Goal: Task Accomplishment & Management: Manage account settings

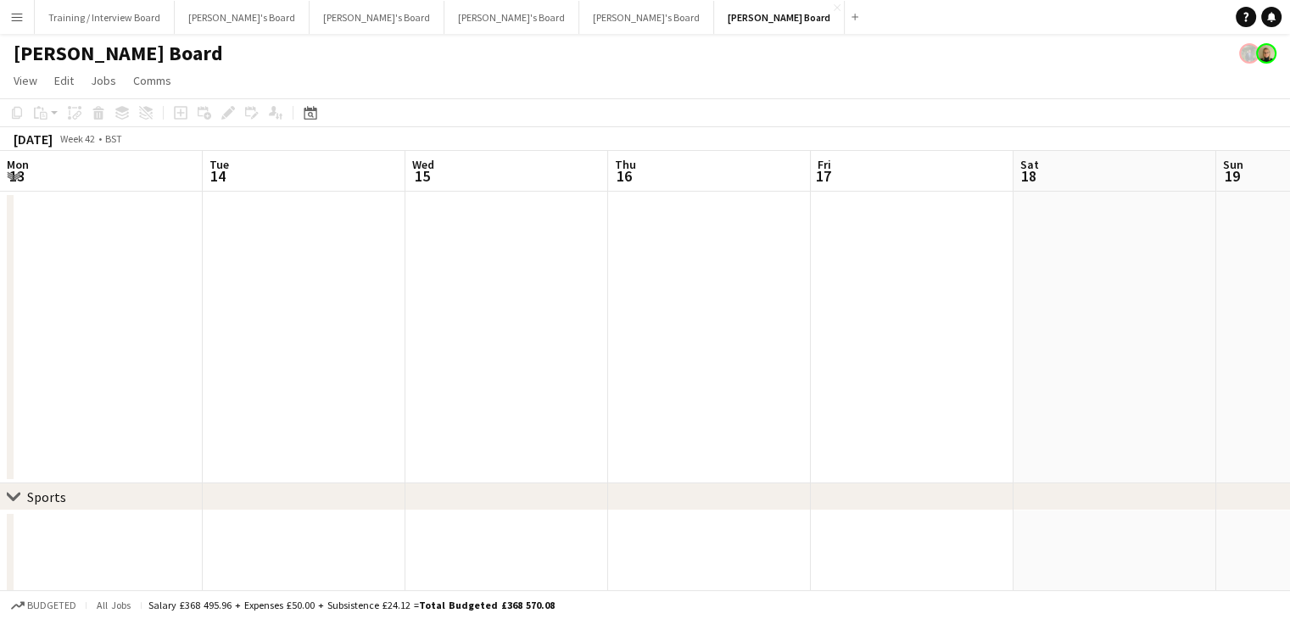
scroll to position [0, 644]
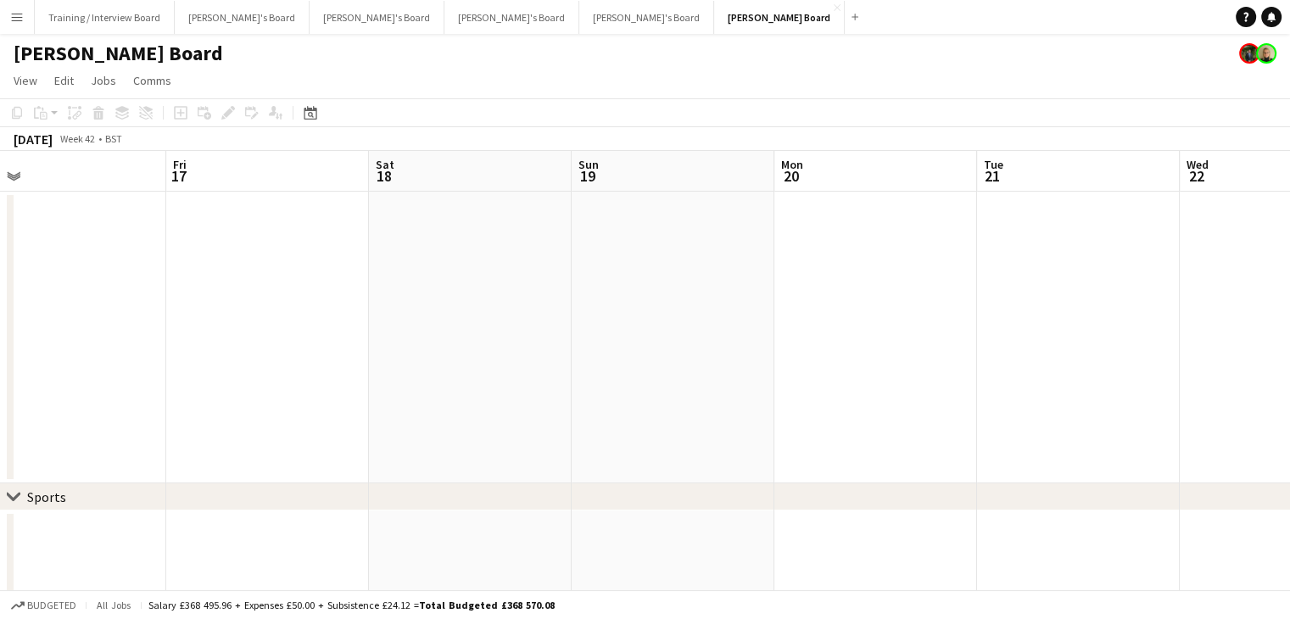
click at [10, 12] on button "Menu" at bounding box center [17, 17] width 34 height 34
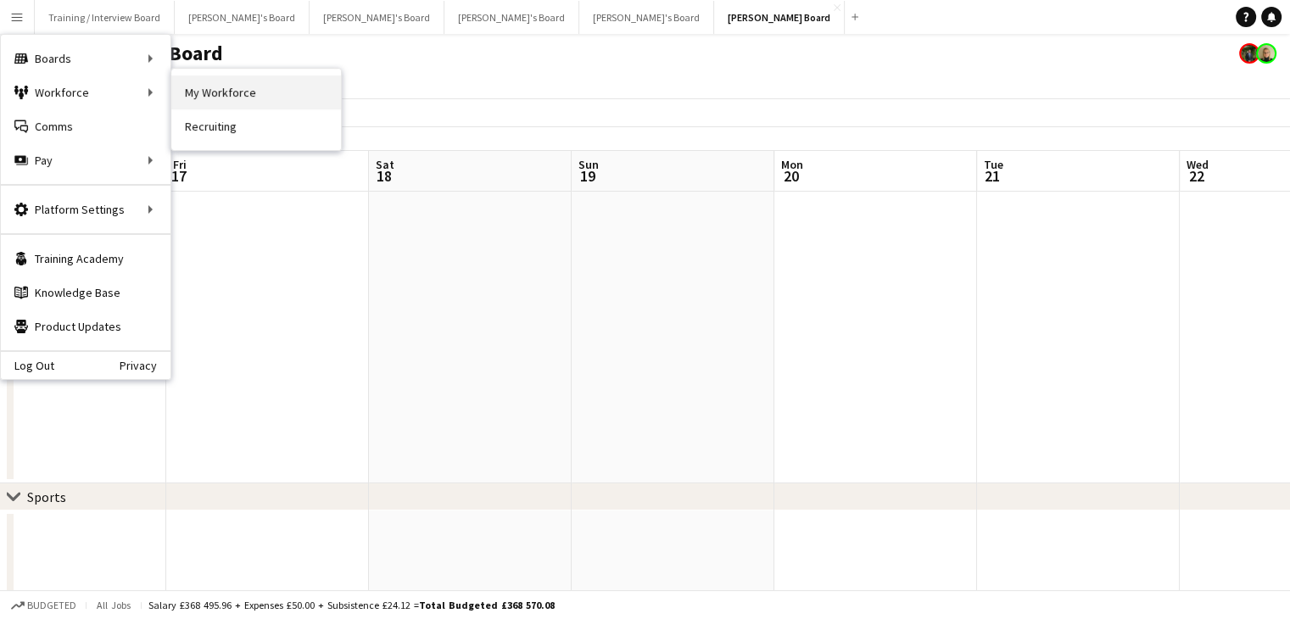
click at [252, 87] on link "My Workforce" at bounding box center [256, 92] width 170 height 34
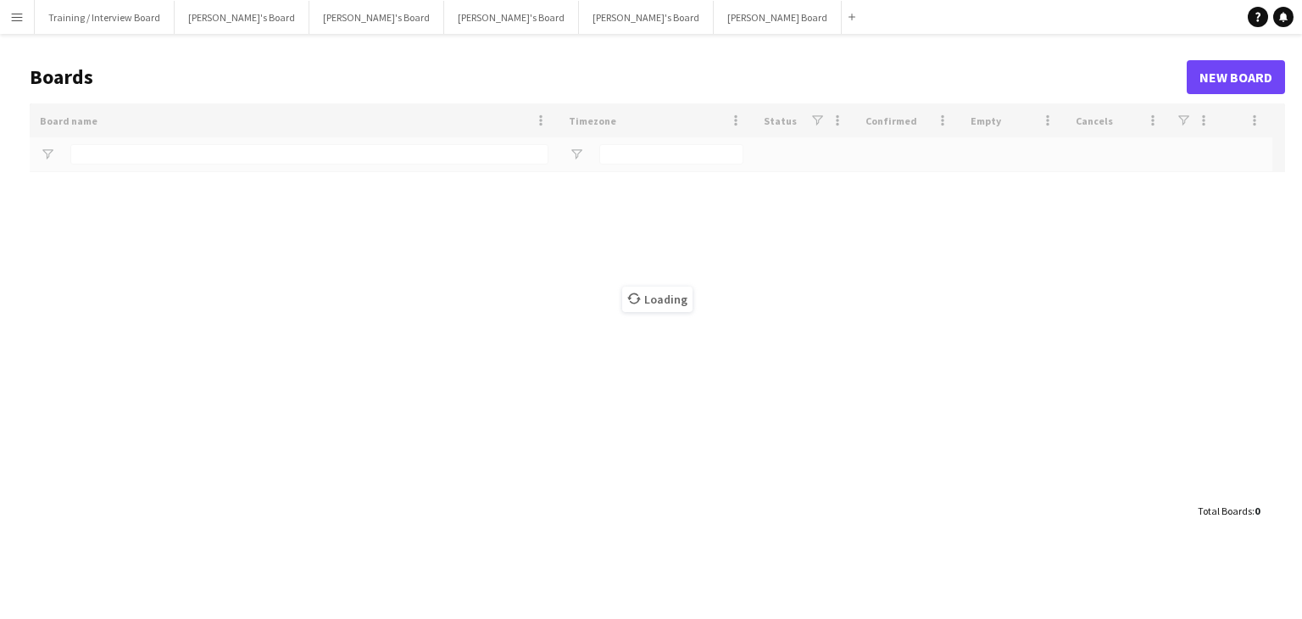
click at [25, 23] on button "Menu" at bounding box center [17, 17] width 34 height 34
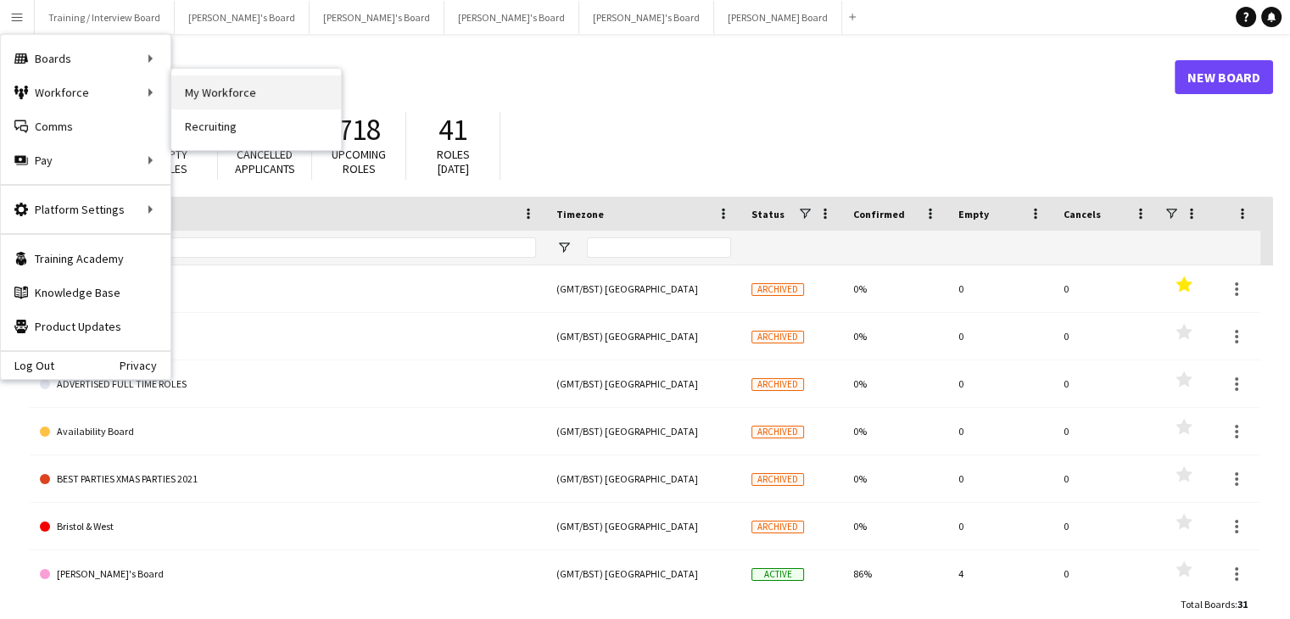
click at [270, 86] on link "My Workforce" at bounding box center [256, 92] width 170 height 34
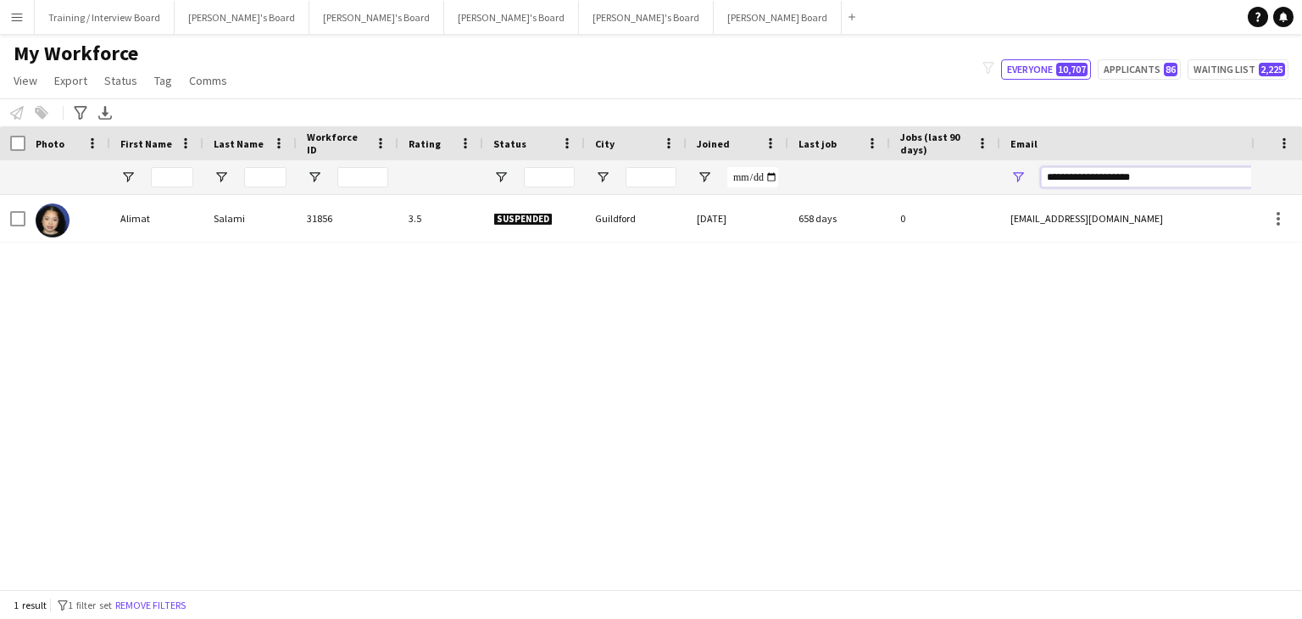
drag, startPoint x: 1180, startPoint y: 174, endPoint x: 973, endPoint y: 177, distance: 206.9
click at [973, 177] on div at bounding box center [919, 177] width 1838 height 34
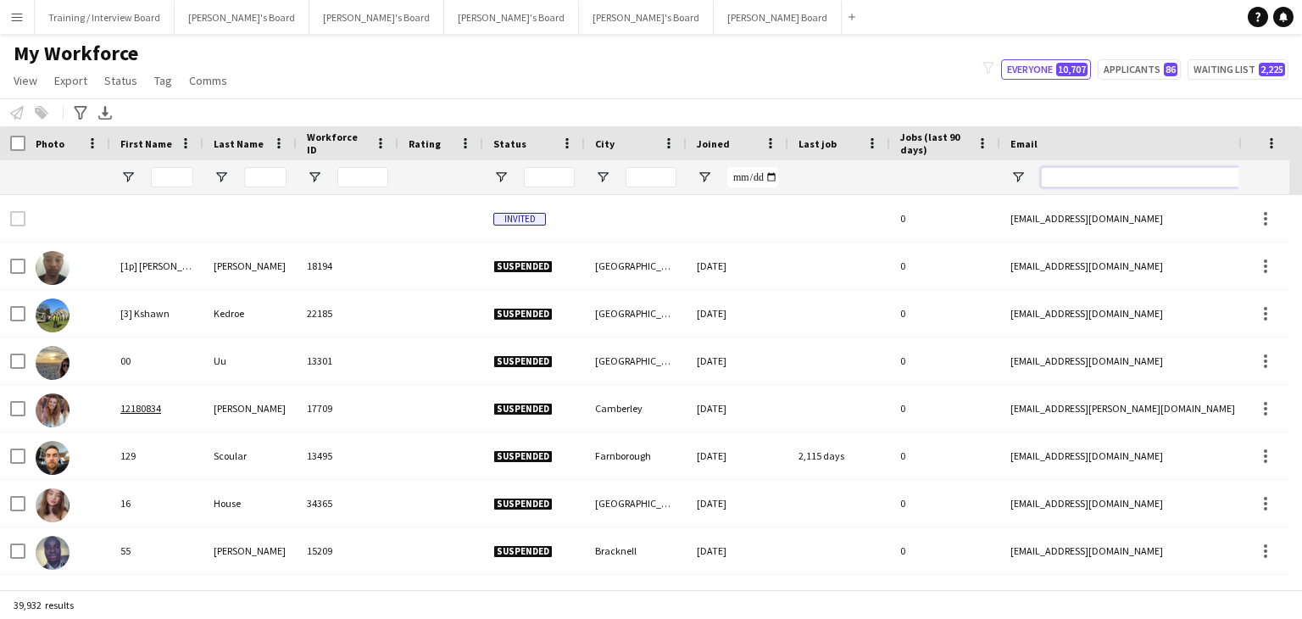
paste input "**********"
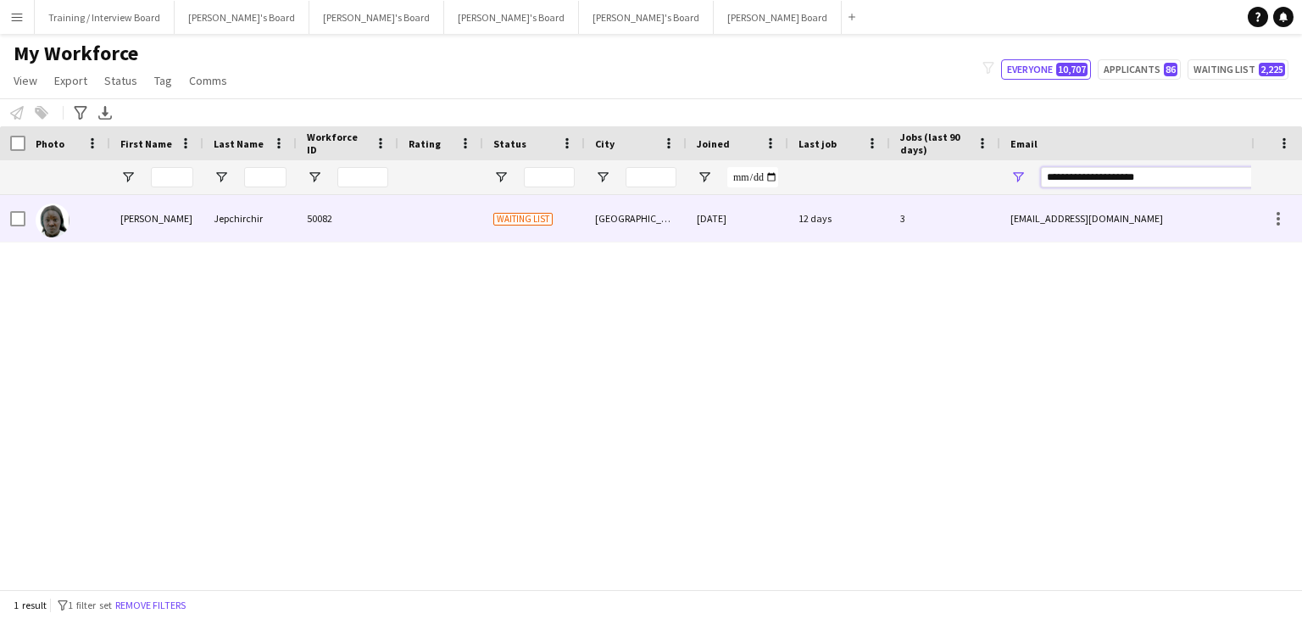
type input "**********"
click at [653, 228] on div "Portsmouth" at bounding box center [636, 218] width 102 height 47
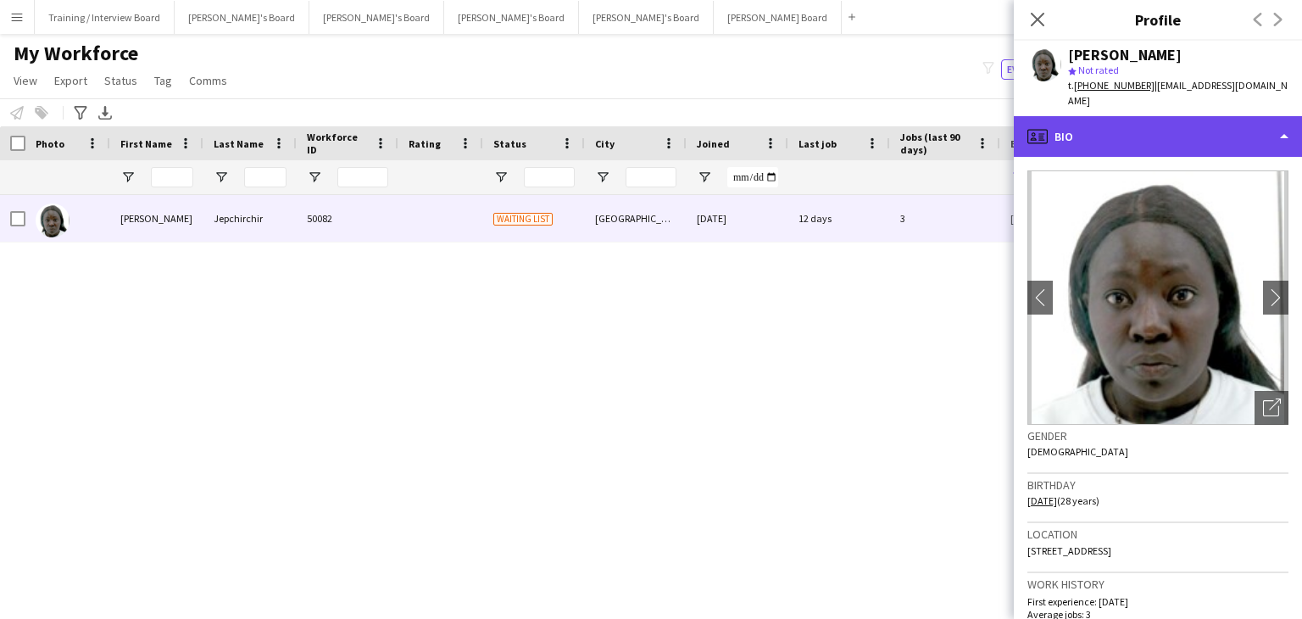
click at [1174, 120] on div "profile Bio" at bounding box center [1158, 136] width 288 height 41
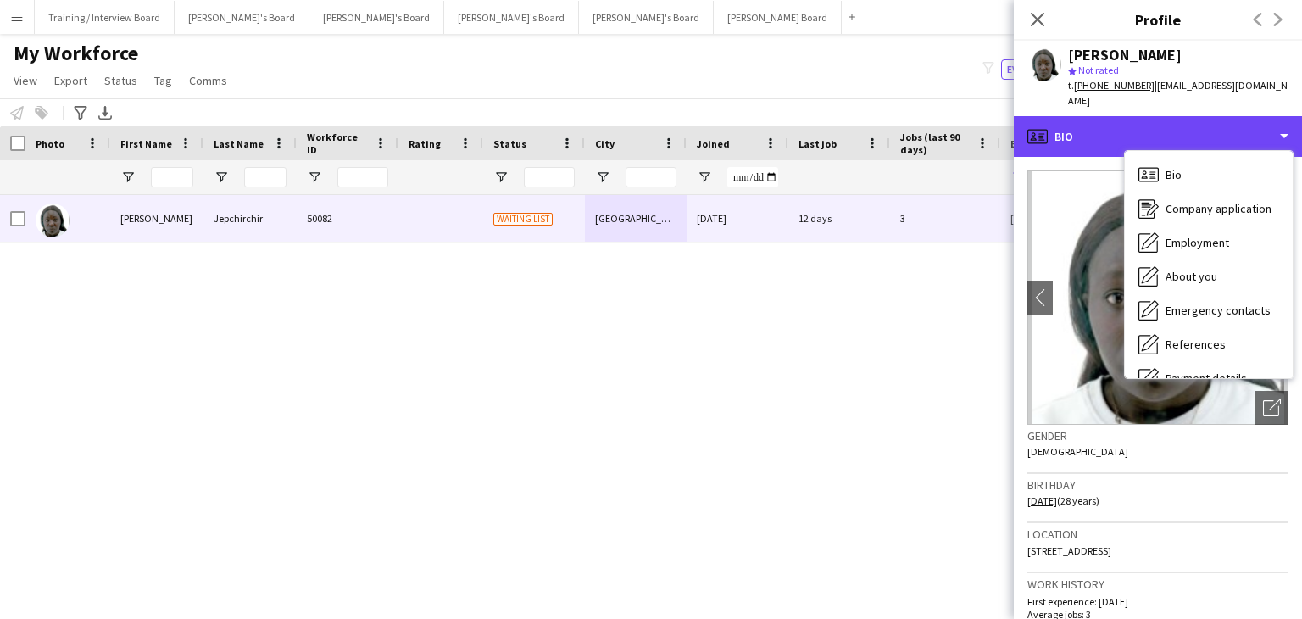
scroll to position [227, 0]
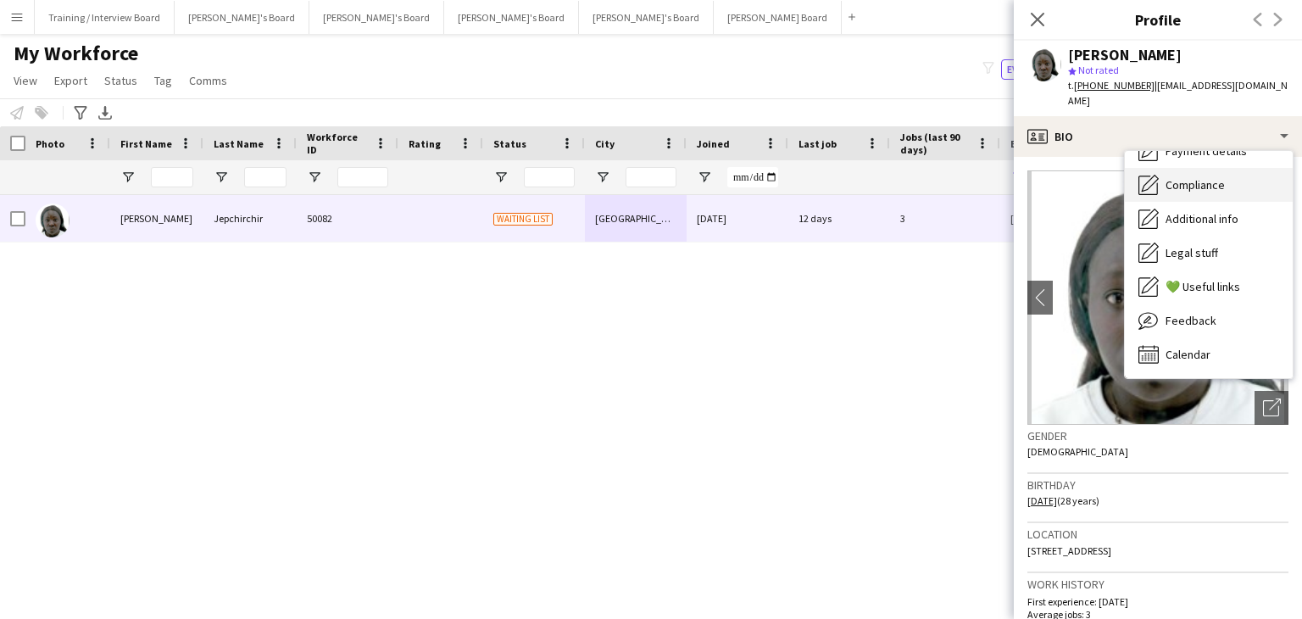
click at [1213, 177] on span "Compliance" at bounding box center [1195, 184] width 59 height 15
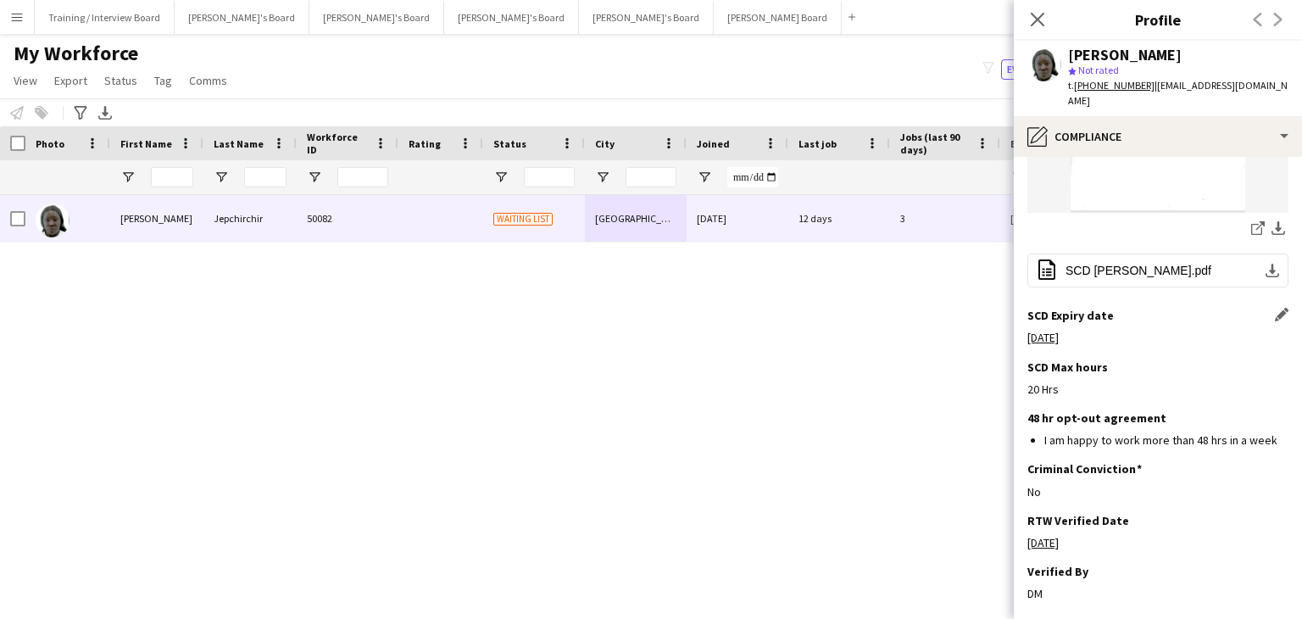
scroll to position [586, 0]
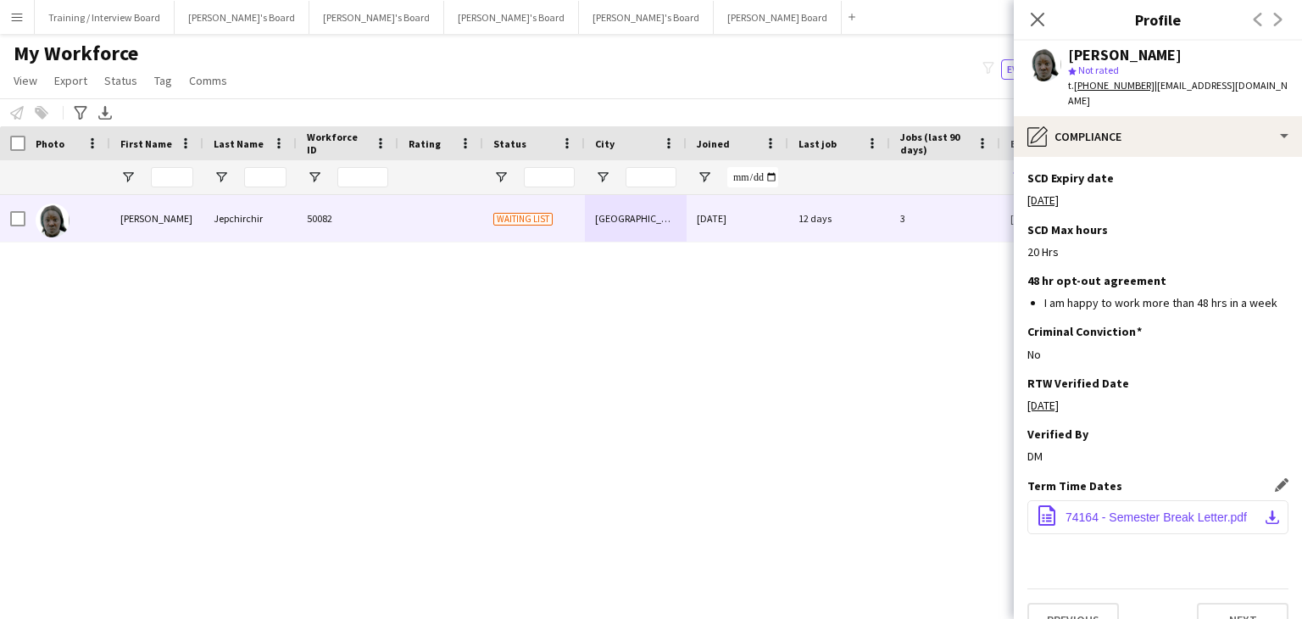
click at [1154, 510] on span "74164 - Semester Break Letter.pdf" at bounding box center [1156, 517] width 181 height 14
click at [1039, 14] on icon "Close pop-in" at bounding box center [1037, 19] width 16 height 16
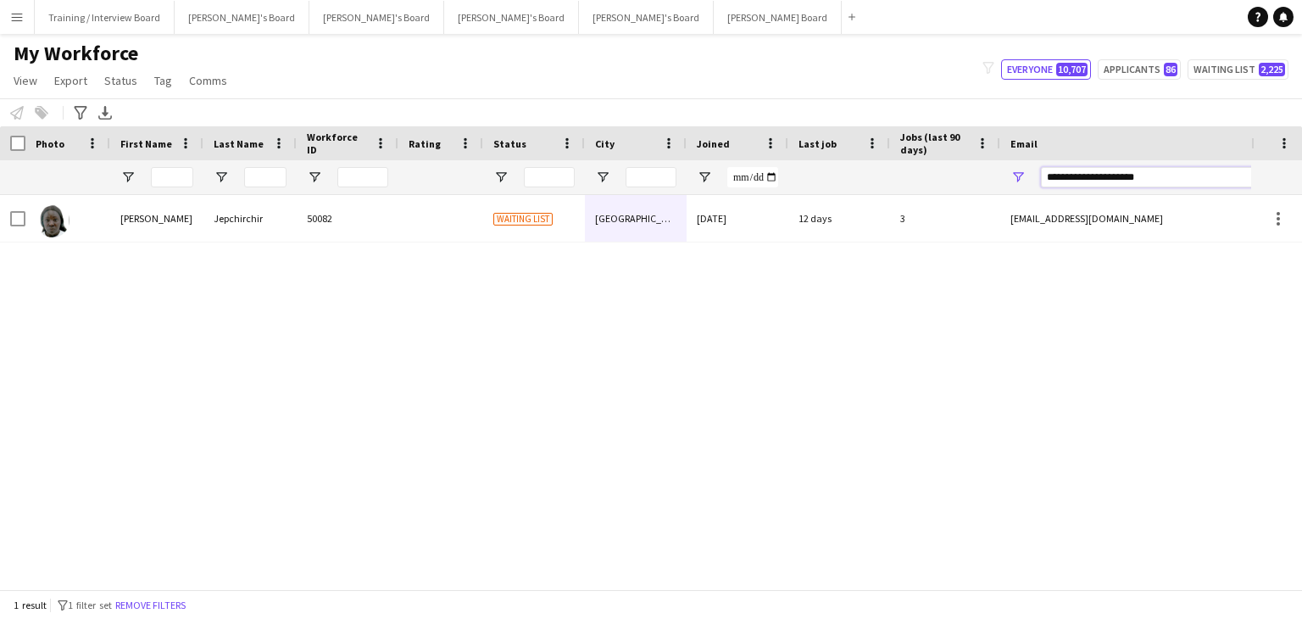
drag, startPoint x: 1177, startPoint y: 178, endPoint x: 946, endPoint y: 171, distance: 230.7
click at [946, 171] on div at bounding box center [919, 177] width 1838 height 34
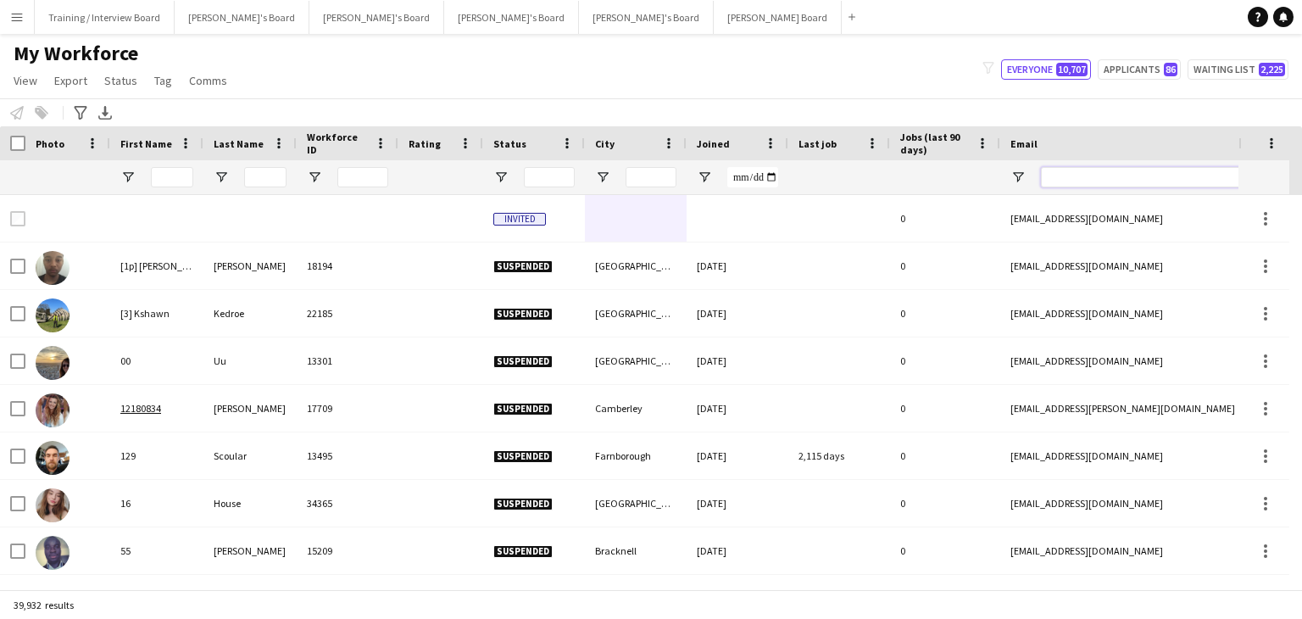
paste input "**********"
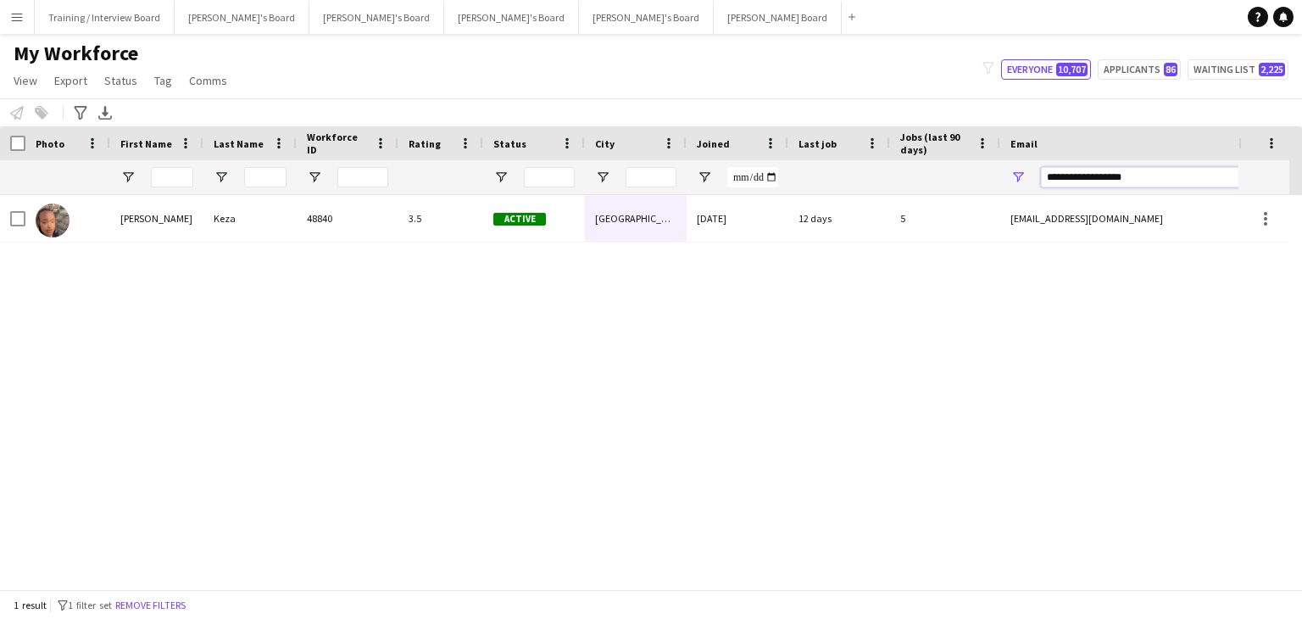
type input "**********"
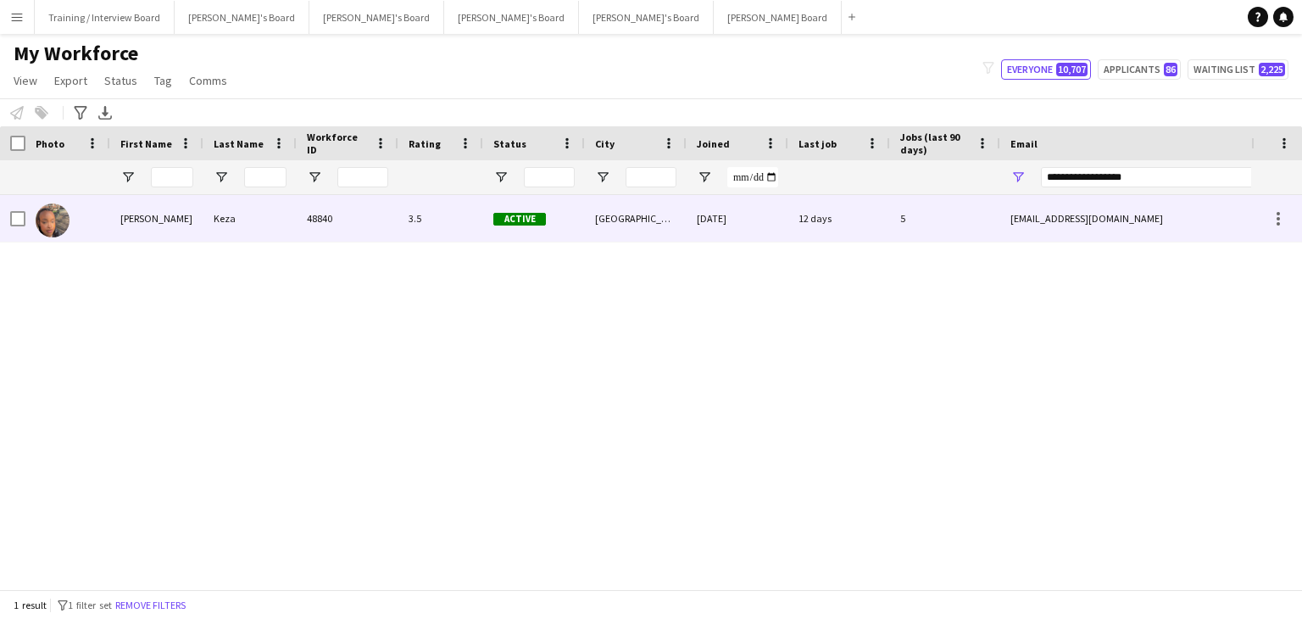
click at [827, 226] on div "12 days" at bounding box center [840, 218] width 102 height 47
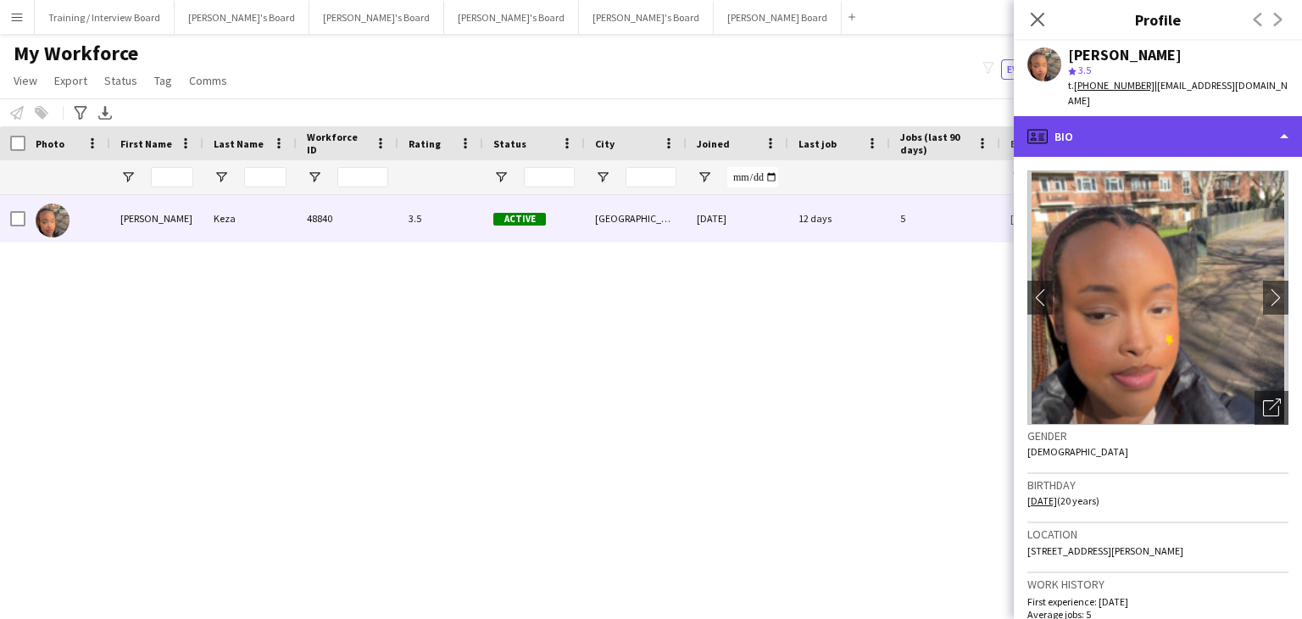
click at [1148, 116] on div "profile Bio" at bounding box center [1158, 136] width 288 height 41
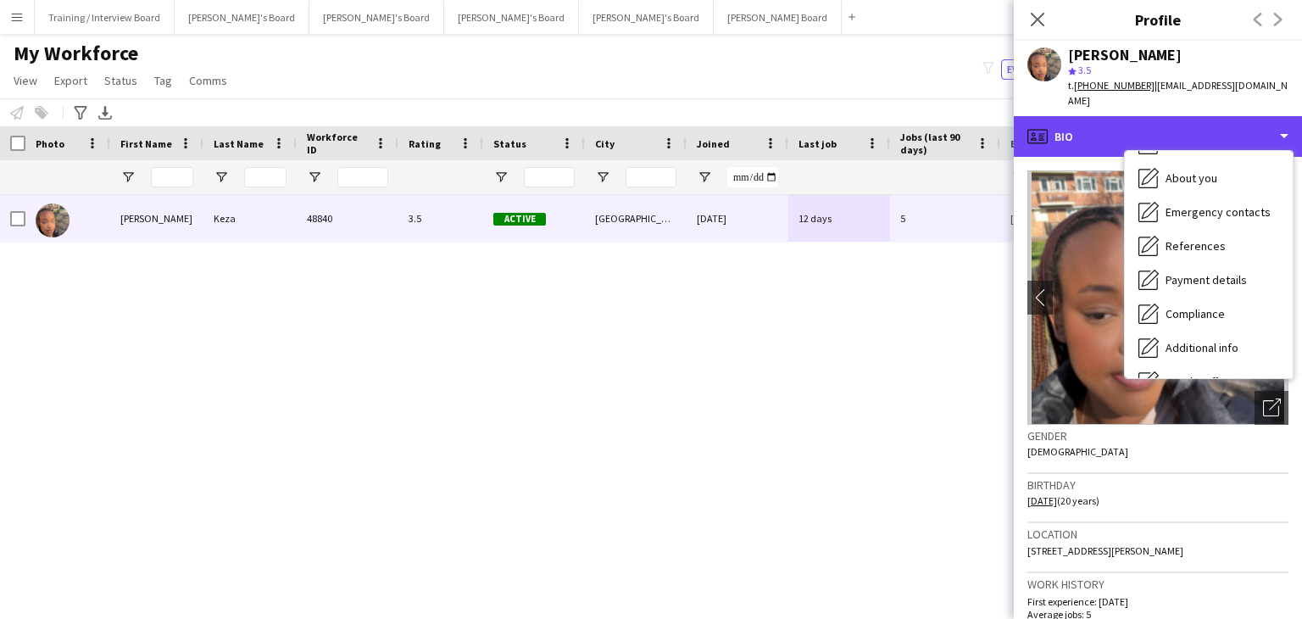
scroll to position [227, 0]
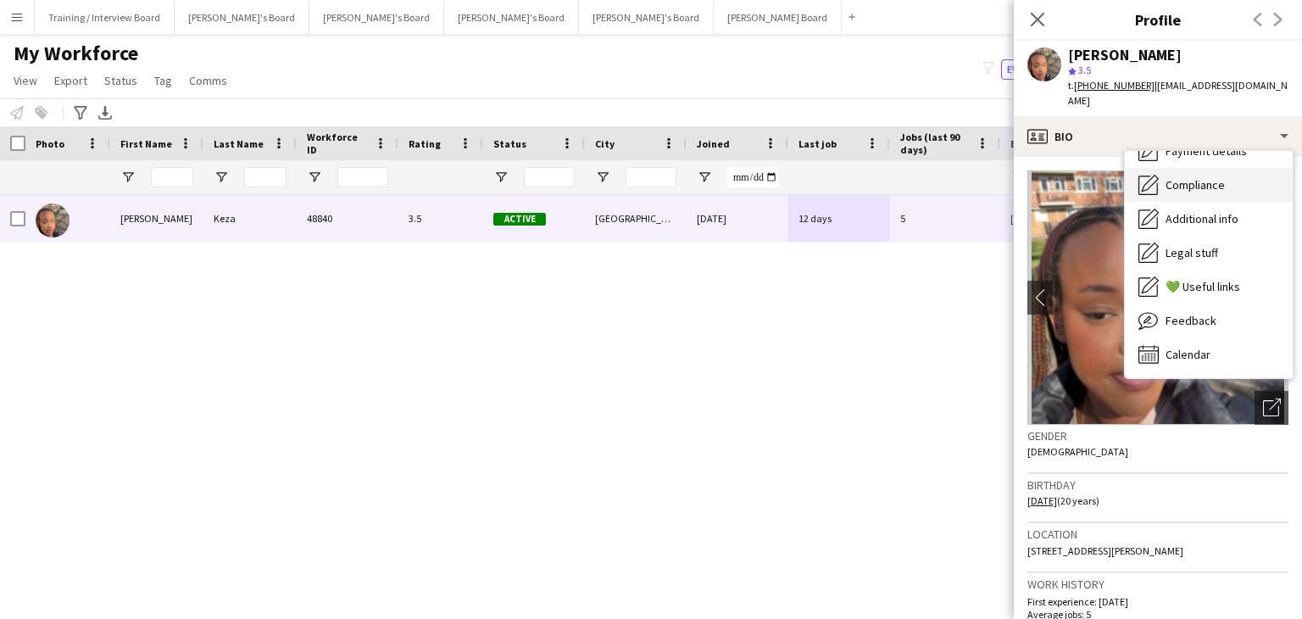
click at [1209, 177] on span "Compliance" at bounding box center [1195, 184] width 59 height 15
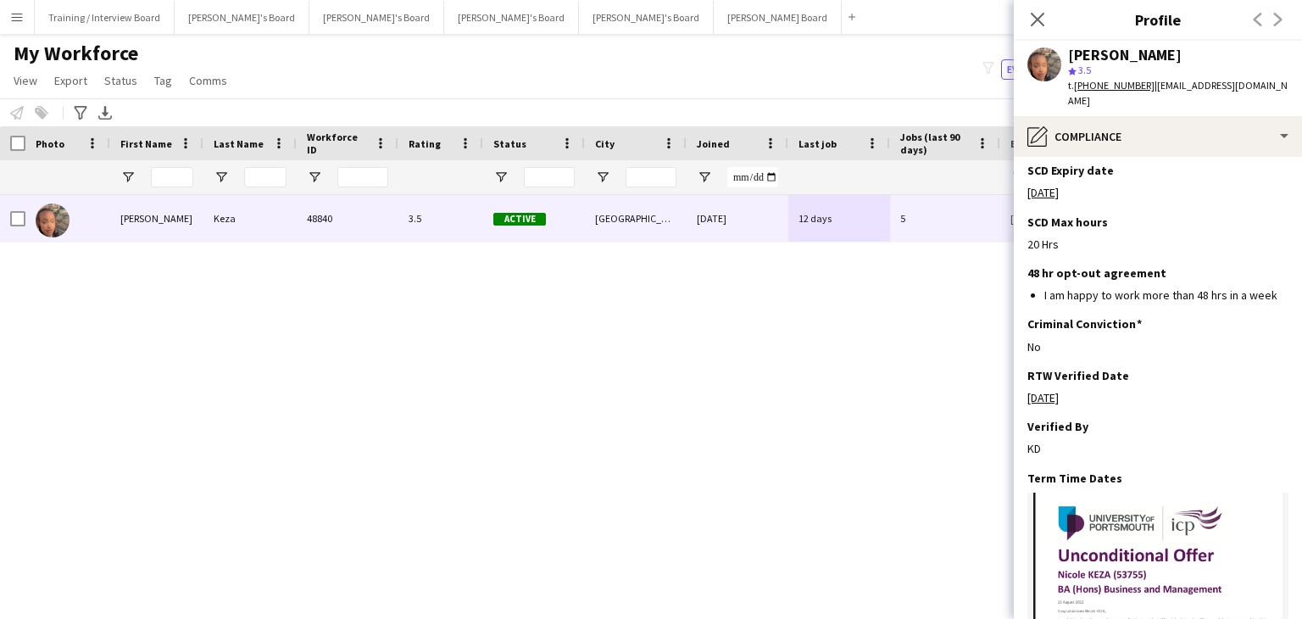
scroll to position [821, 0]
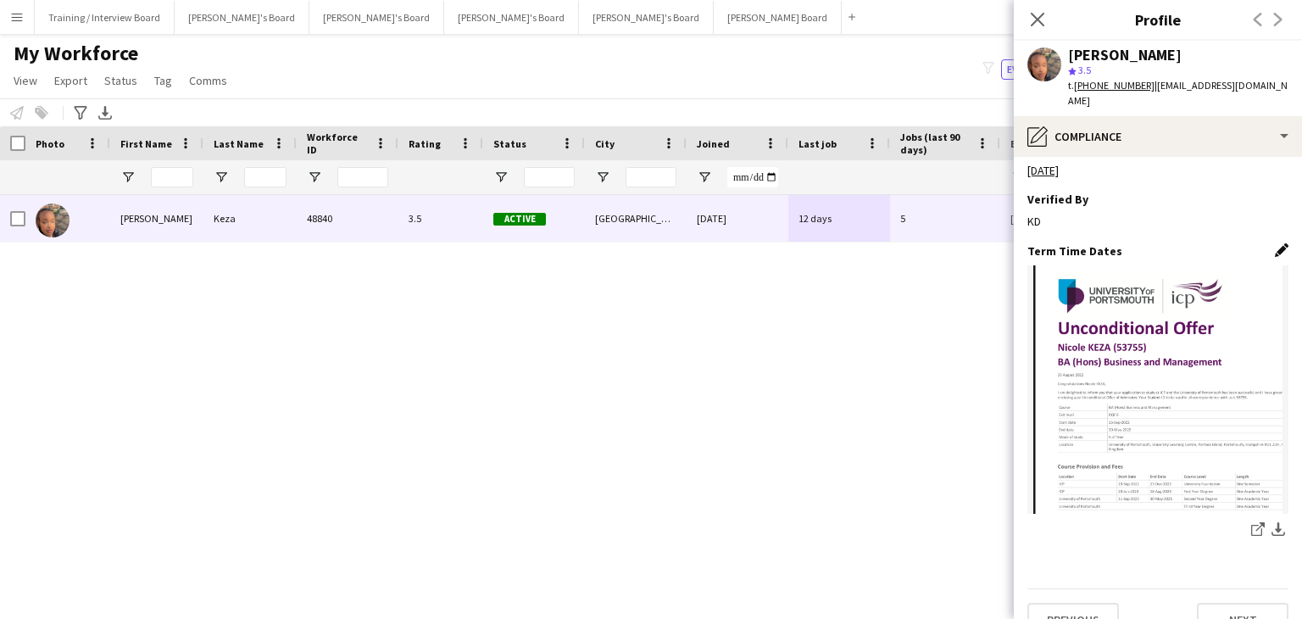
click at [1275, 243] on app-icon "Edit this field" at bounding box center [1282, 250] width 14 height 14
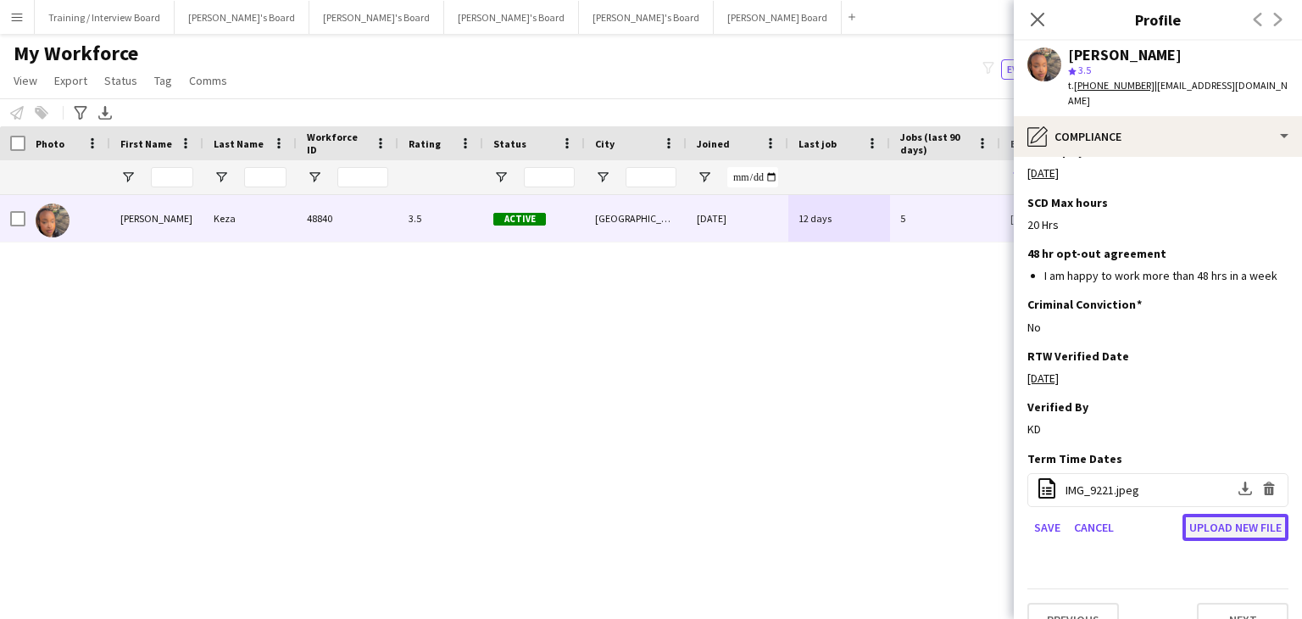
click at [1194, 514] on button "Upload new file" at bounding box center [1236, 527] width 106 height 27
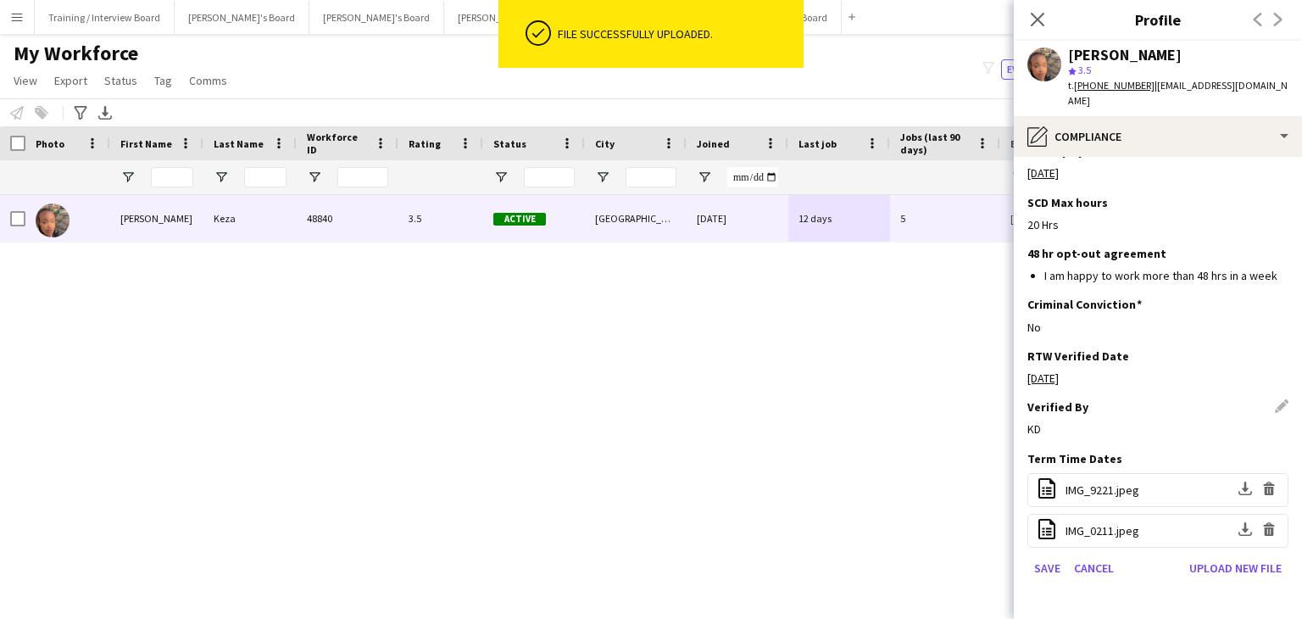
scroll to position [654, 0]
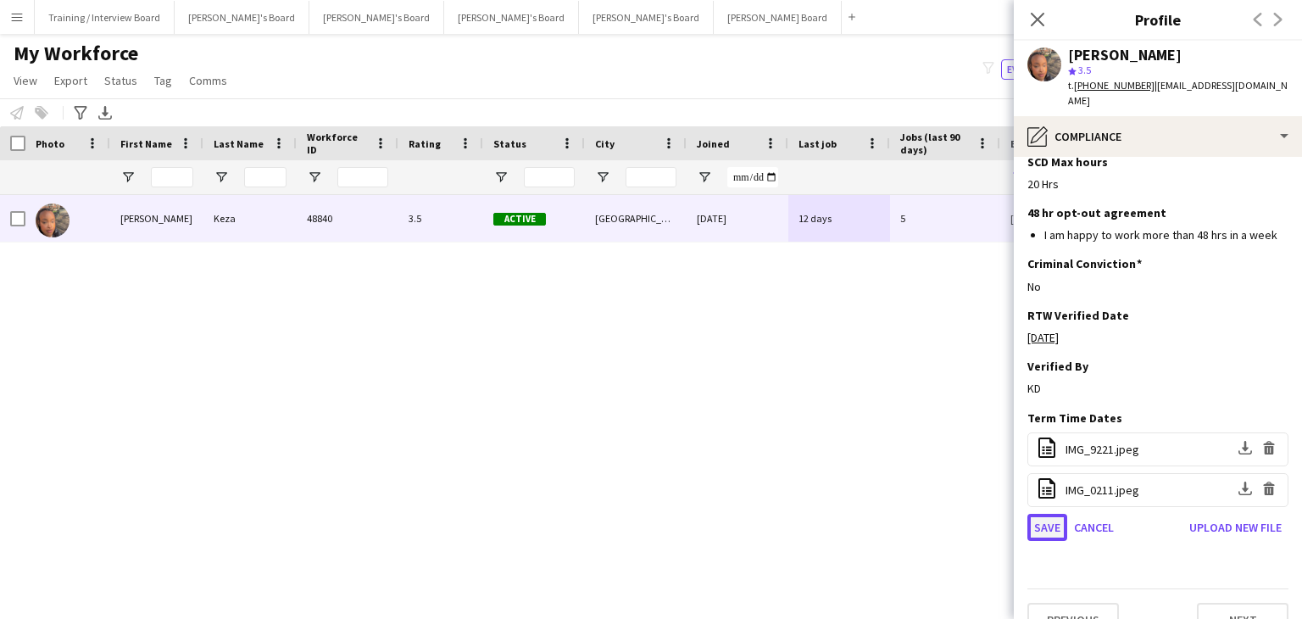
click at [1054, 514] on button "Save" at bounding box center [1048, 527] width 40 height 27
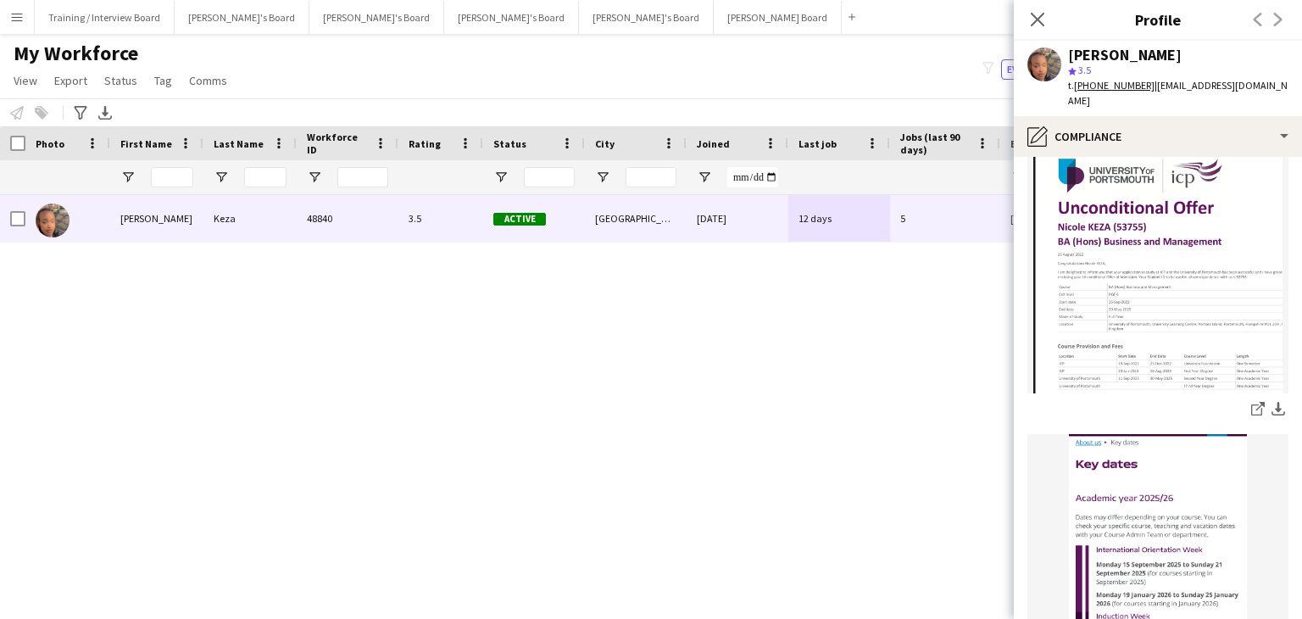
scroll to position [1078, 0]
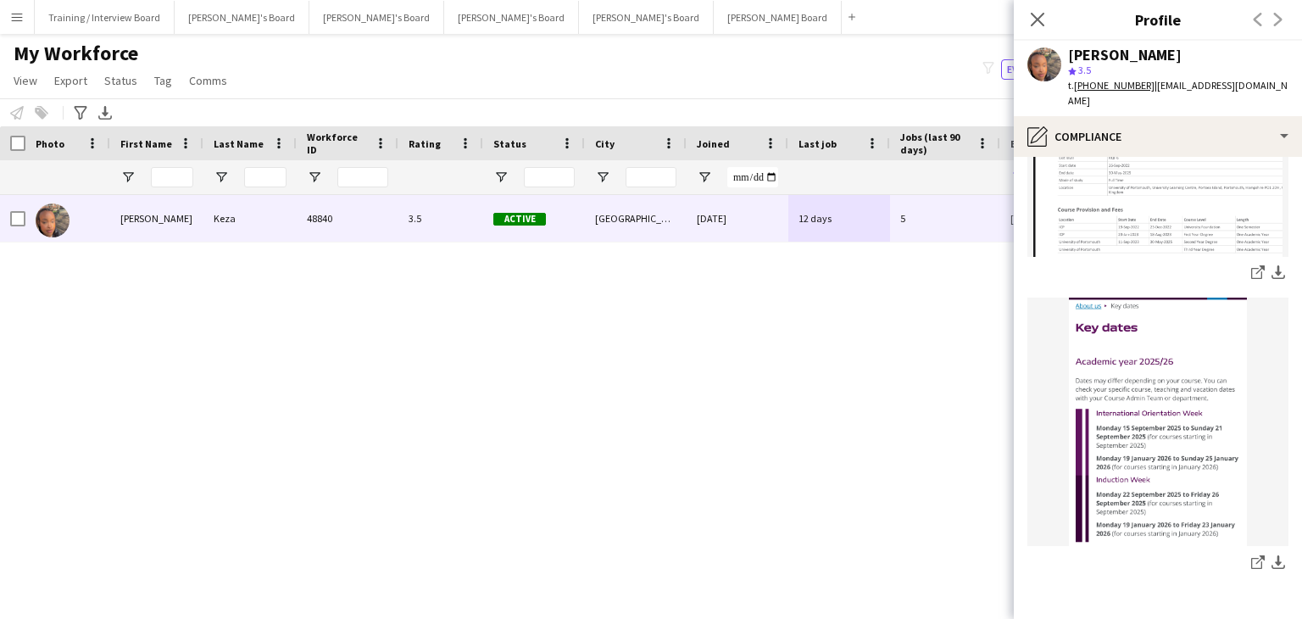
click at [659, 432] on div "Nicole Keza 48840 3.5 Active Portsmouth 08-07-2025 12 days 5 kezarugo@gmail.com…" at bounding box center [626, 386] width 1252 height 382
click at [1040, 20] on icon "Close pop-in" at bounding box center [1037, 19] width 16 height 16
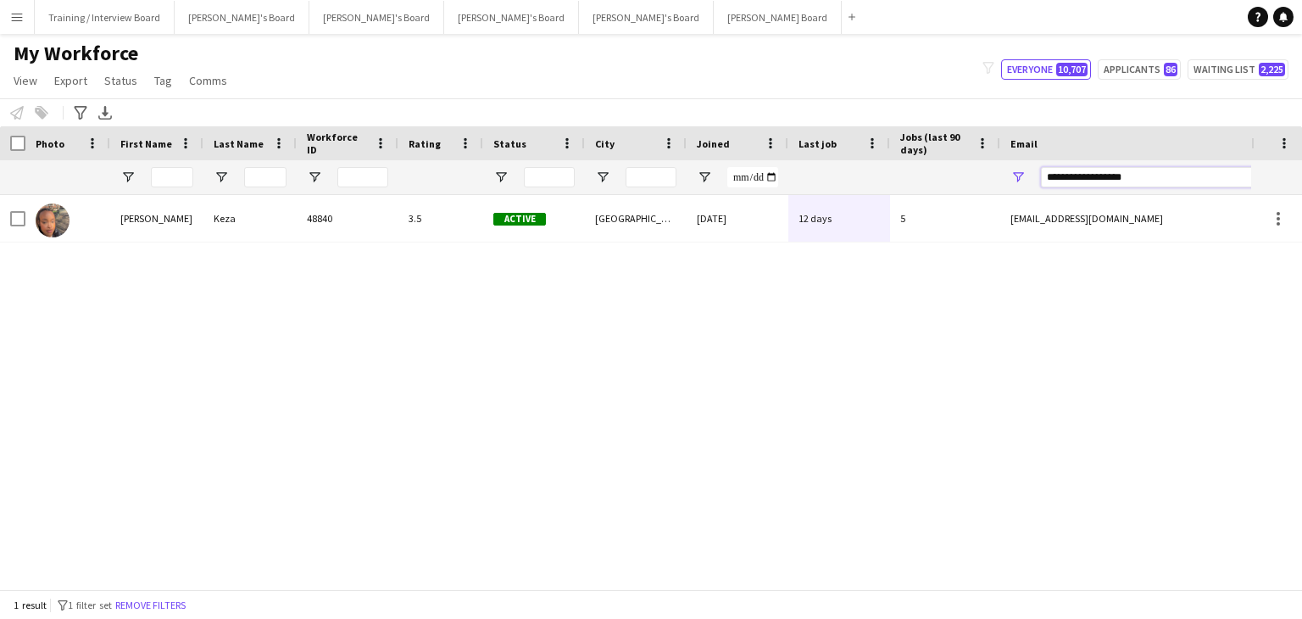
drag, startPoint x: 1163, startPoint y: 181, endPoint x: 920, endPoint y: 187, distance: 243.4
click at [921, 188] on div at bounding box center [919, 177] width 1838 height 34
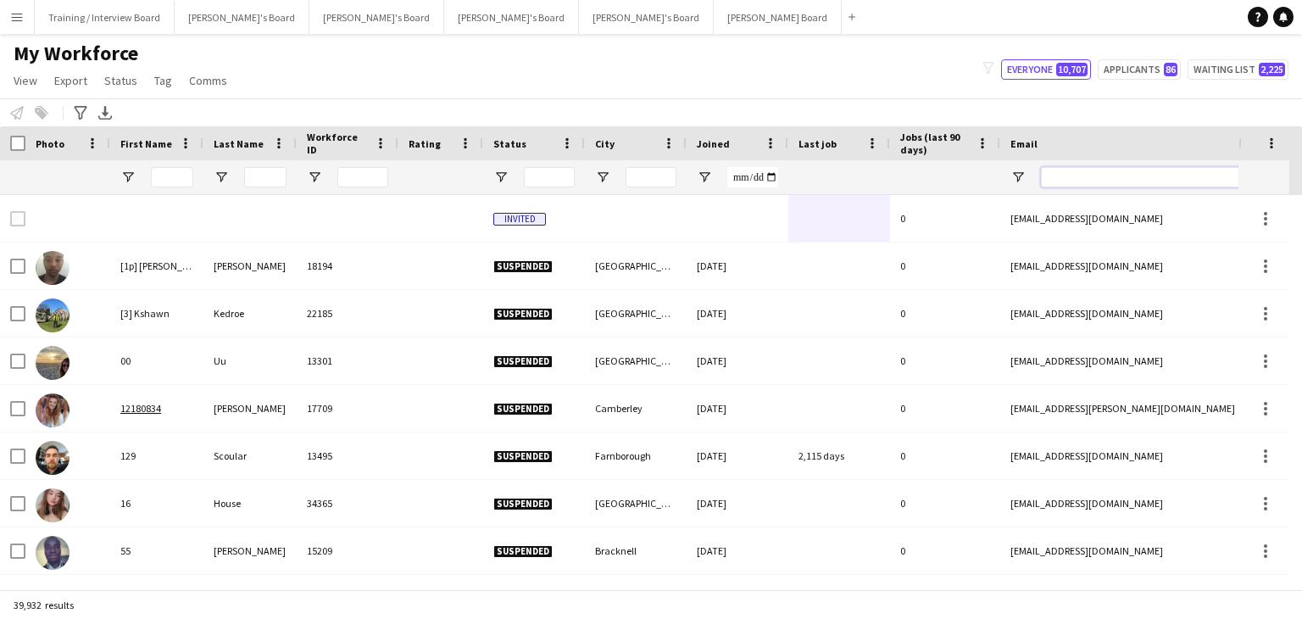
paste input "**********"
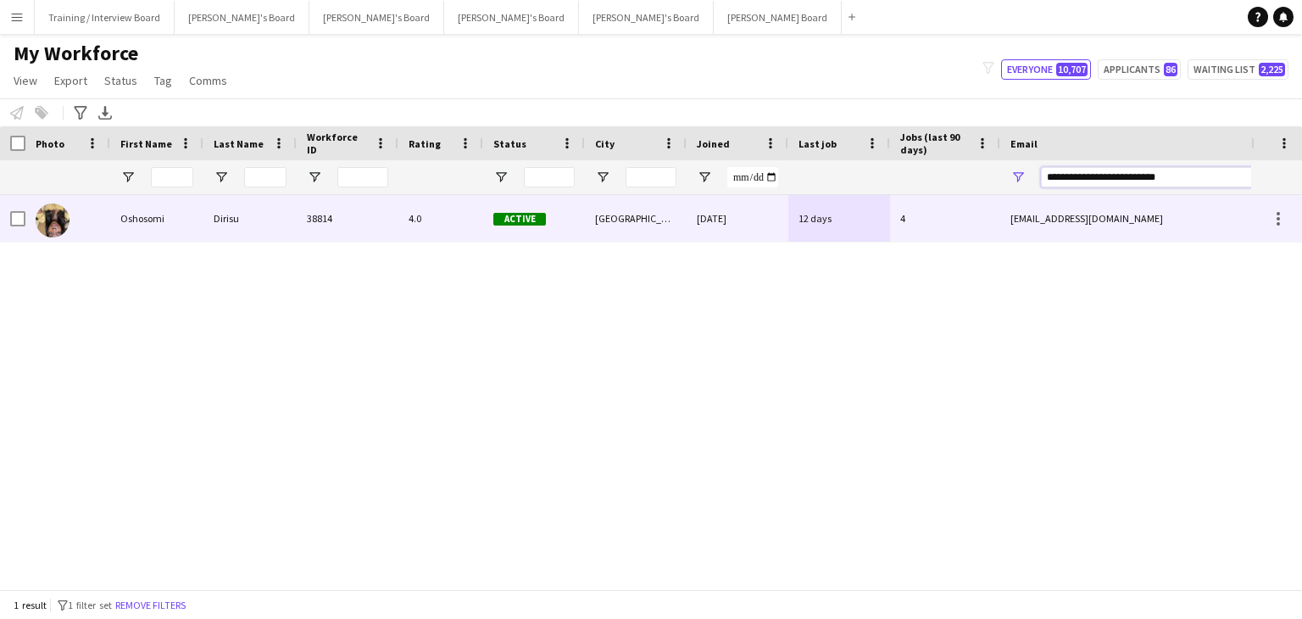
type input "**********"
click at [583, 230] on div "Active" at bounding box center [534, 218] width 102 height 47
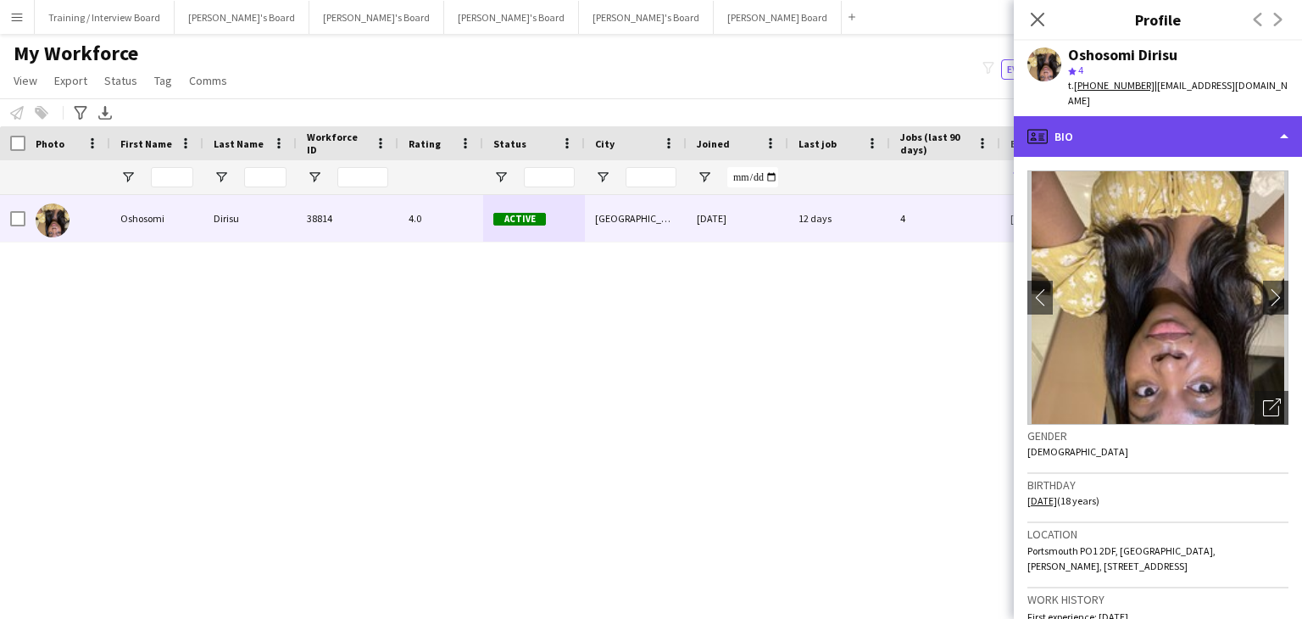
click at [1160, 119] on div "profile Bio" at bounding box center [1158, 136] width 288 height 41
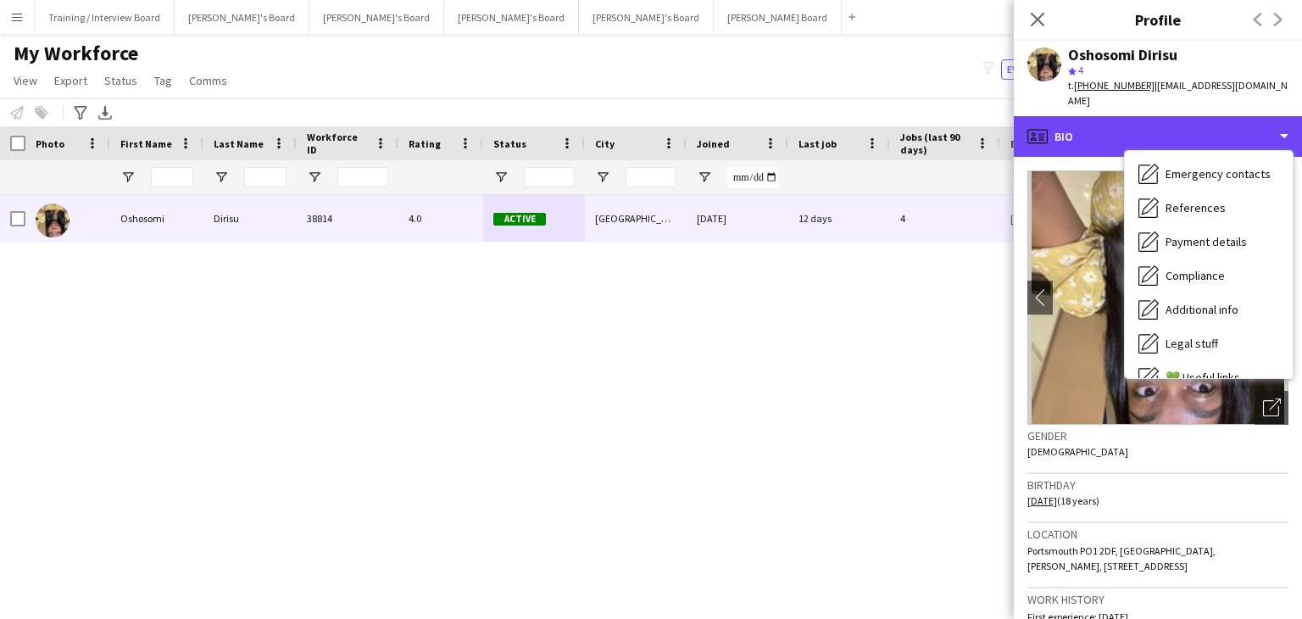
scroll to position [227, 0]
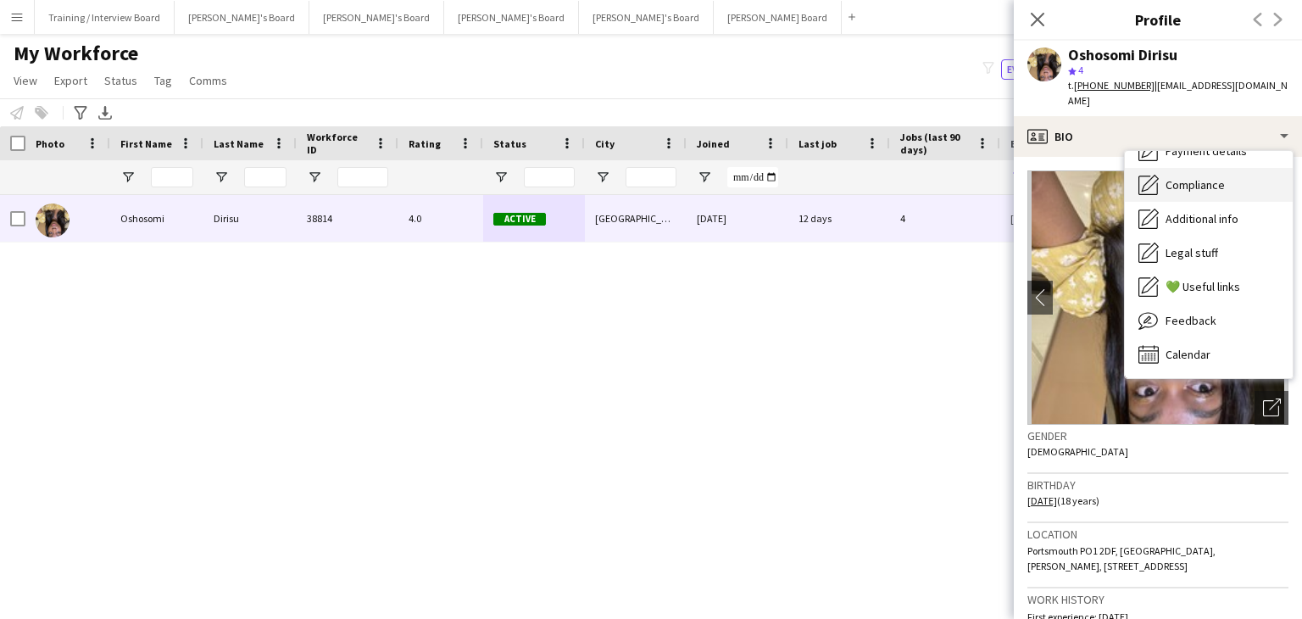
click at [1203, 177] on span "Compliance" at bounding box center [1195, 184] width 59 height 15
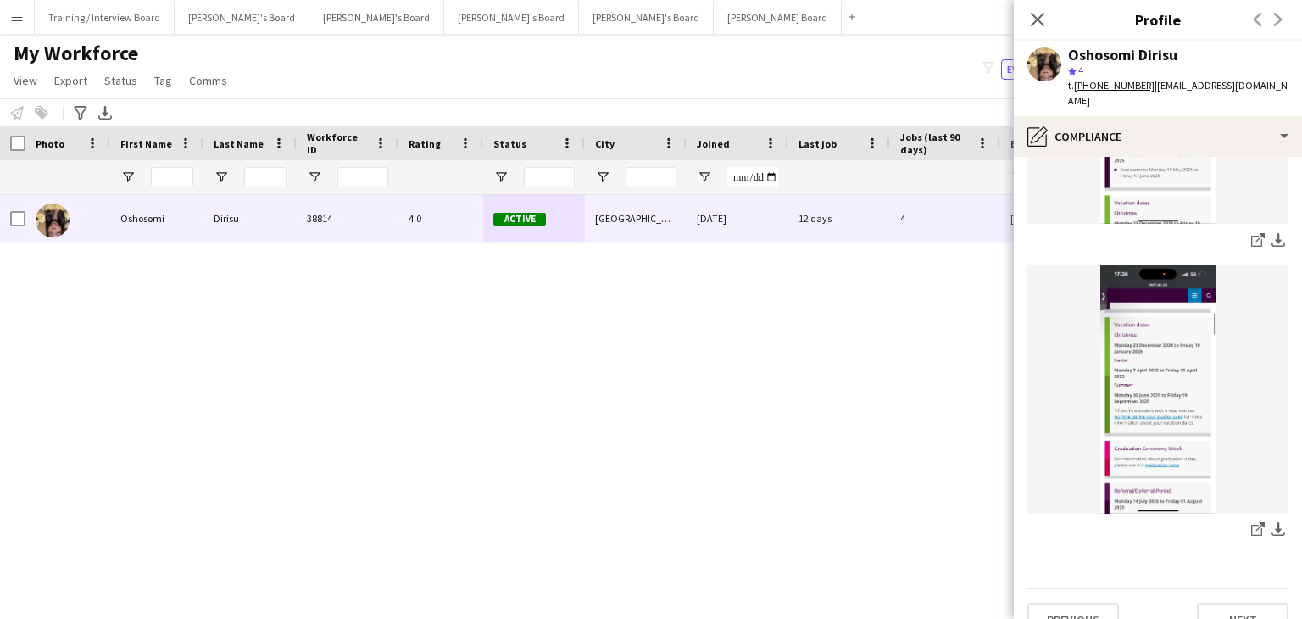
scroll to position [607, 0]
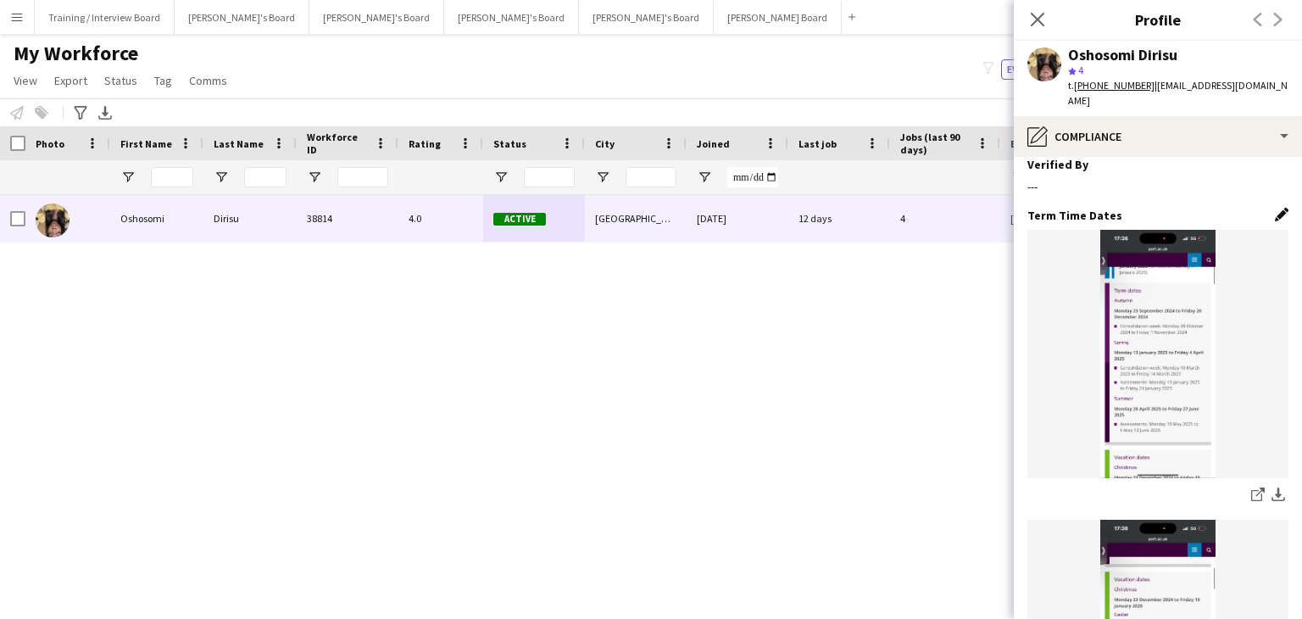
click at [1275, 208] on app-icon "Edit this field" at bounding box center [1282, 215] width 14 height 14
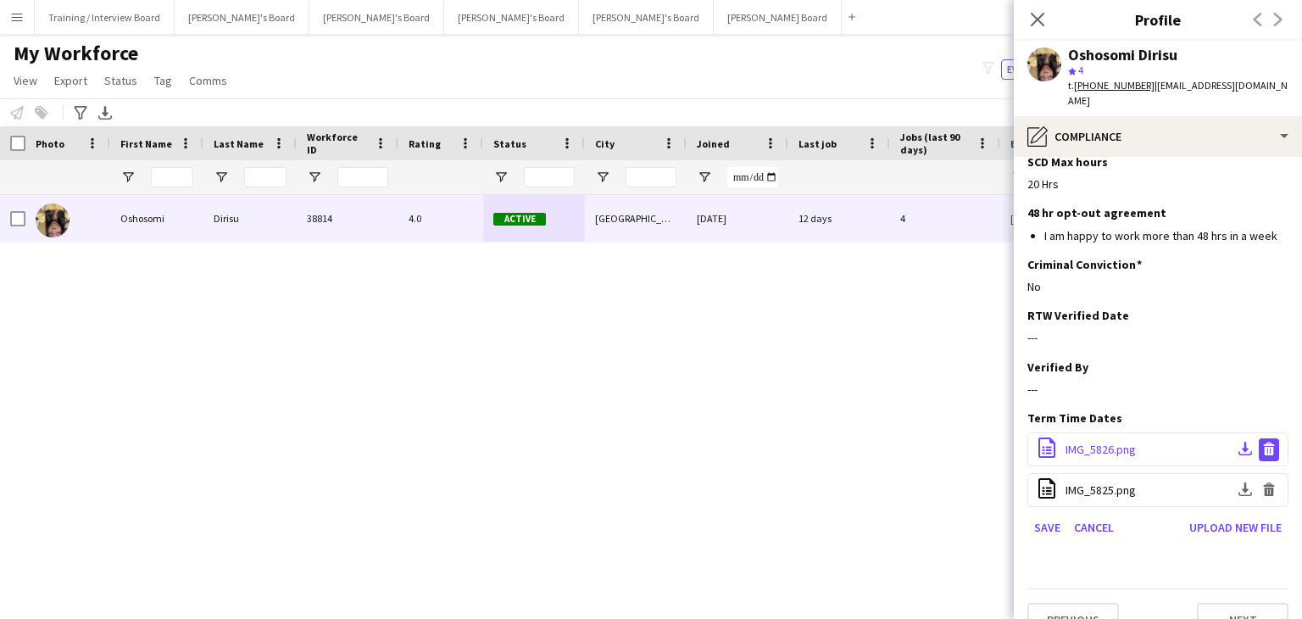
click at [1263, 442] on app-icon "Delete file" at bounding box center [1270, 450] width 14 height 16
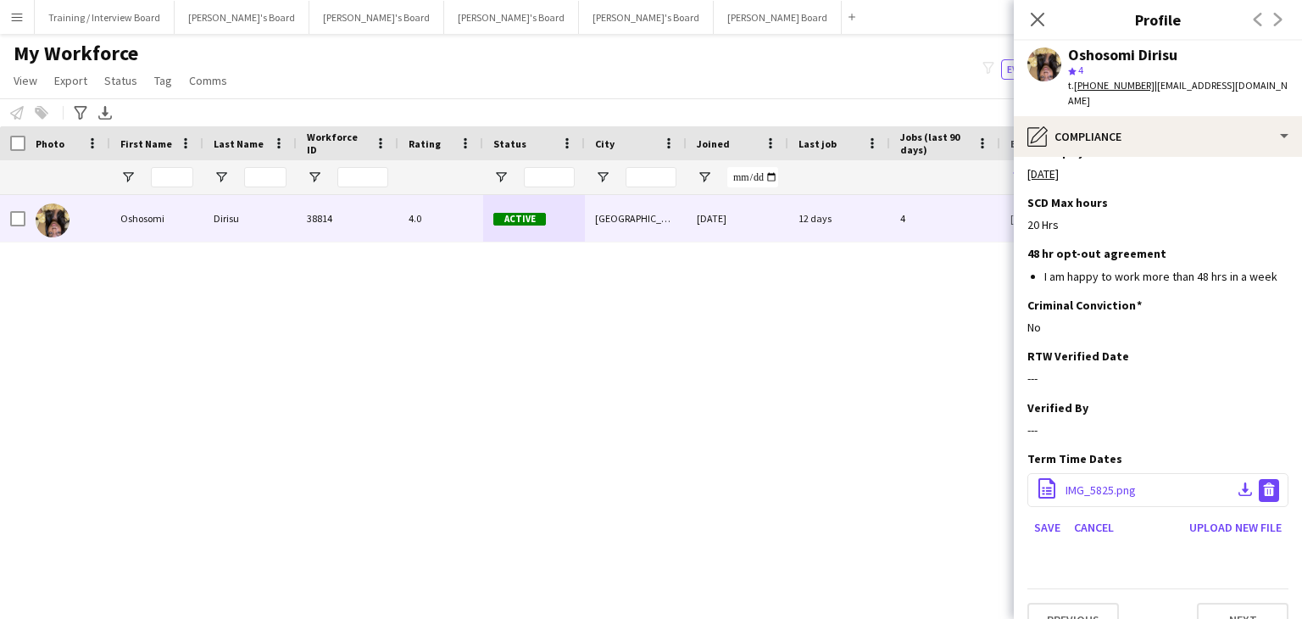
click at [1265, 479] on button "Delete file" at bounding box center [1269, 490] width 20 height 23
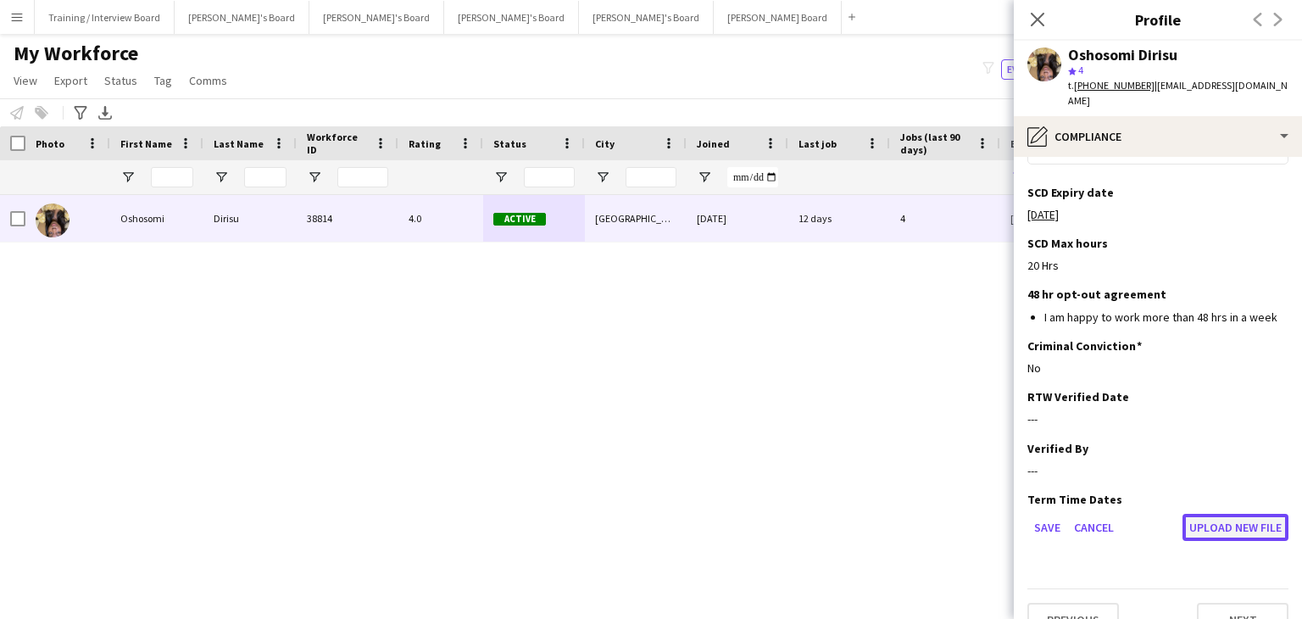
click at [1197, 514] on button "Upload new file" at bounding box center [1236, 527] width 106 height 27
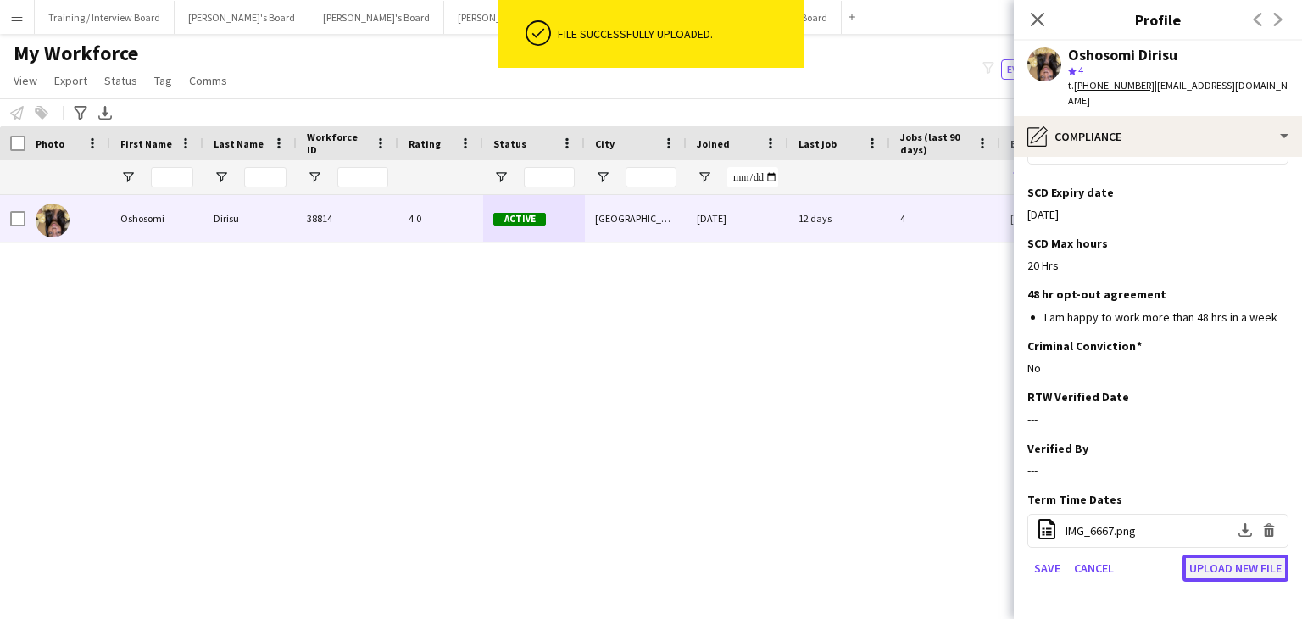
click at [1200, 555] on button "Upload new file" at bounding box center [1236, 568] width 106 height 27
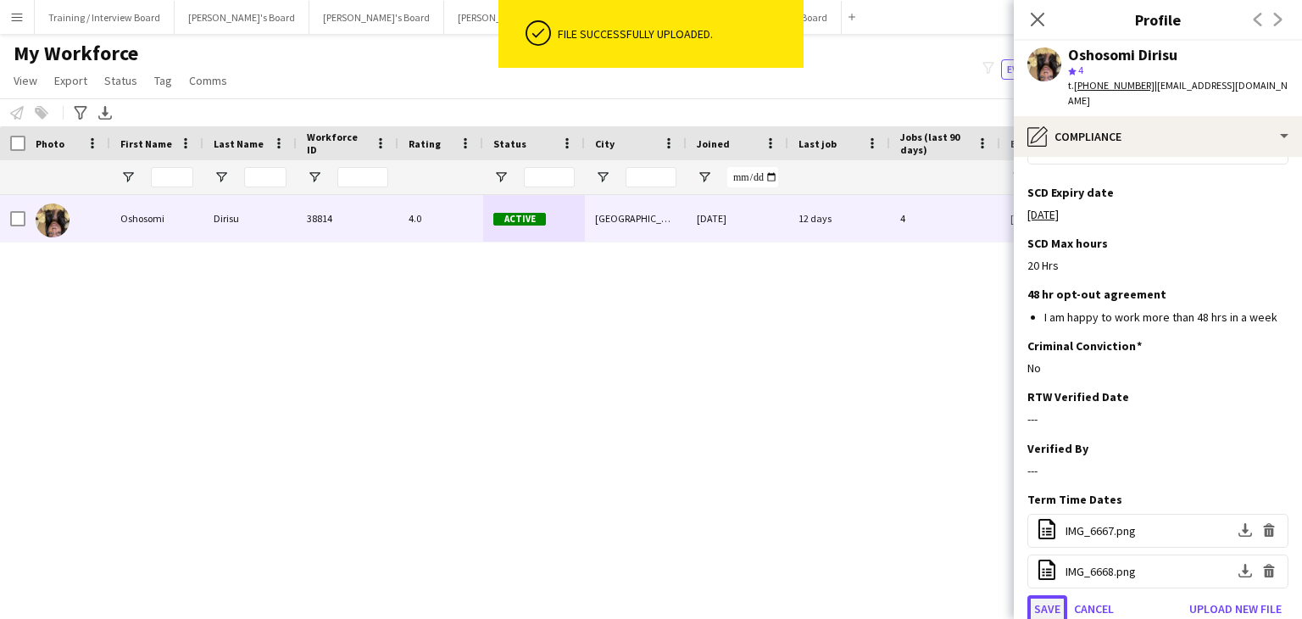
click at [1058, 595] on button "Save" at bounding box center [1048, 608] width 40 height 27
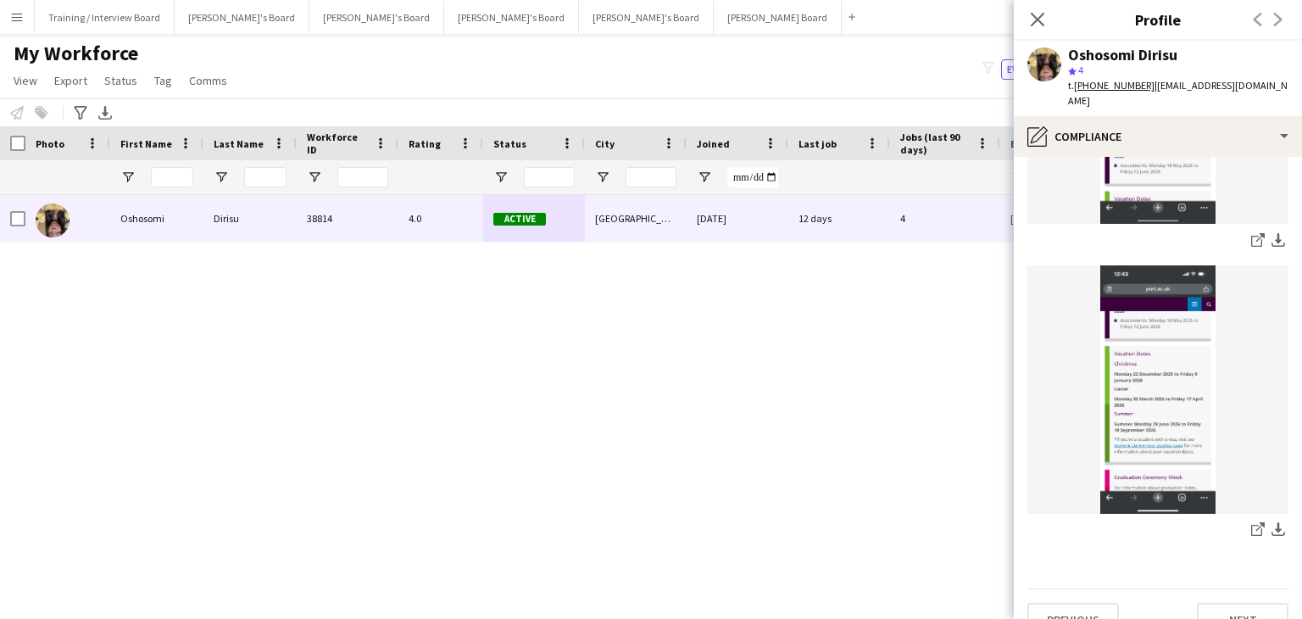
scroll to position [438, 0]
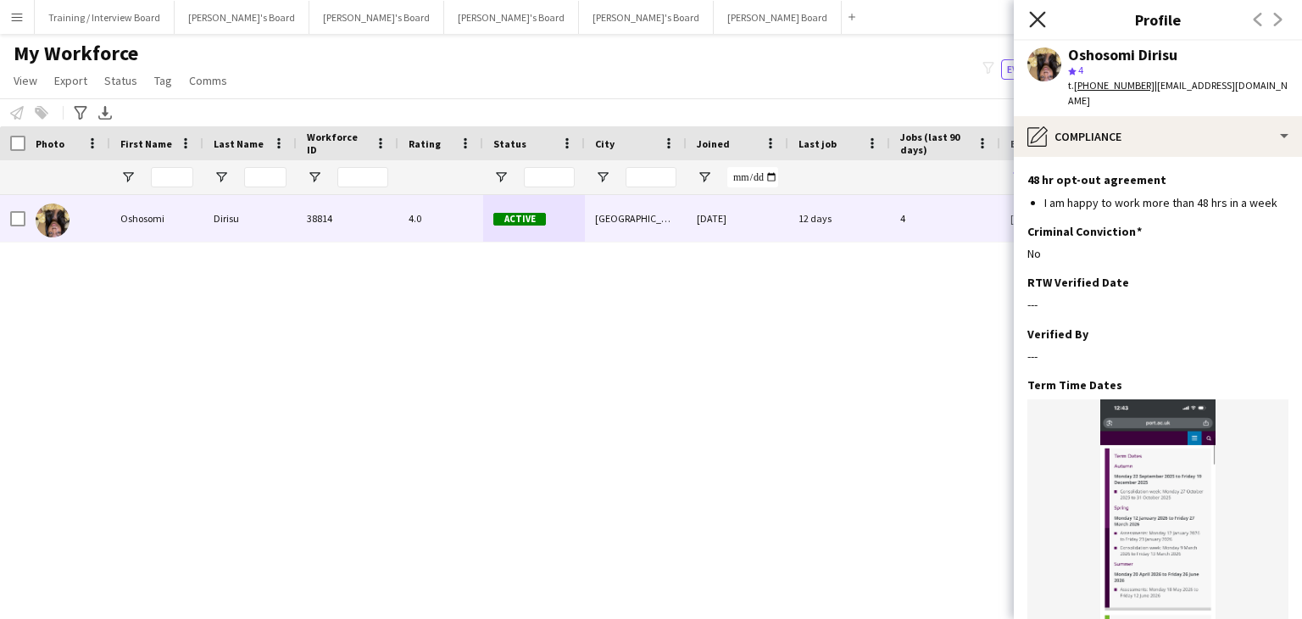
click at [1038, 17] on icon "Close pop-in" at bounding box center [1037, 19] width 16 height 16
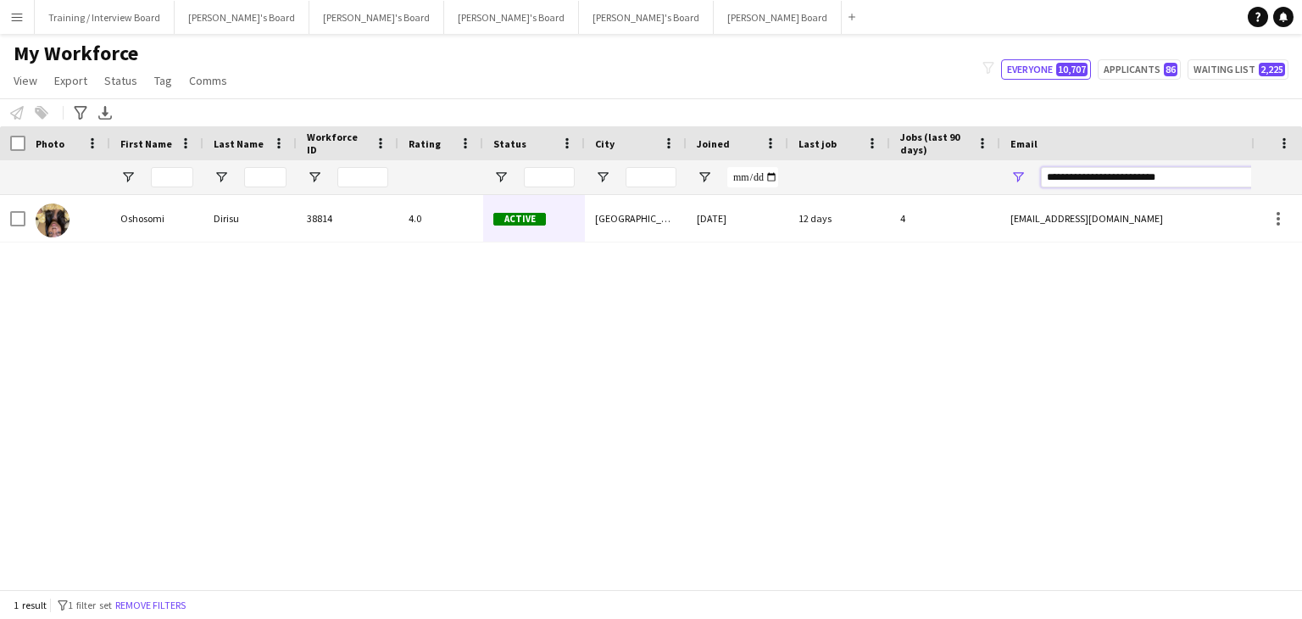
drag, startPoint x: 1025, startPoint y: 183, endPoint x: 1007, endPoint y: 184, distance: 17.8
click at [1007, 184] on div "**********" at bounding box center [1170, 177] width 339 height 34
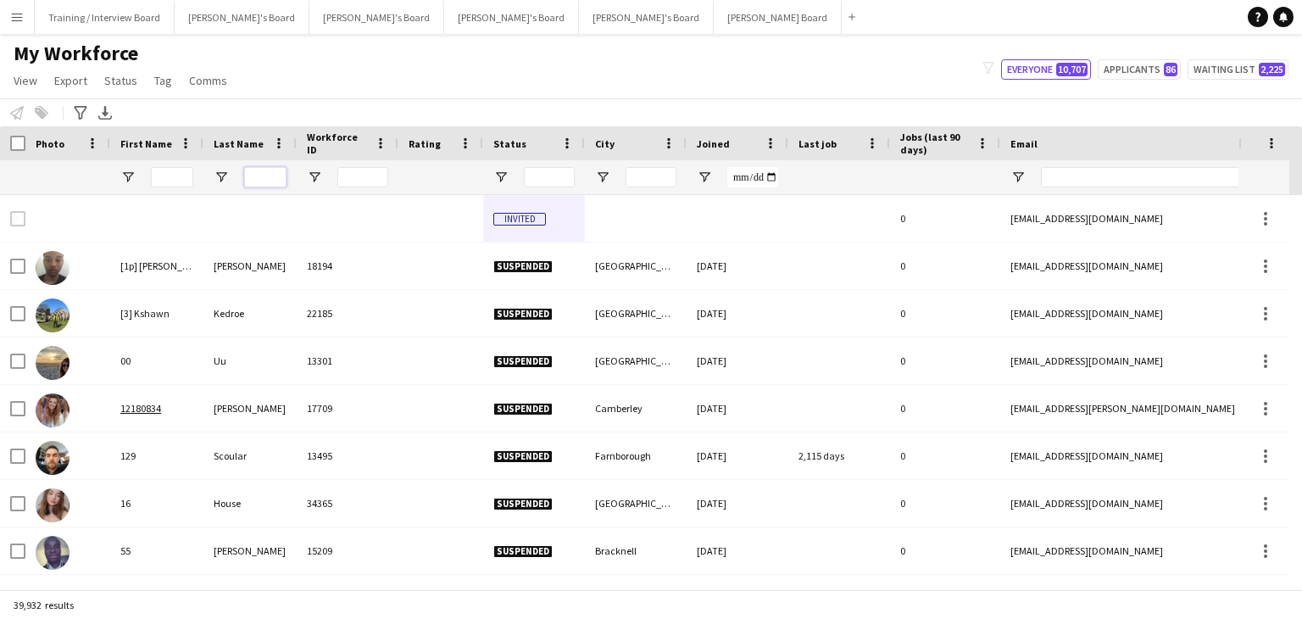
click at [248, 176] on input "Last Name Filter Input" at bounding box center [265, 177] width 42 height 20
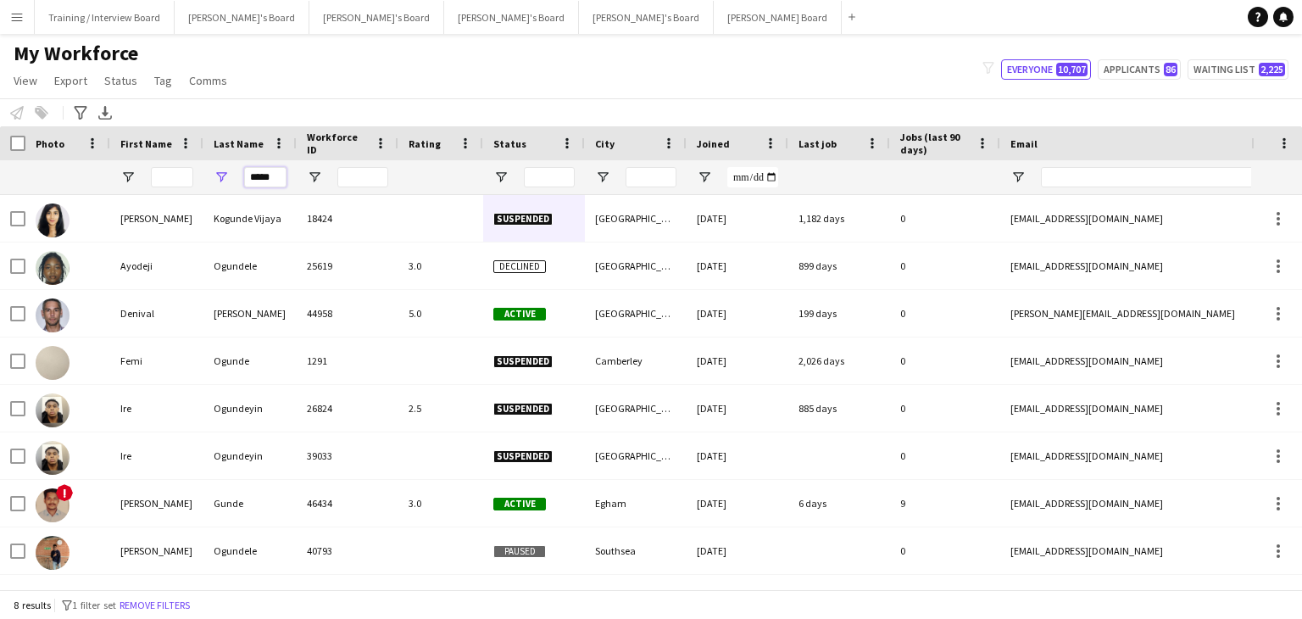
type input "*****"
click at [159, 181] on input "First Name Filter Input" at bounding box center [172, 177] width 42 height 20
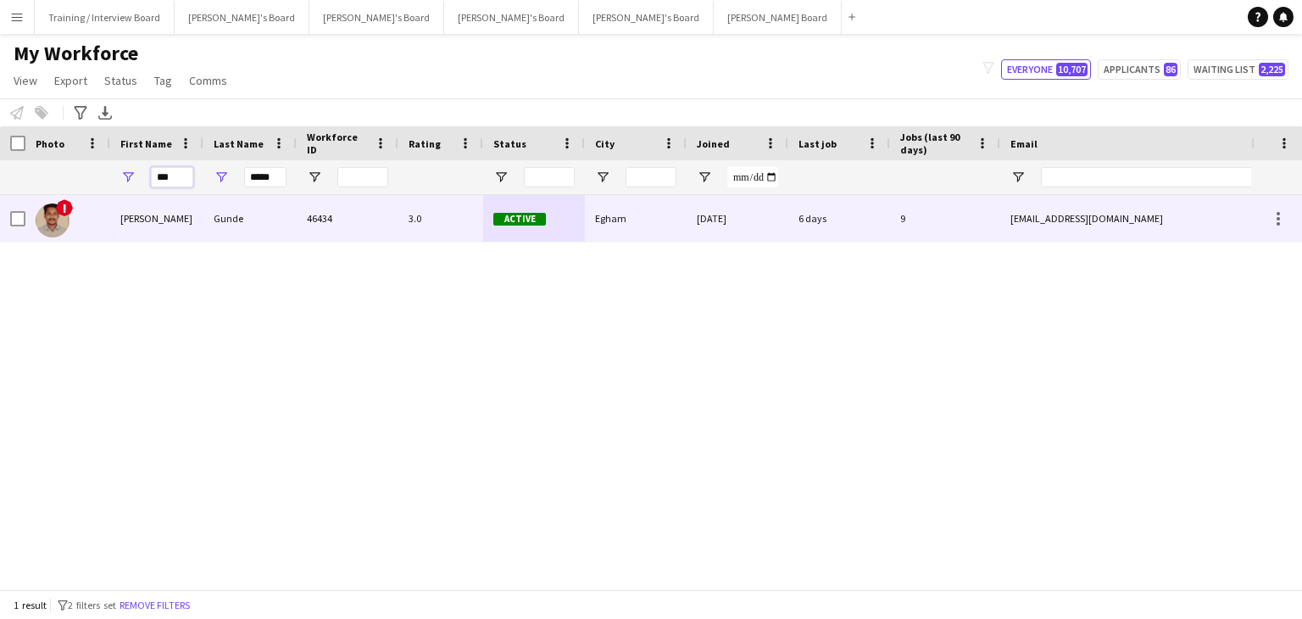
type input "***"
click at [185, 221] on div "Jonathan" at bounding box center [156, 218] width 93 height 47
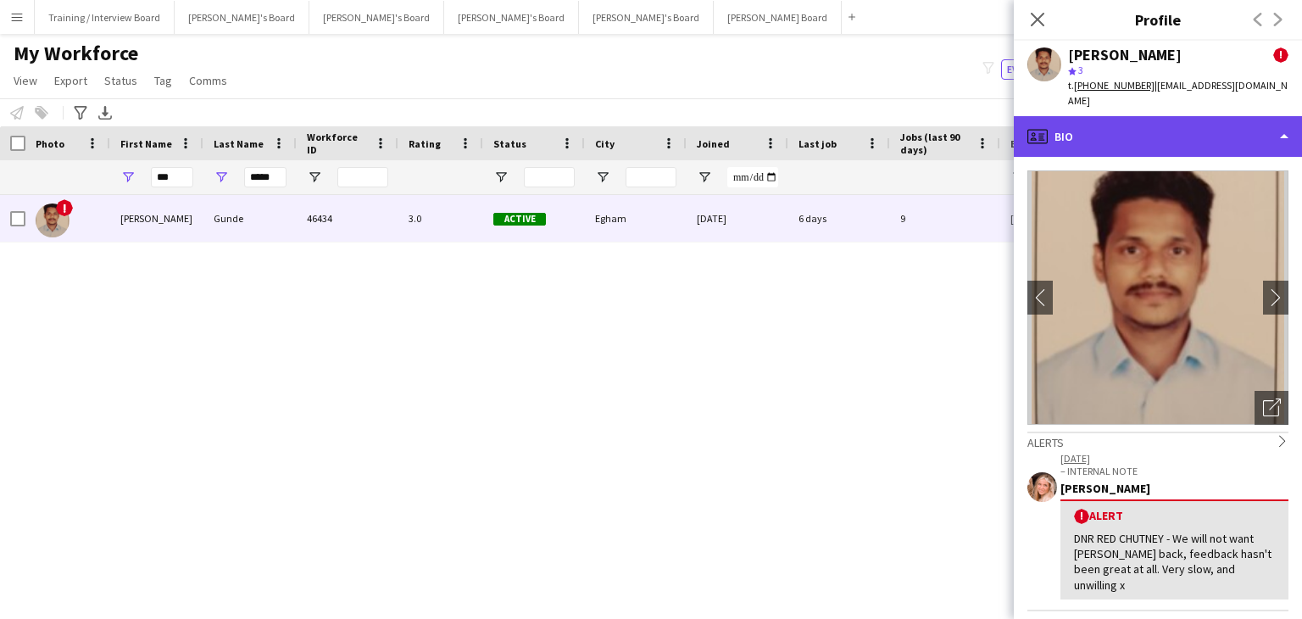
click at [1157, 125] on div "profile Bio" at bounding box center [1158, 136] width 288 height 41
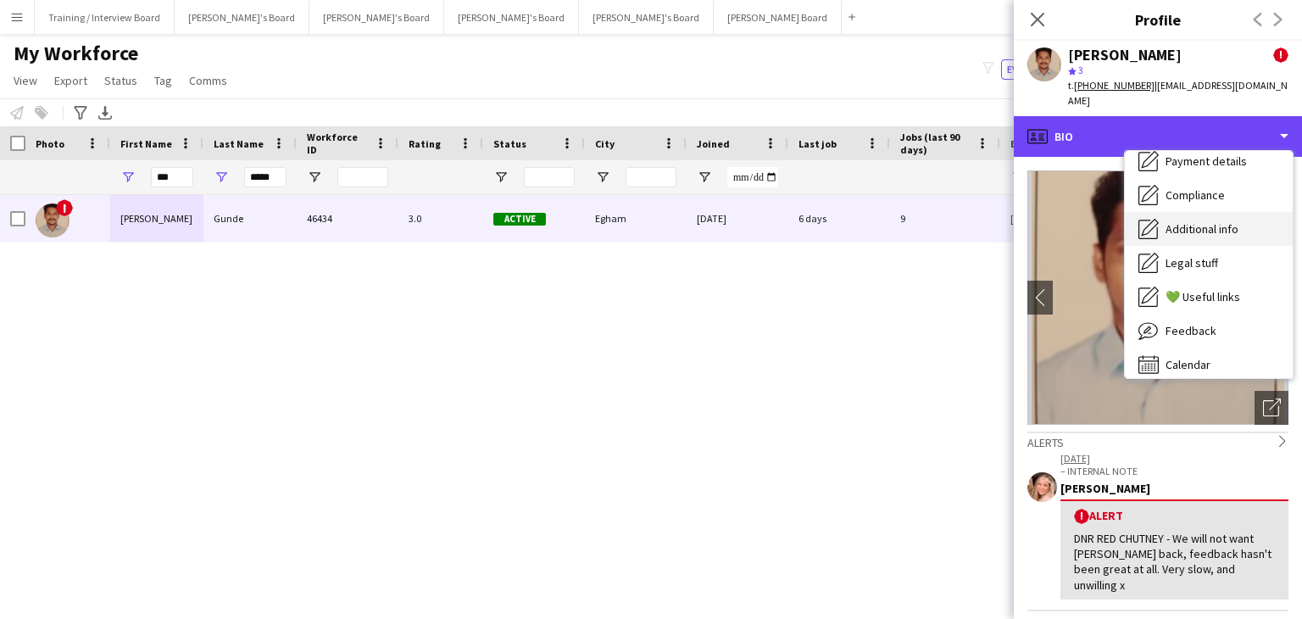
scroll to position [215, 0]
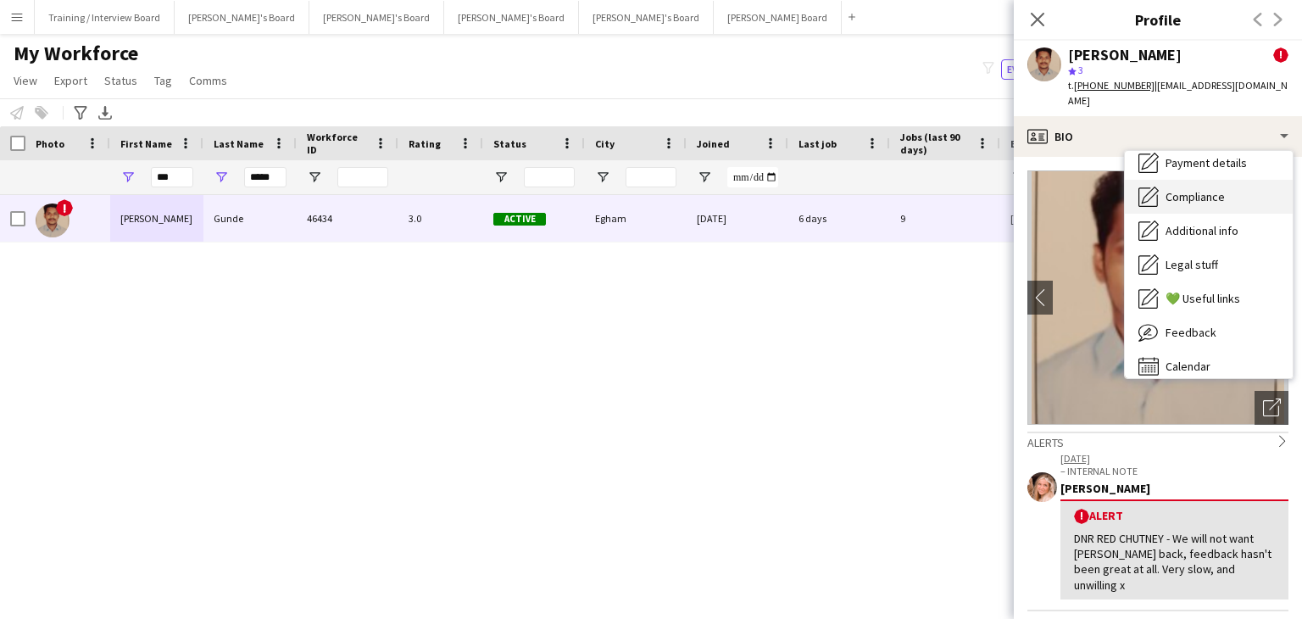
click at [1219, 189] on span "Compliance" at bounding box center [1195, 196] width 59 height 15
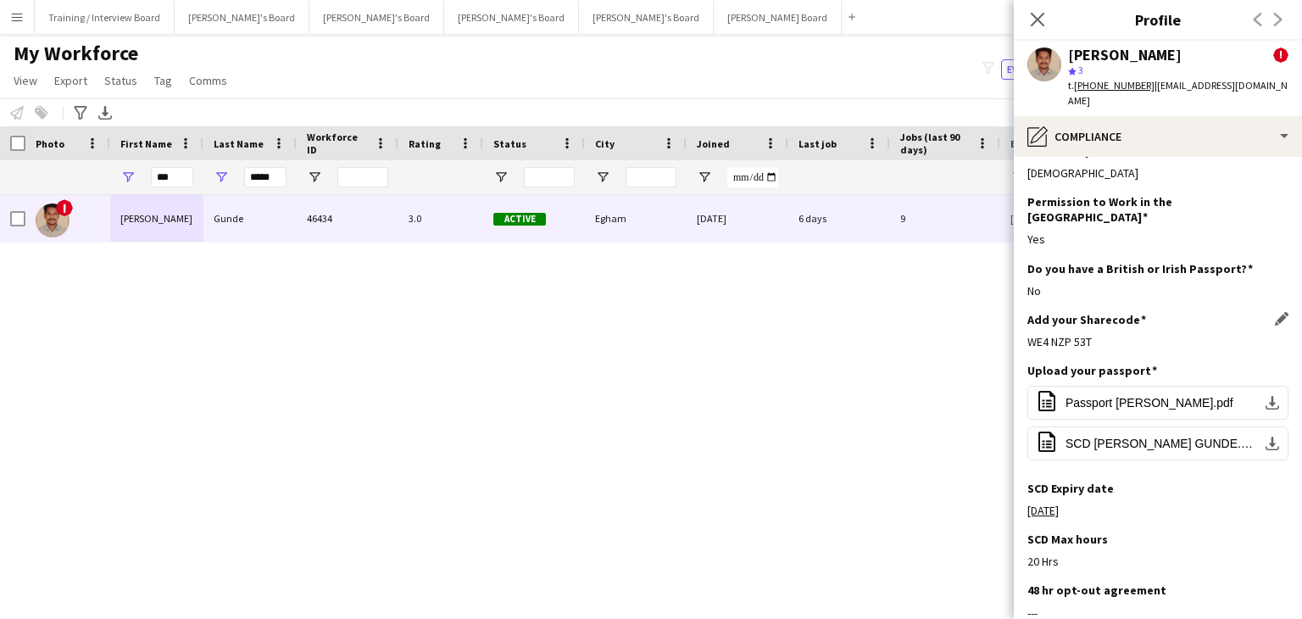
scroll to position [0, 0]
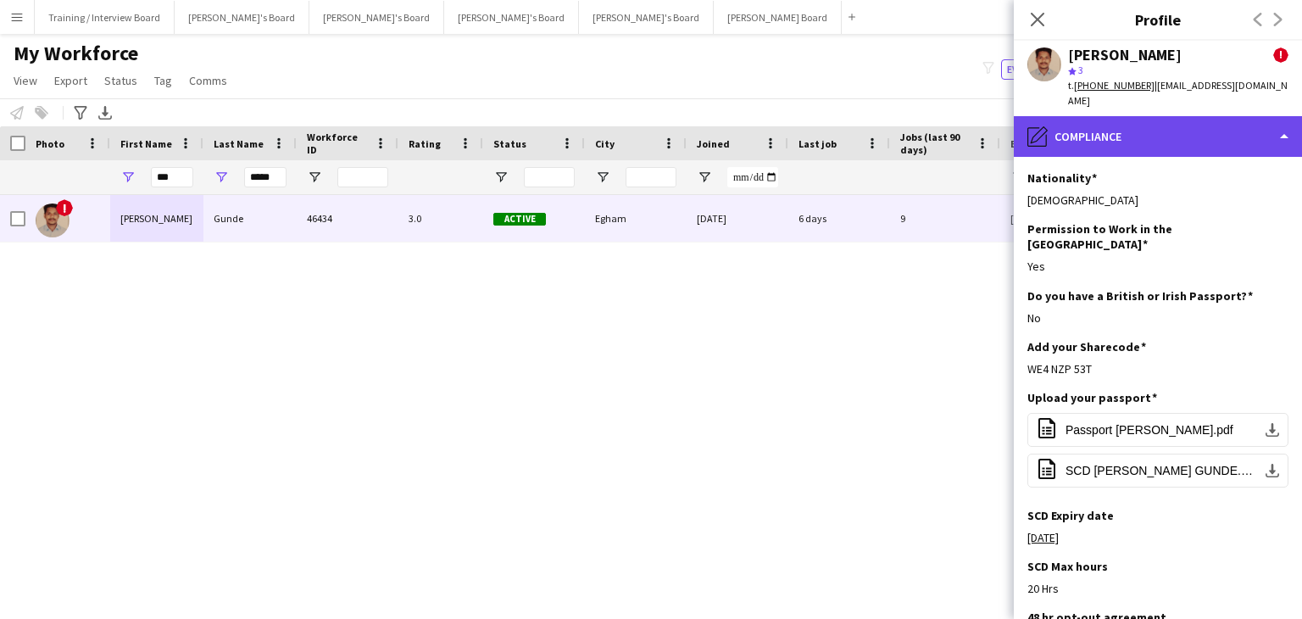
click at [1149, 116] on div "pencil4 Compliance" at bounding box center [1158, 136] width 288 height 41
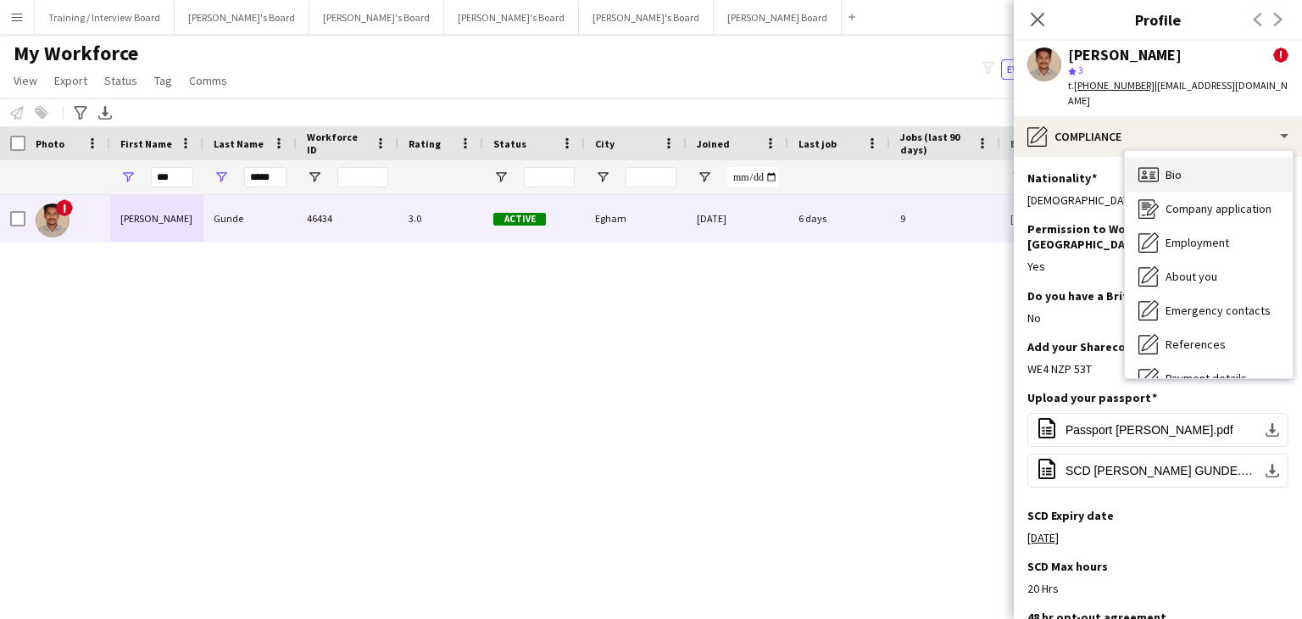
click at [1168, 167] on span "Bio" at bounding box center [1174, 174] width 16 height 15
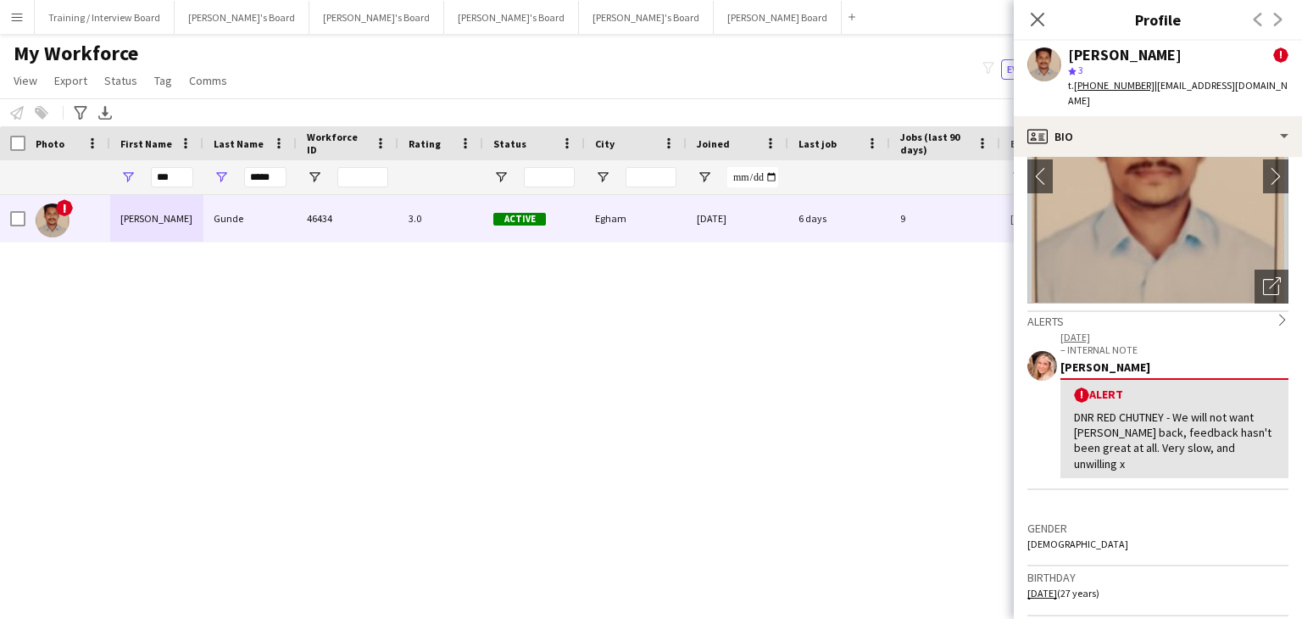
scroll to position [254, 0]
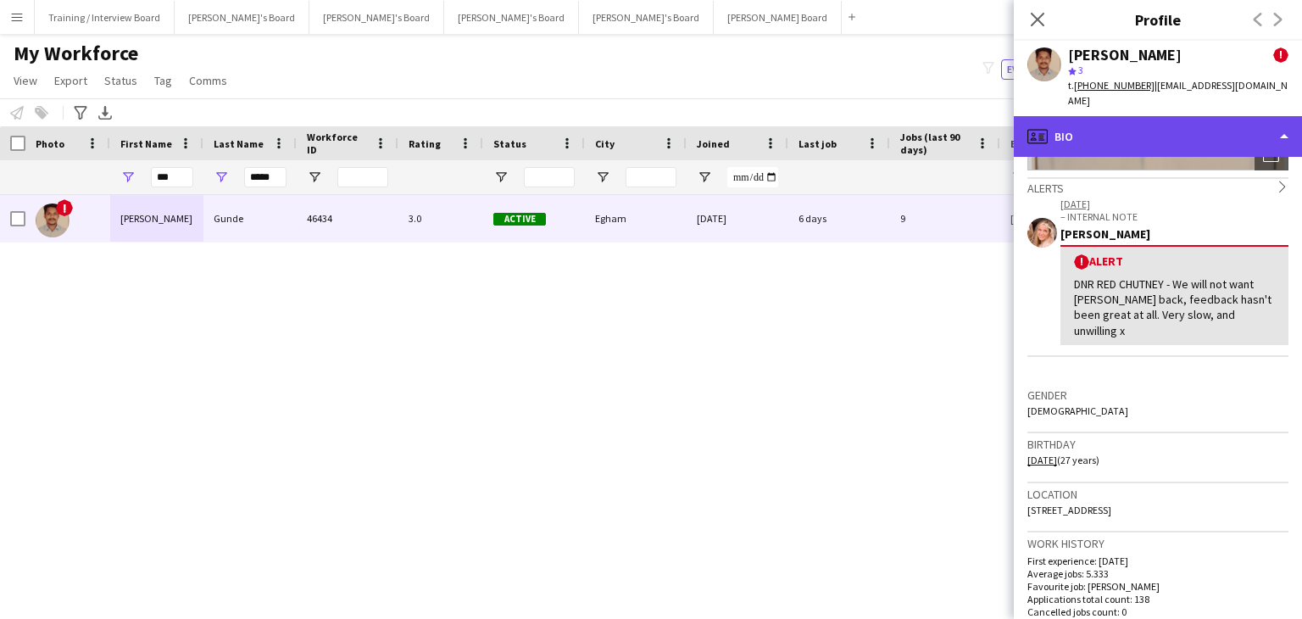
click at [1159, 119] on div "profile Bio" at bounding box center [1158, 136] width 288 height 41
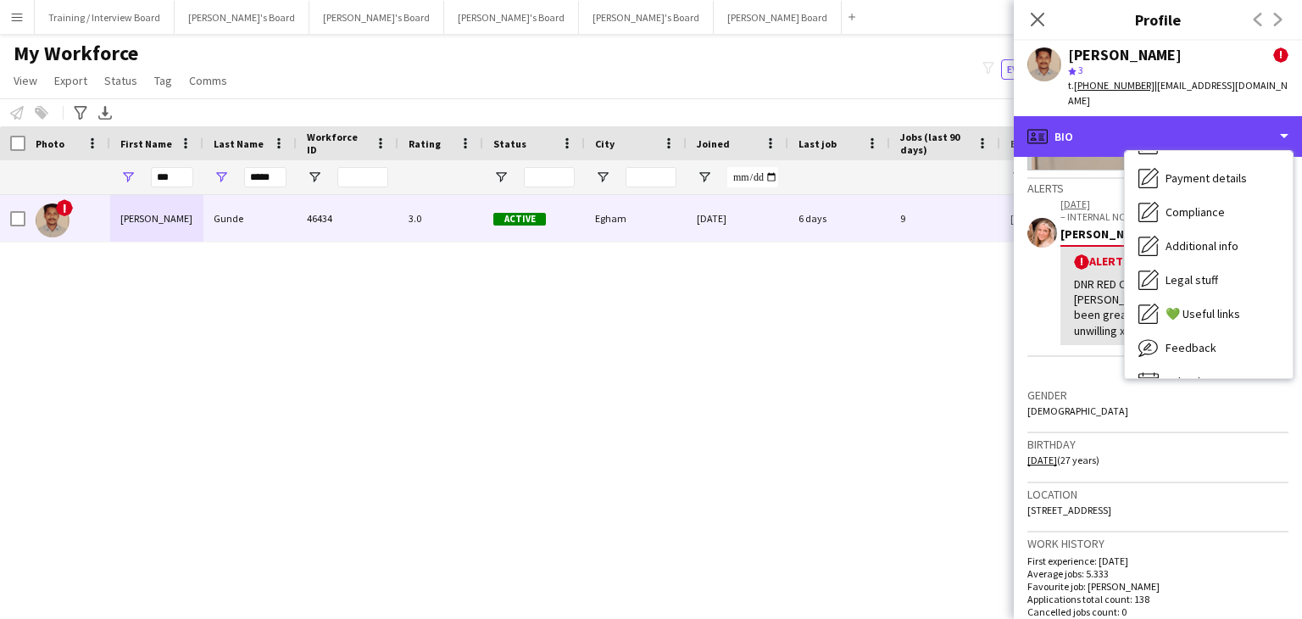
scroll to position [227, 0]
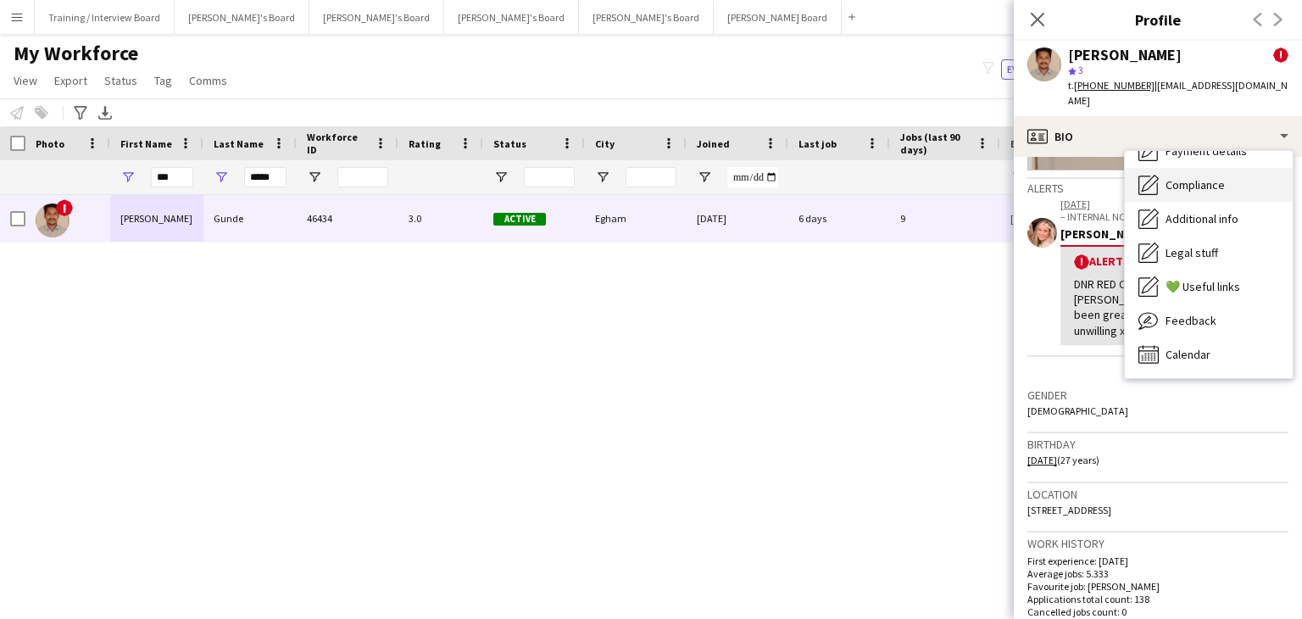
click at [1196, 168] on div "Compliance Compliance" at bounding box center [1209, 185] width 168 height 34
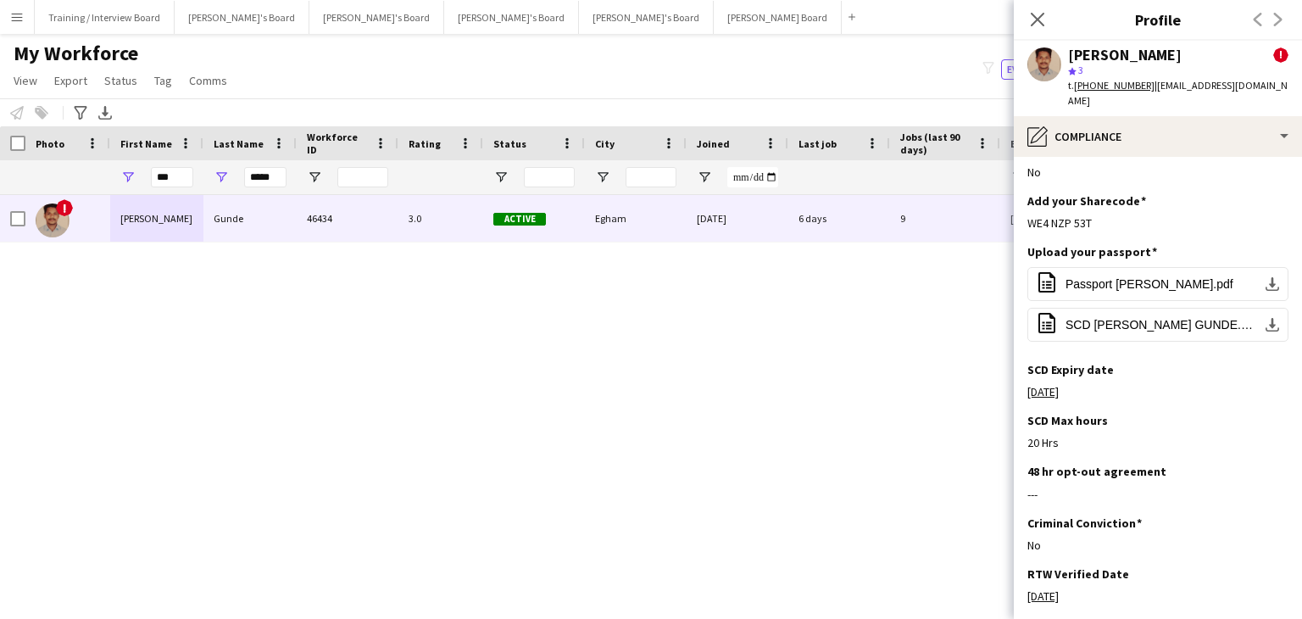
scroll to position [170, 0]
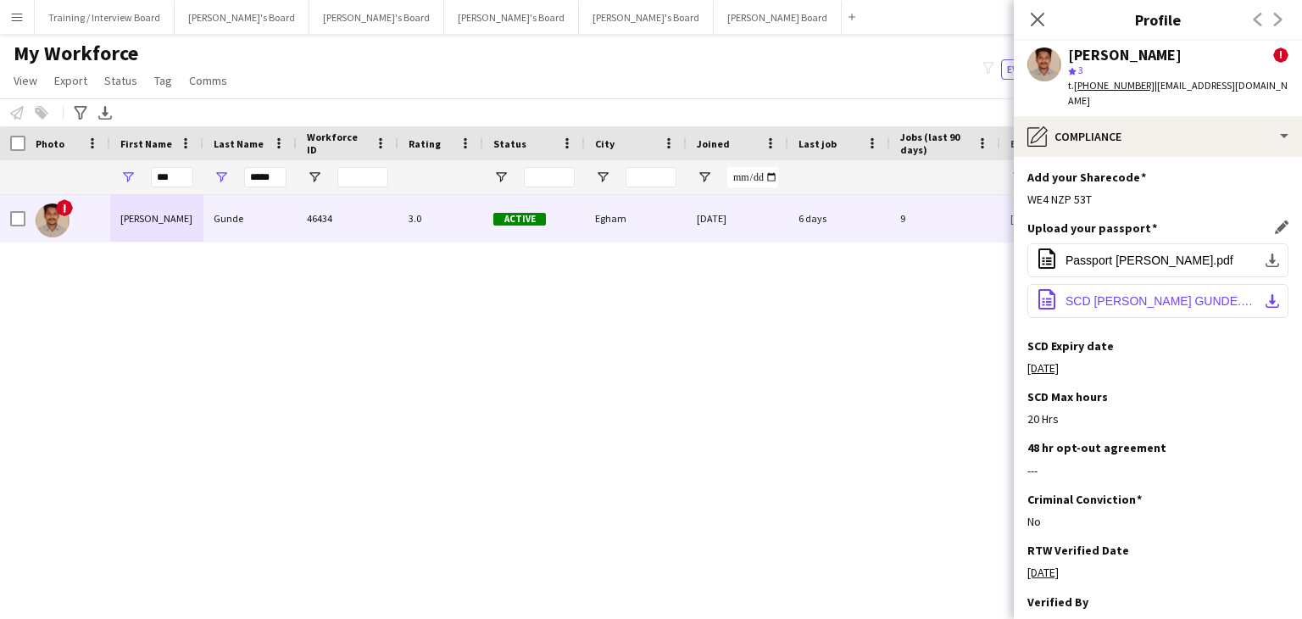
click at [1152, 294] on span "SCD JONATHAN DASU GUNDE.pdf" at bounding box center [1162, 301] width 192 height 14
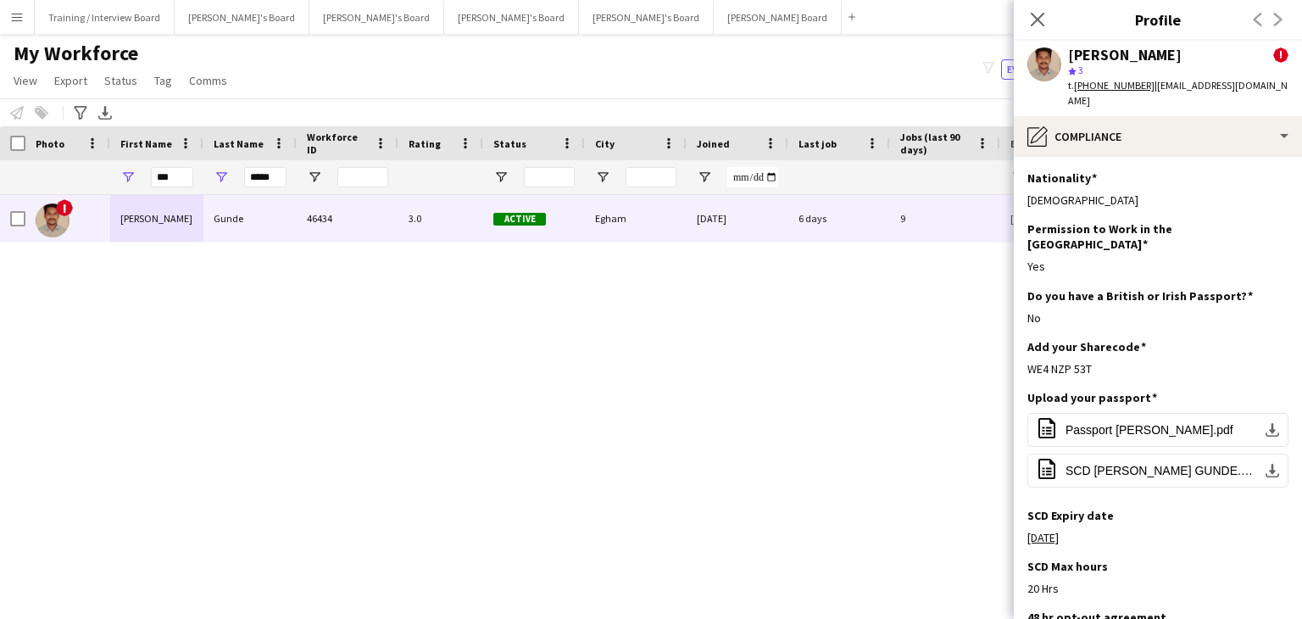
drag, startPoint x: 1285, startPoint y: 89, endPoint x: 1146, endPoint y: 92, distance: 139.1
click at [1146, 92] on div "Jonathan Gunde ! star 3 t. +447818909169 | jonathangunde777@gmail.com" at bounding box center [1158, 78] width 288 height 75
copy span "jonathangunde777@gmail.com"
click at [756, 544] on div "! Jonathan Gunde 46434 3.0 Active Egham 06-04-2025 6 days 9 jonathangunde777@gm…" at bounding box center [626, 386] width 1252 height 382
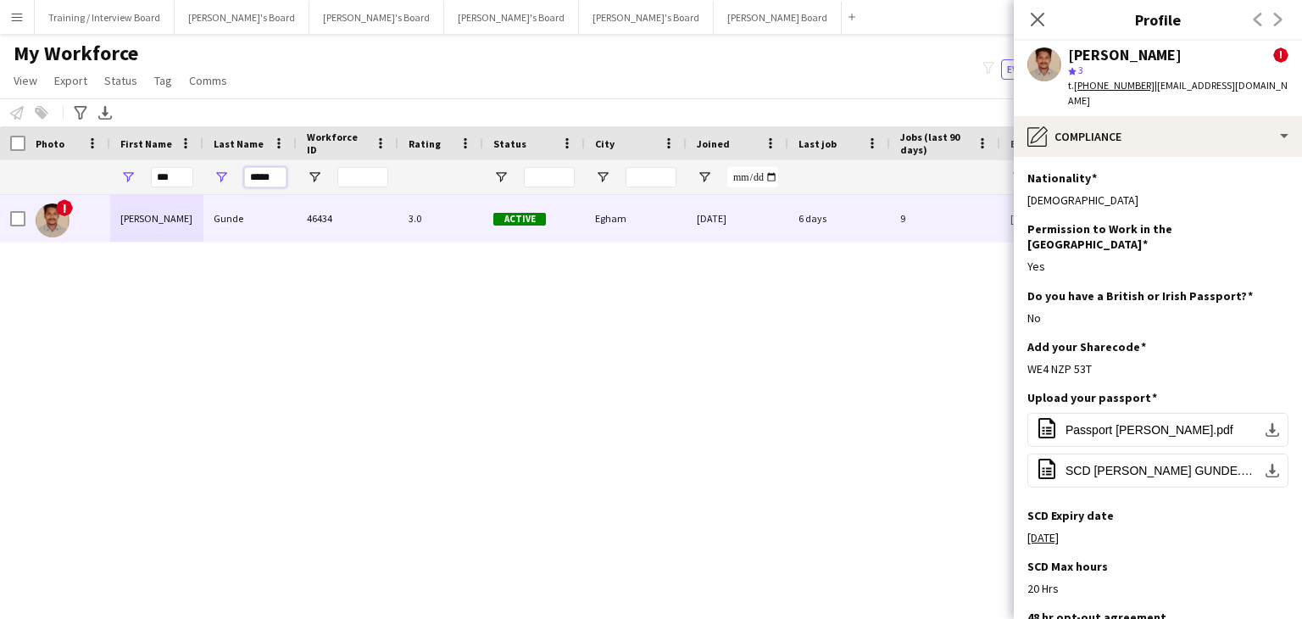
drag, startPoint x: 281, startPoint y: 181, endPoint x: 237, endPoint y: 180, distance: 43.3
click at [237, 180] on div "*****" at bounding box center [250, 177] width 93 height 34
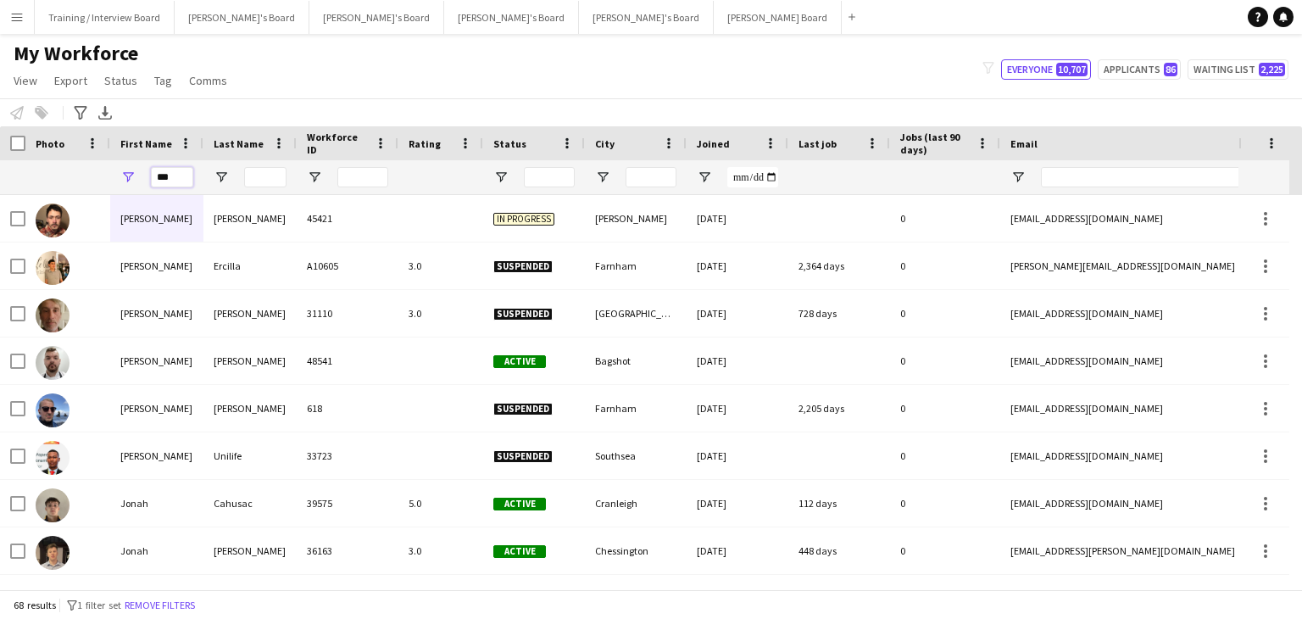
drag, startPoint x: 188, startPoint y: 176, endPoint x: 148, endPoint y: 174, distance: 39.9
click at [148, 174] on div "***" at bounding box center [156, 177] width 93 height 34
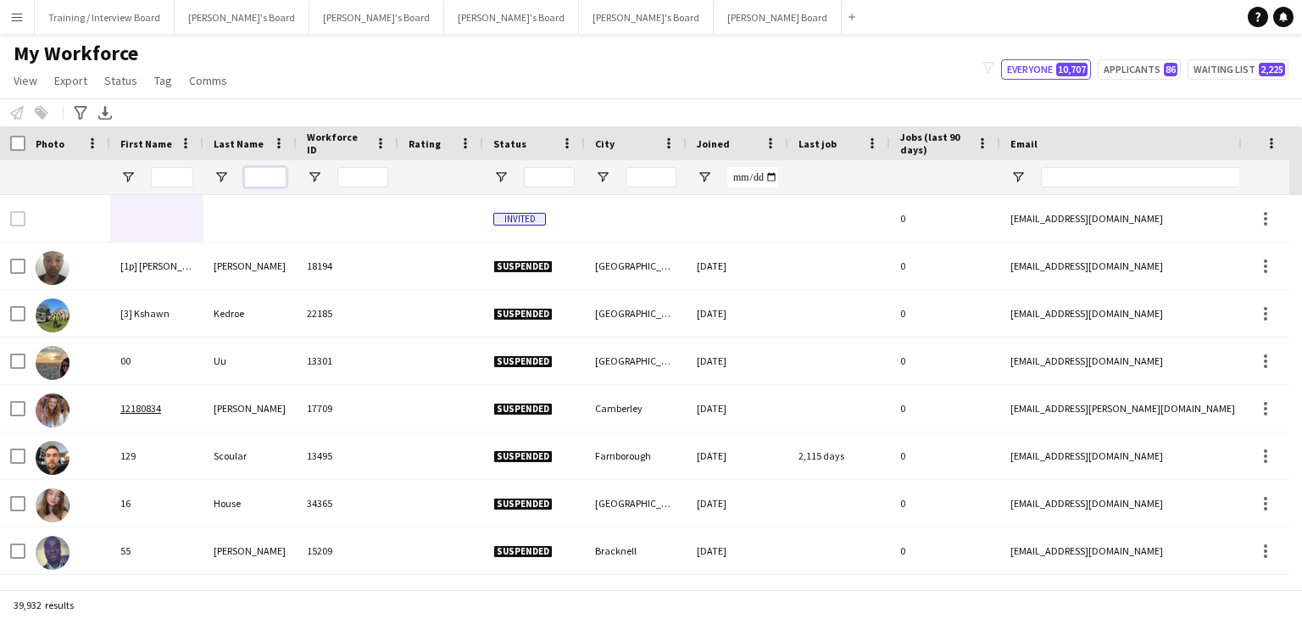
paste input "*********"
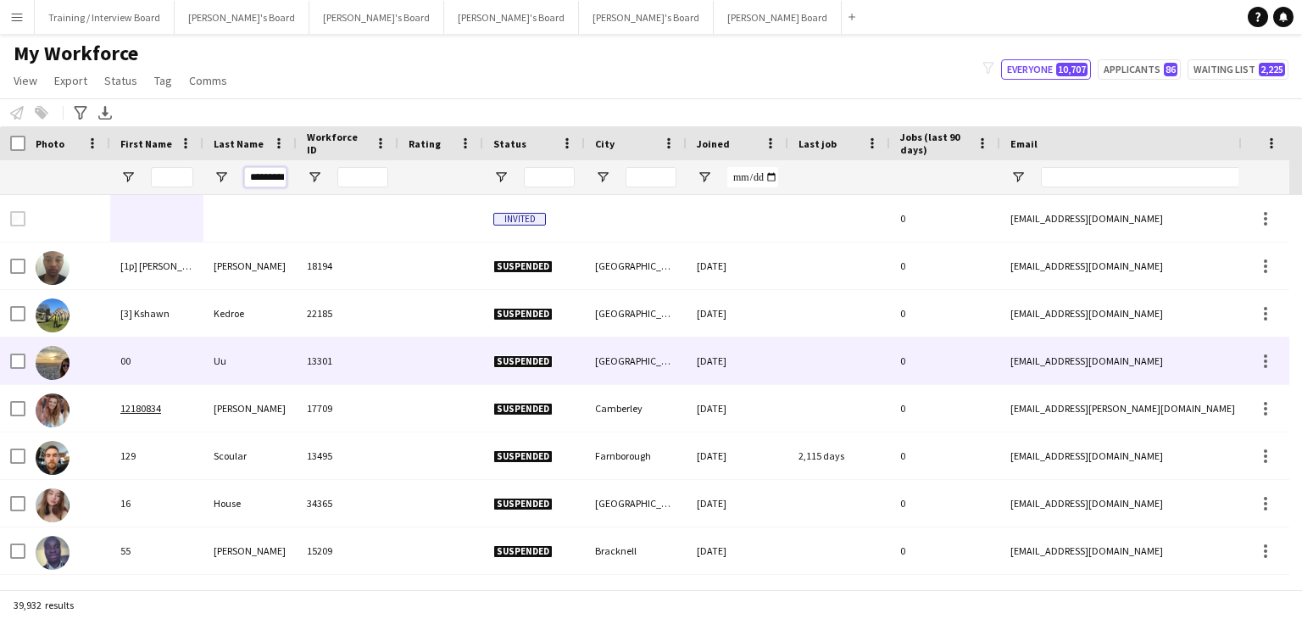
scroll to position [0, 8]
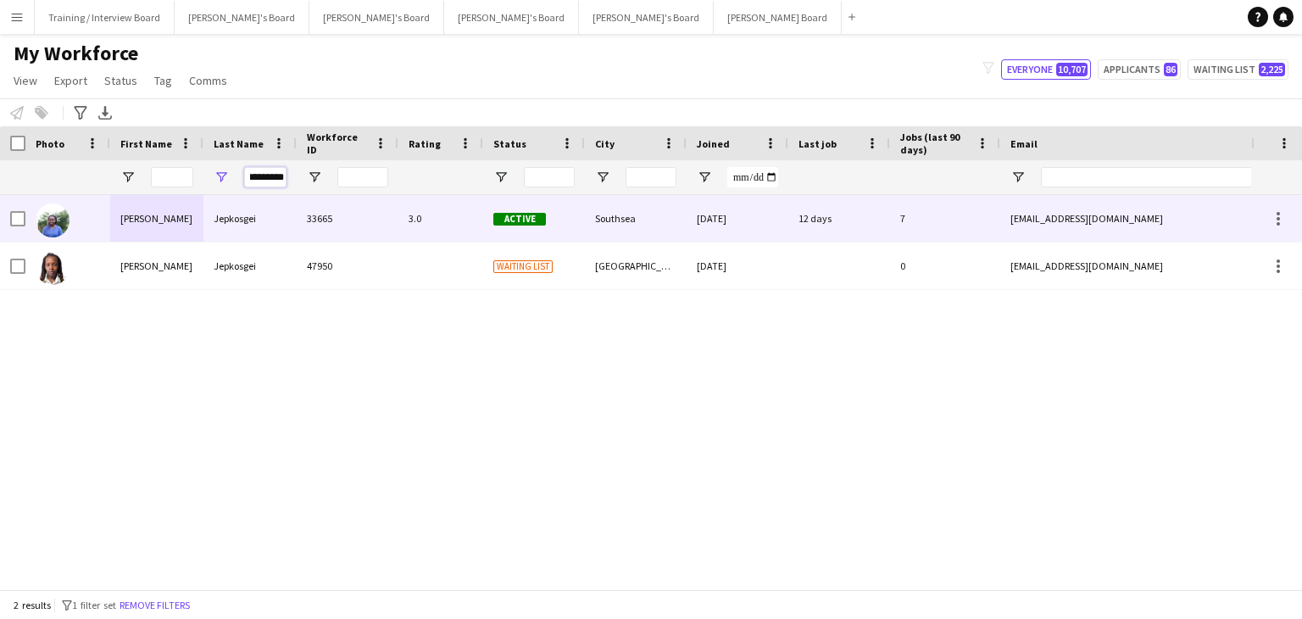
type input "*********"
click at [460, 223] on div "3.0" at bounding box center [441, 218] width 85 height 47
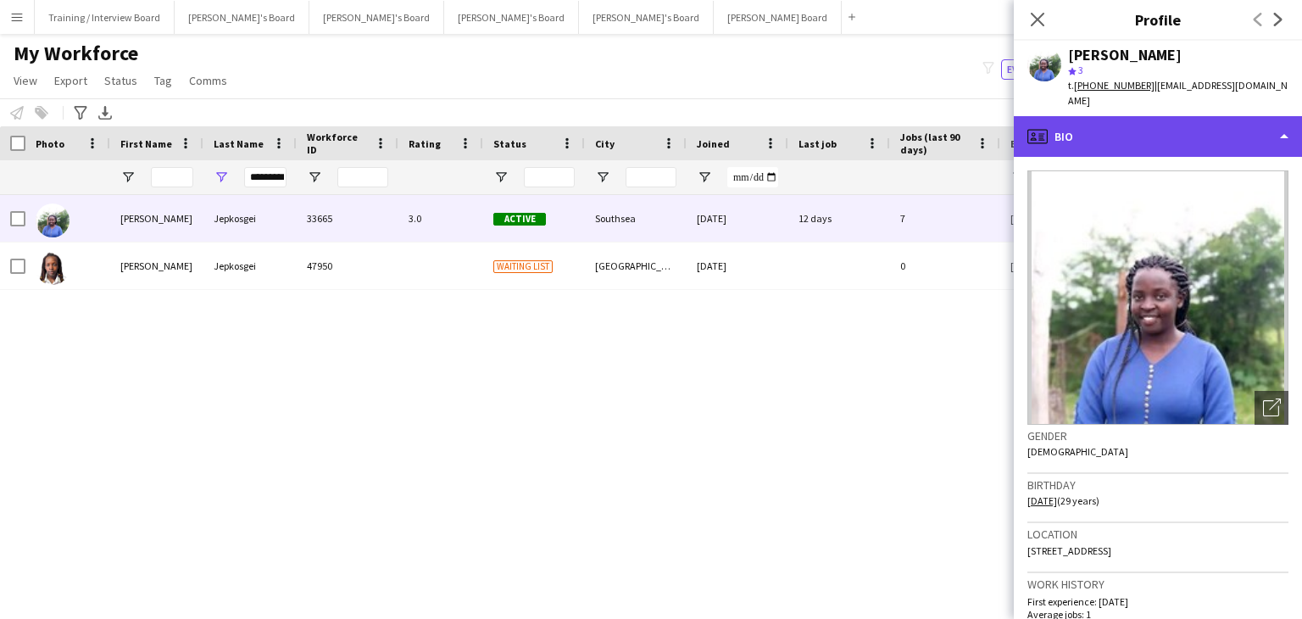
click at [1160, 124] on div "profile Bio" at bounding box center [1158, 136] width 288 height 41
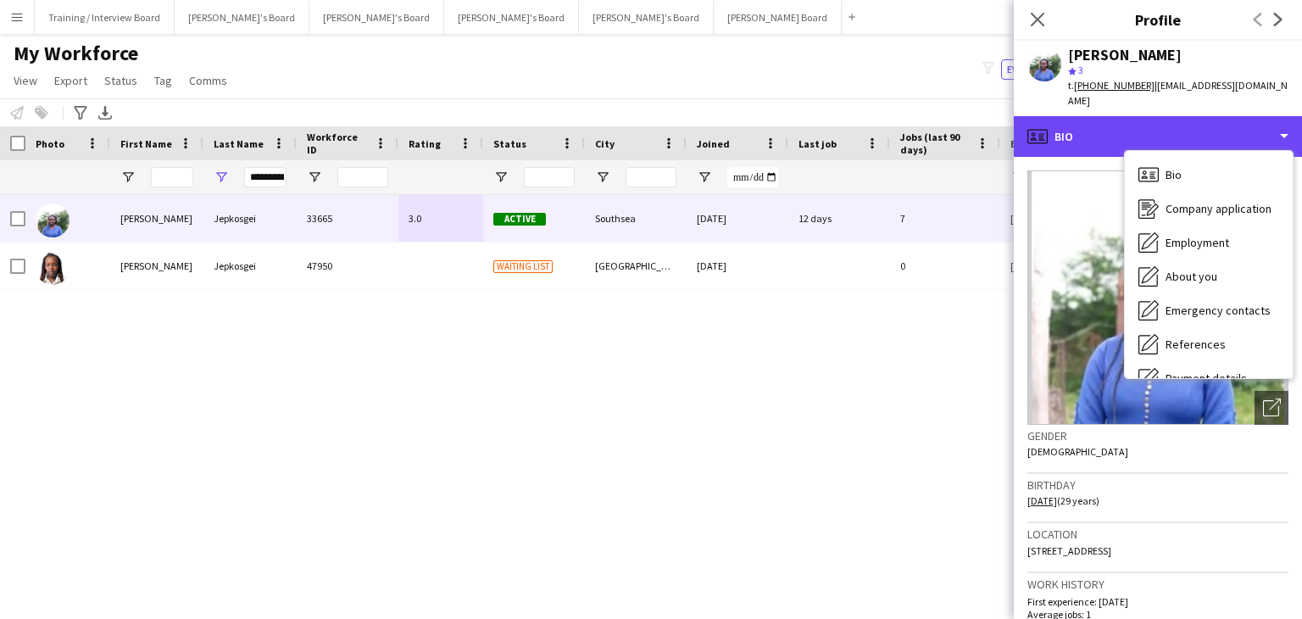
scroll to position [227, 0]
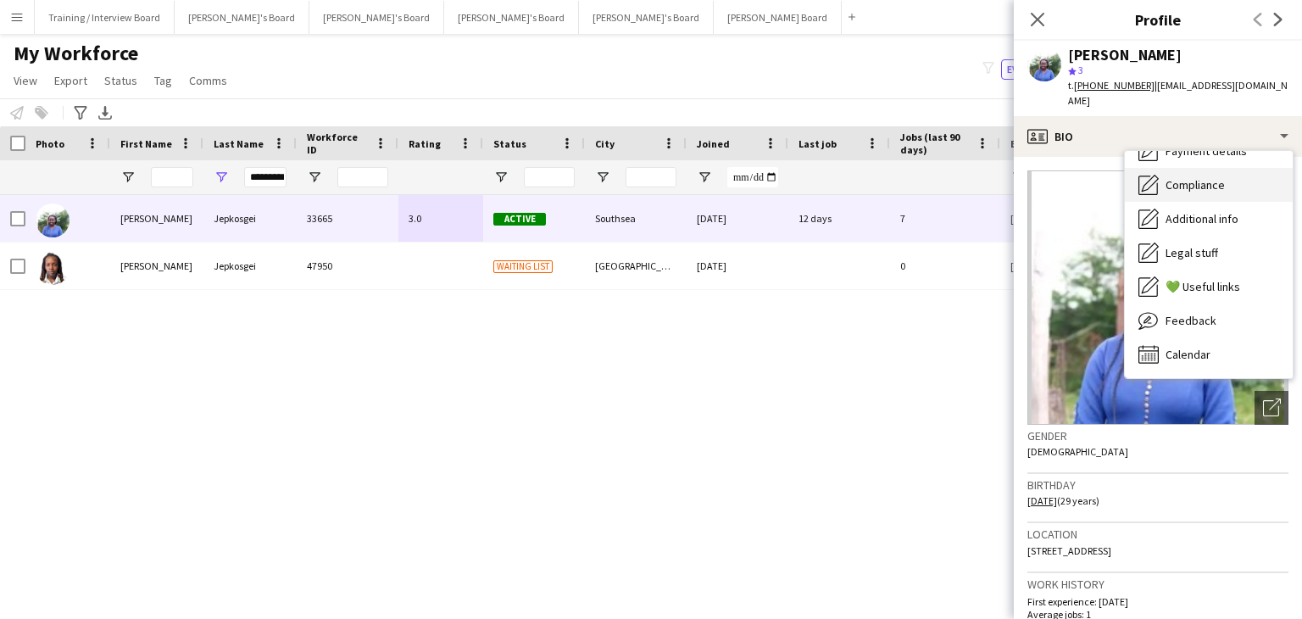
click at [1210, 177] on span "Compliance" at bounding box center [1195, 184] width 59 height 15
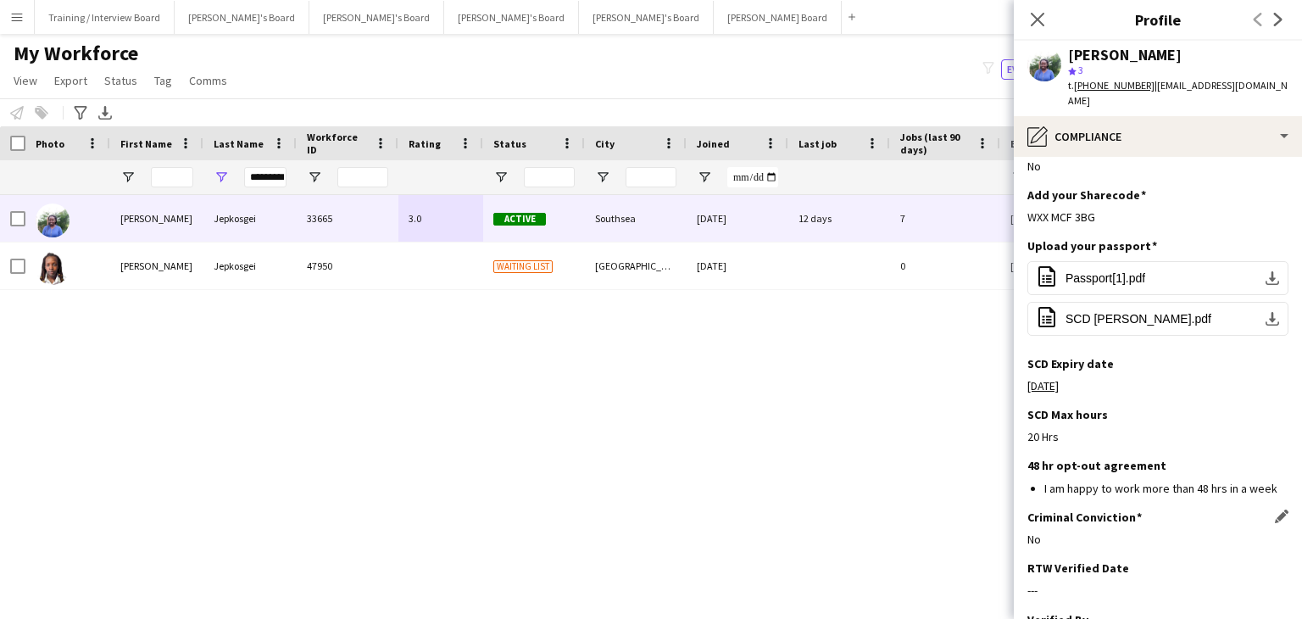
scroll to position [142, 0]
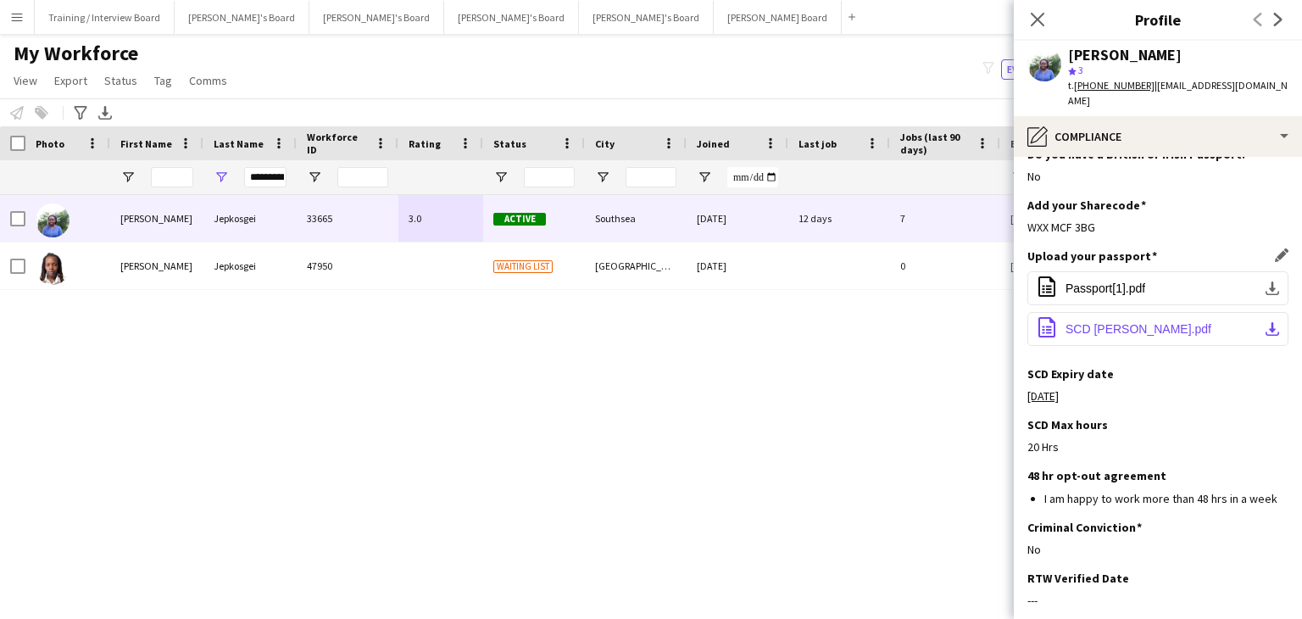
click at [1172, 322] on span "SCD Emma Jepkosgei.pdf" at bounding box center [1139, 329] width 146 height 14
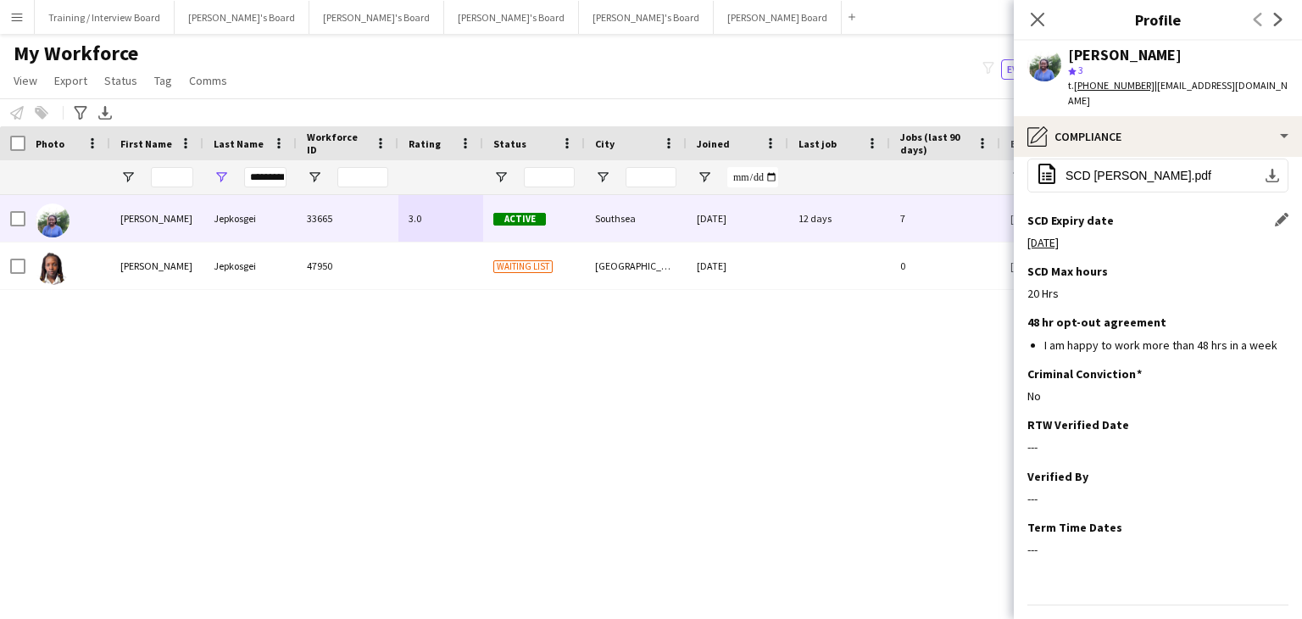
scroll to position [311, 0]
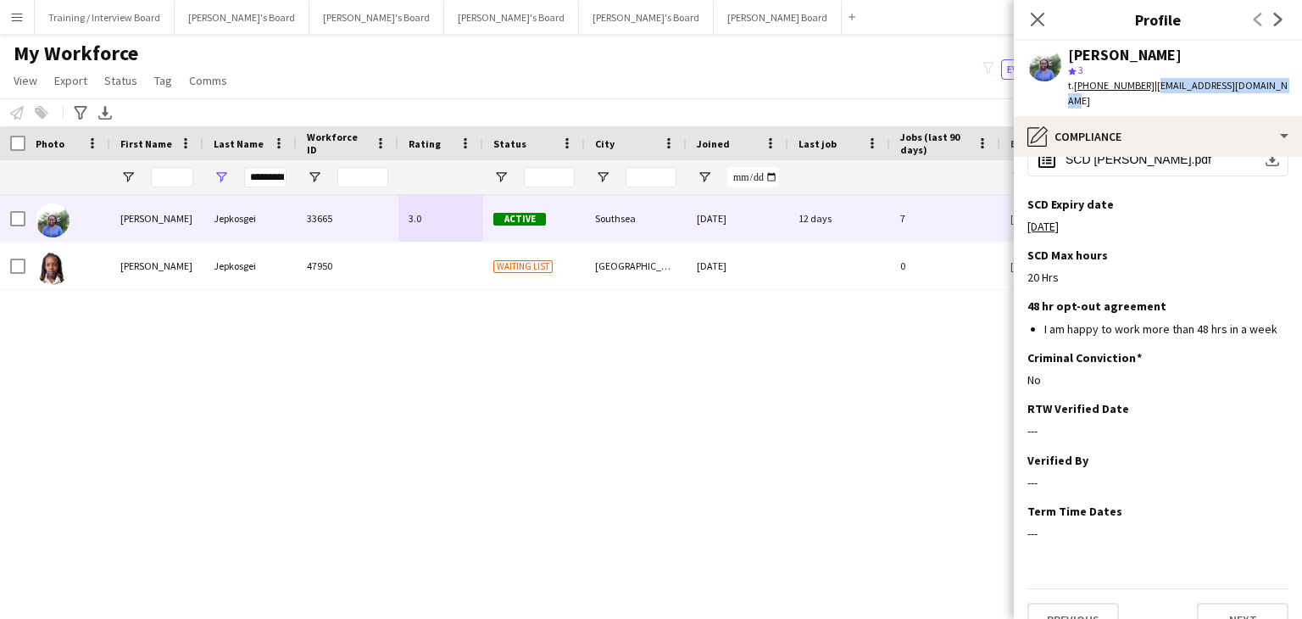
drag, startPoint x: 1289, startPoint y: 86, endPoint x: 1162, endPoint y: 89, distance: 127.2
click at [1150, 89] on div "Emma Jepkosgei star 3 t. +447352035089 | jepkosgeiemma09@gmail.com" at bounding box center [1158, 78] width 288 height 75
drag, startPoint x: 1162, startPoint y: 88, endPoint x: 1211, endPoint y: 63, distance: 55.4
click at [1209, 63] on div "star 3" at bounding box center [1178, 70] width 220 height 15
drag, startPoint x: 1285, startPoint y: 86, endPoint x: 1150, endPoint y: 94, distance: 135.1
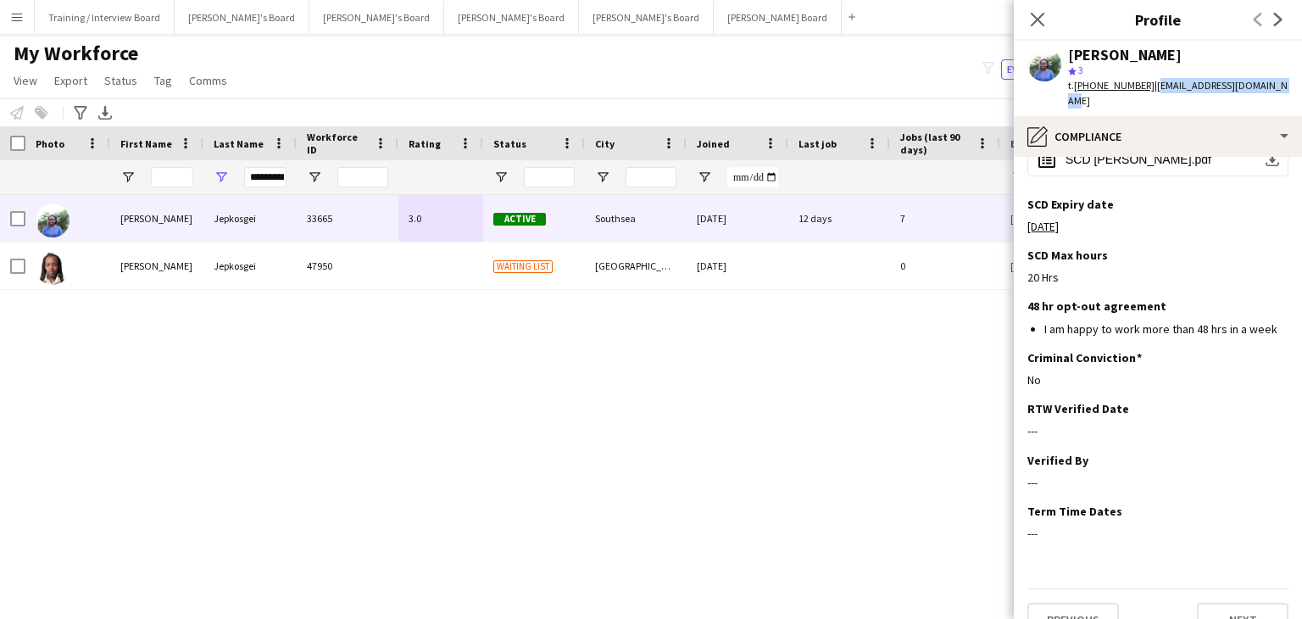
click at [1150, 94] on div "Emma Jepkosgei star 3 t. +447352035089 | jepkosgeiemma09@gmail.com" at bounding box center [1158, 78] width 288 height 75
copy span "jepkosgeiemma09@gmail.com"
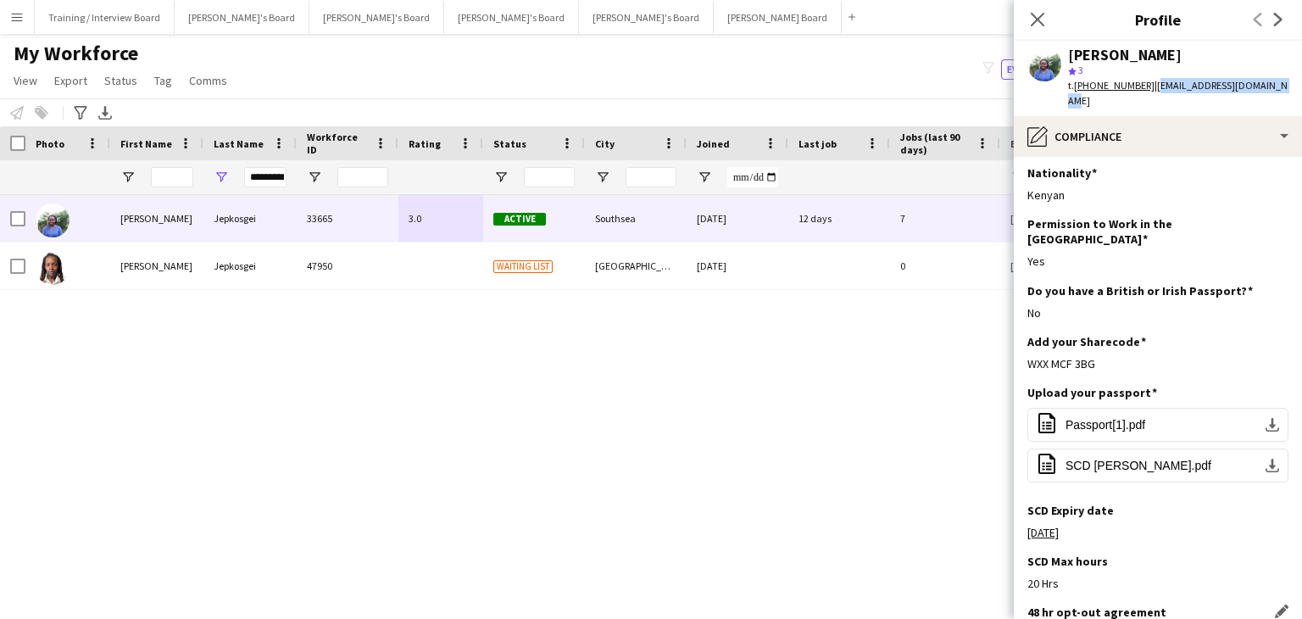
scroll to position [0, 0]
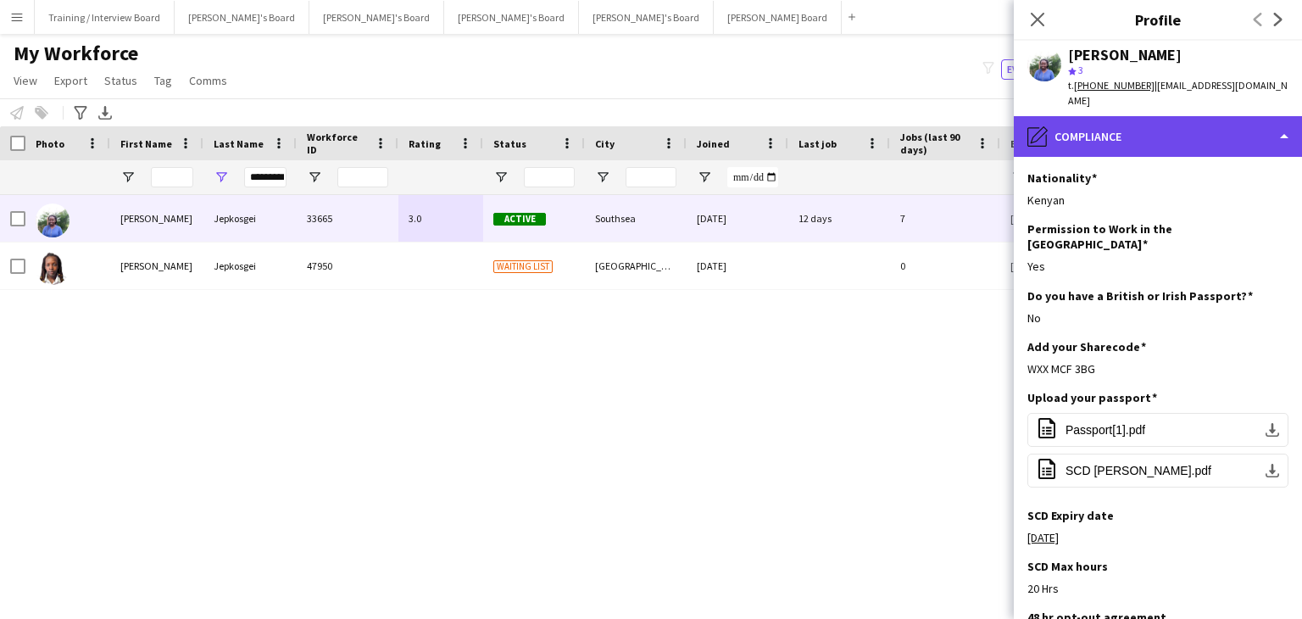
click at [1112, 131] on div "pencil4 Compliance" at bounding box center [1158, 136] width 288 height 41
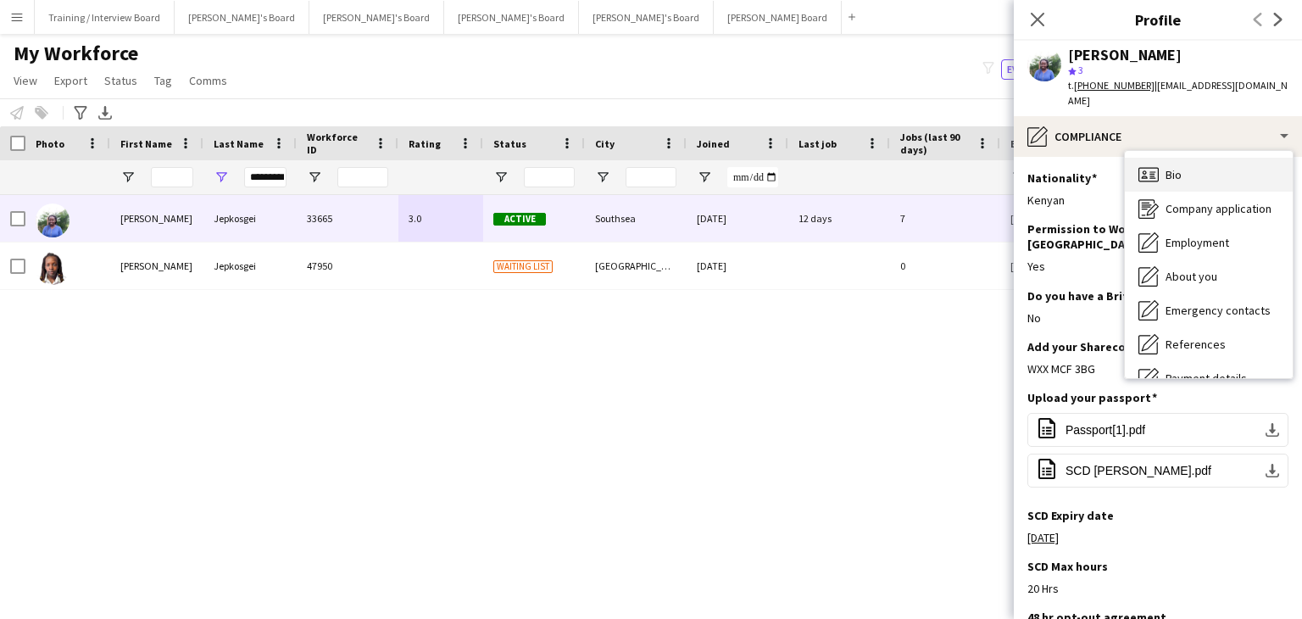
click at [1161, 164] on div "Bio Bio" at bounding box center [1209, 175] width 168 height 34
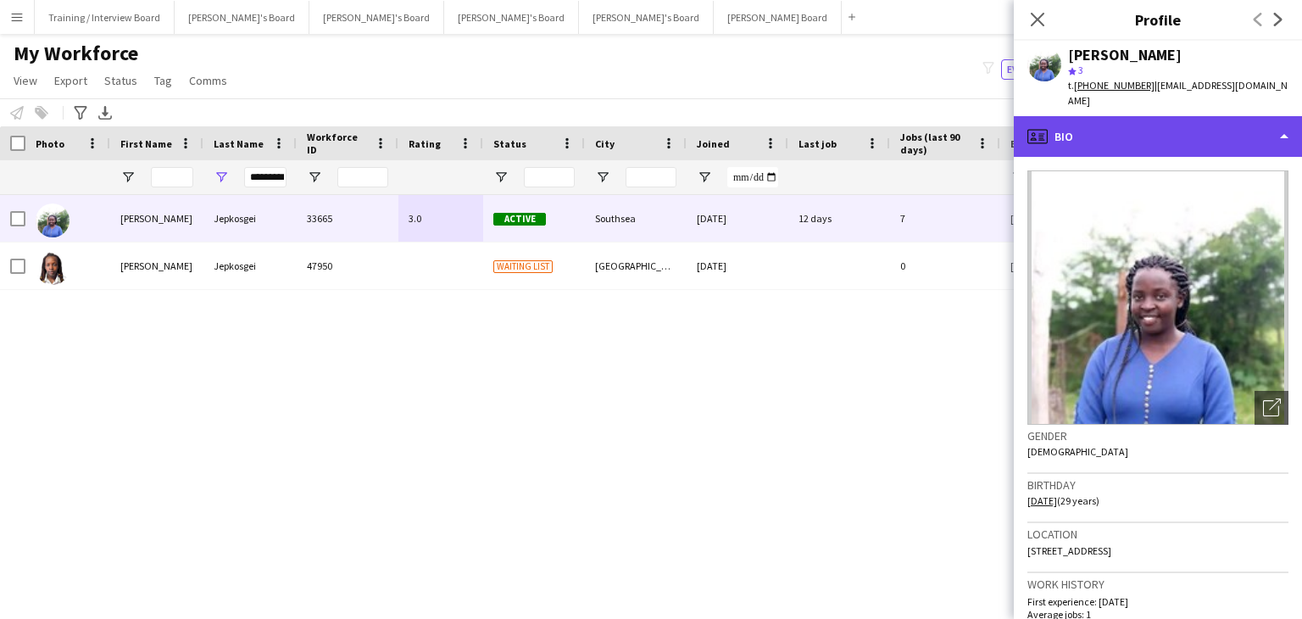
click at [1138, 129] on div "profile Bio" at bounding box center [1158, 136] width 288 height 41
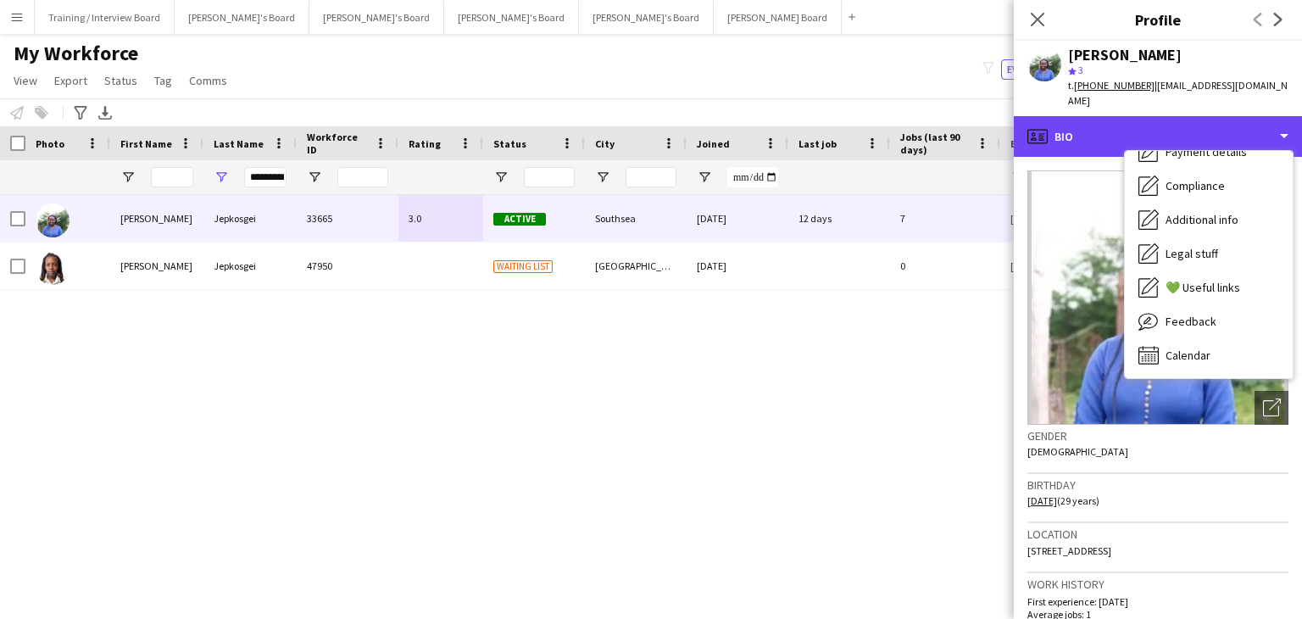
scroll to position [227, 0]
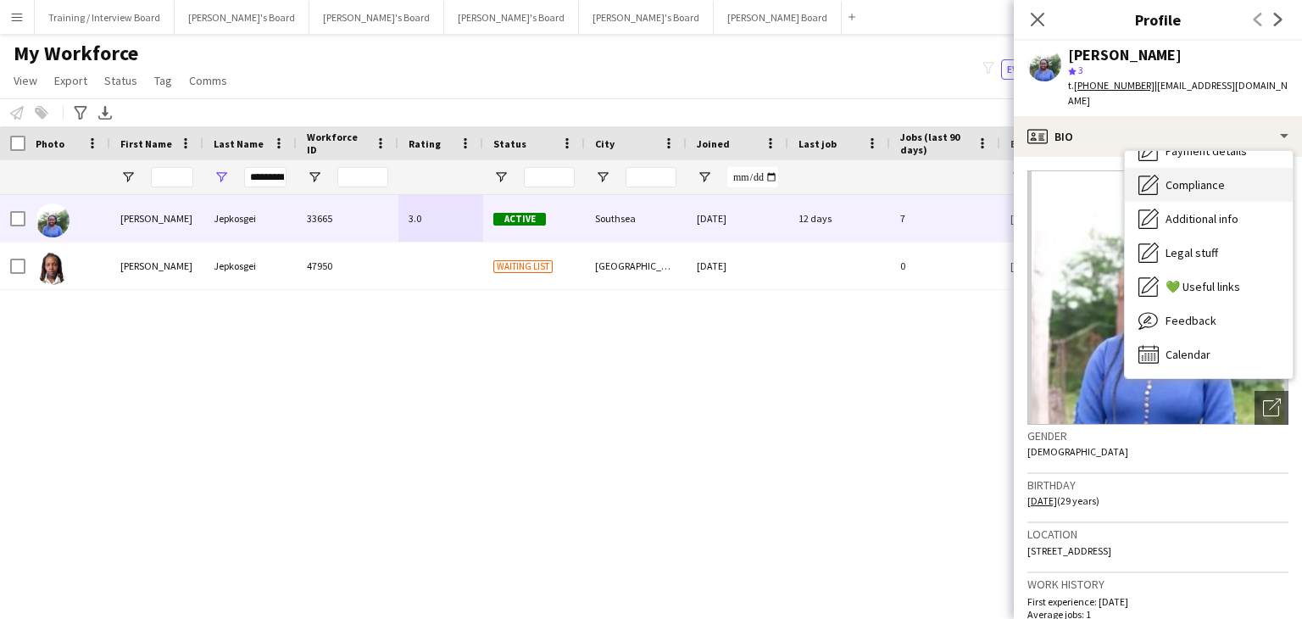
click at [1202, 179] on div "Compliance Compliance" at bounding box center [1209, 185] width 168 height 34
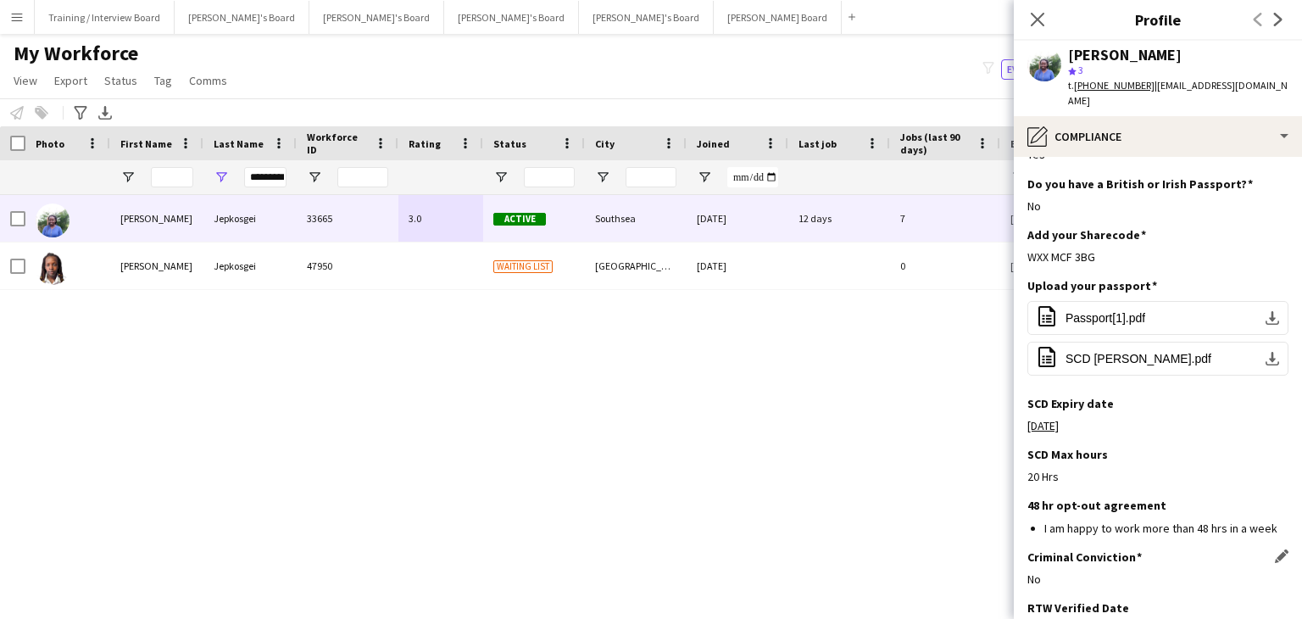
scroll to position [311, 0]
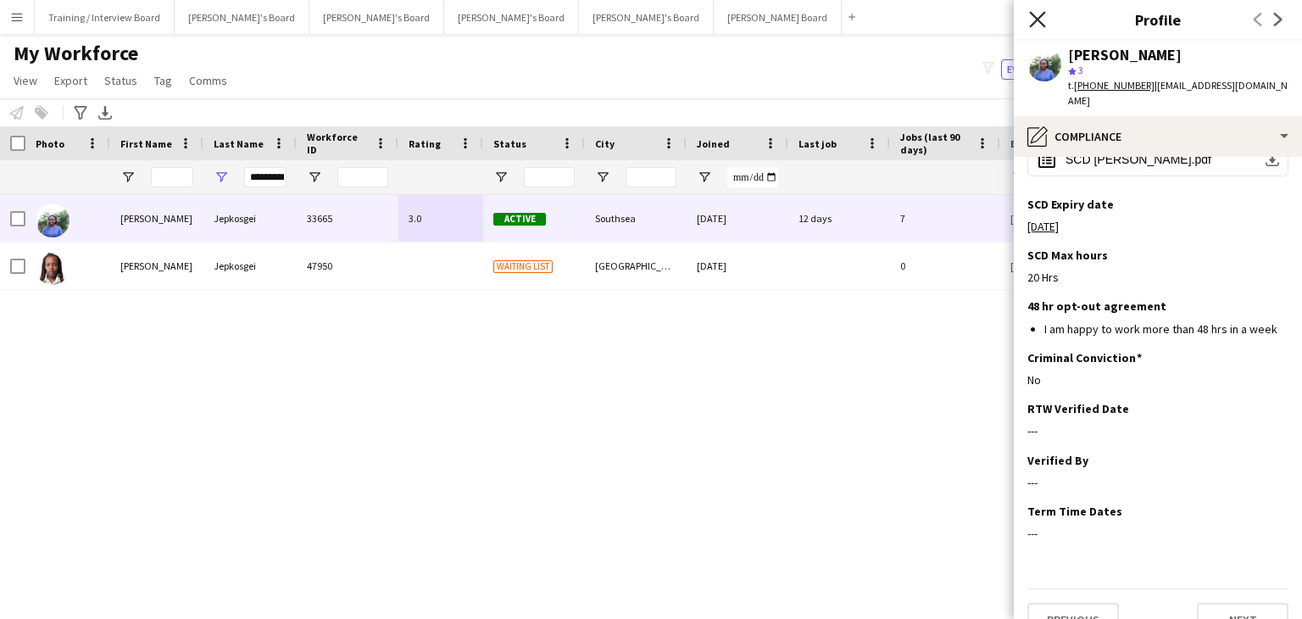
click at [1046, 14] on icon "Close pop-in" at bounding box center [1037, 19] width 16 height 16
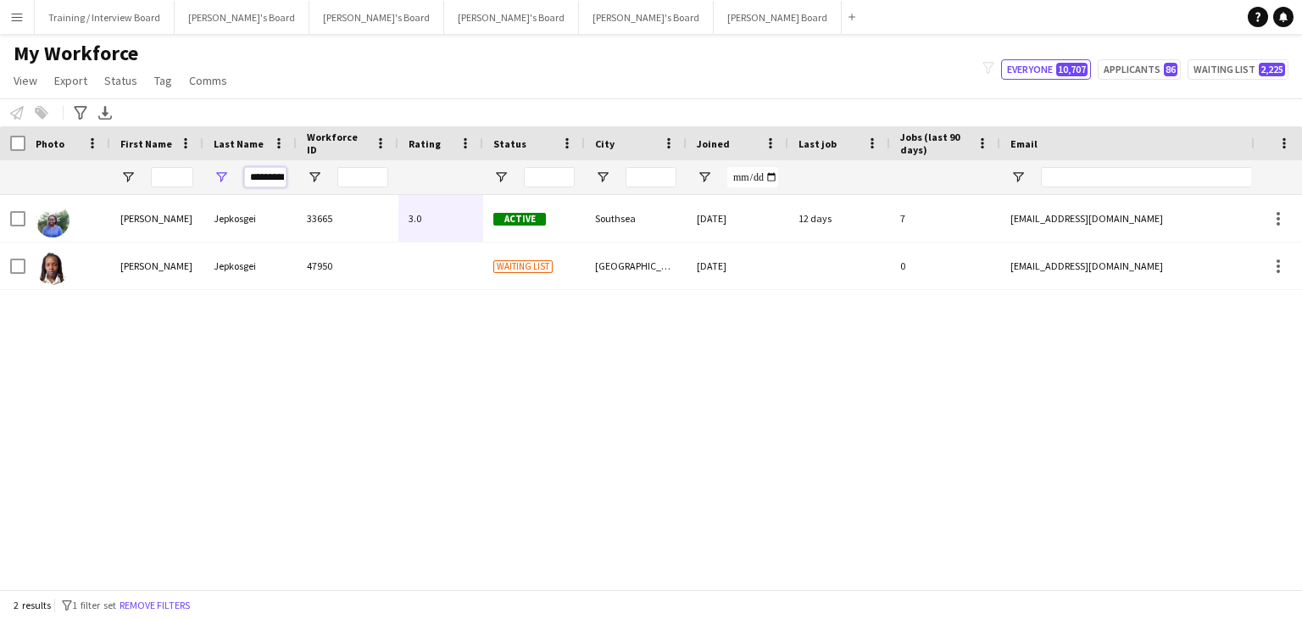
scroll to position [0, 8]
drag, startPoint x: 248, startPoint y: 175, endPoint x: 296, endPoint y: 177, distance: 47.6
click at [296, 177] on div "*********" at bounding box center [919, 177] width 1838 height 34
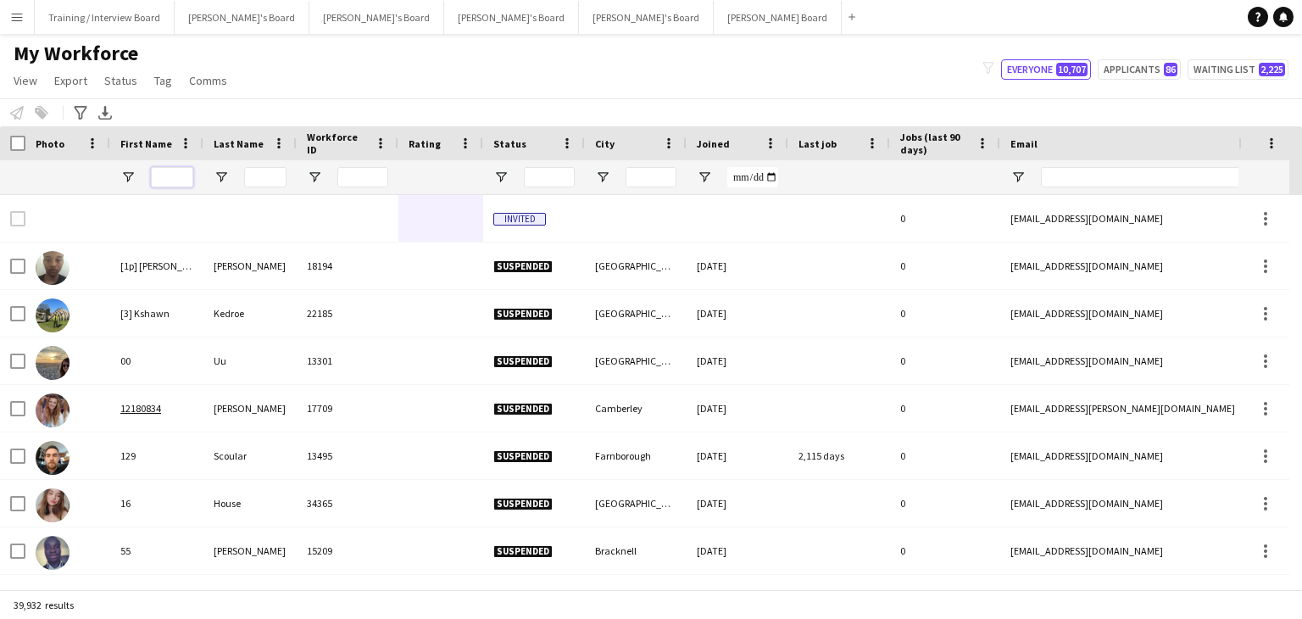
click at [157, 177] on input "First Name Filter Input" at bounding box center [172, 177] width 42 height 20
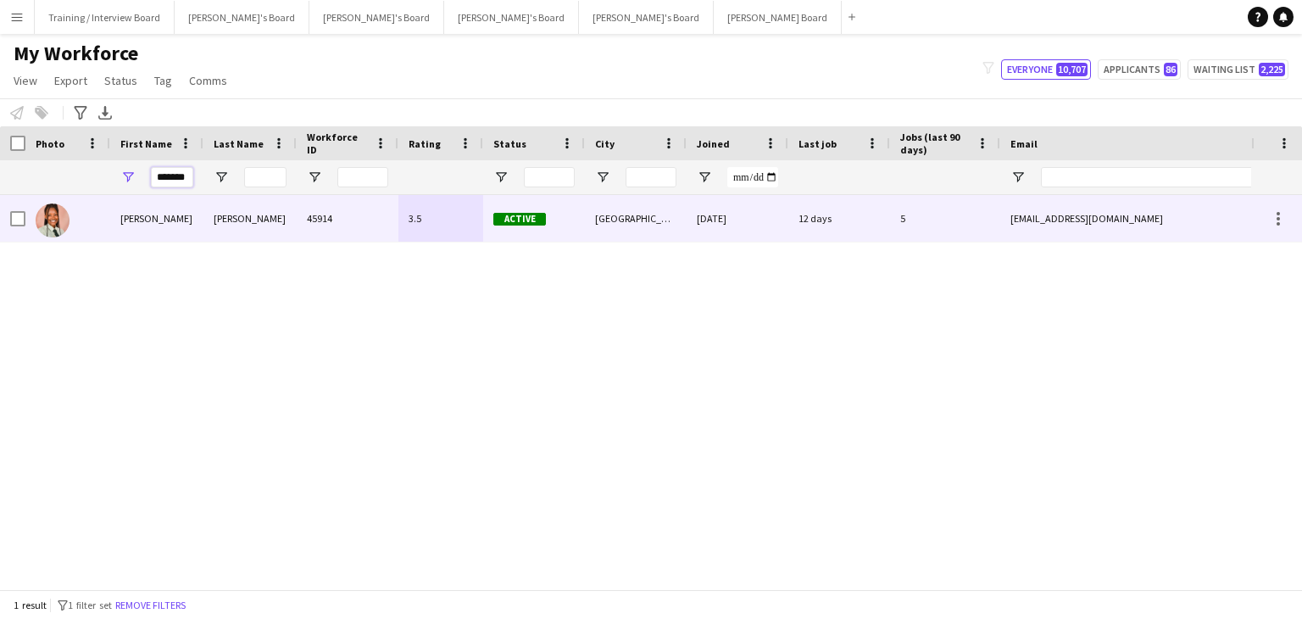
type input "*******"
click at [269, 230] on div "Manzi" at bounding box center [250, 218] width 93 height 47
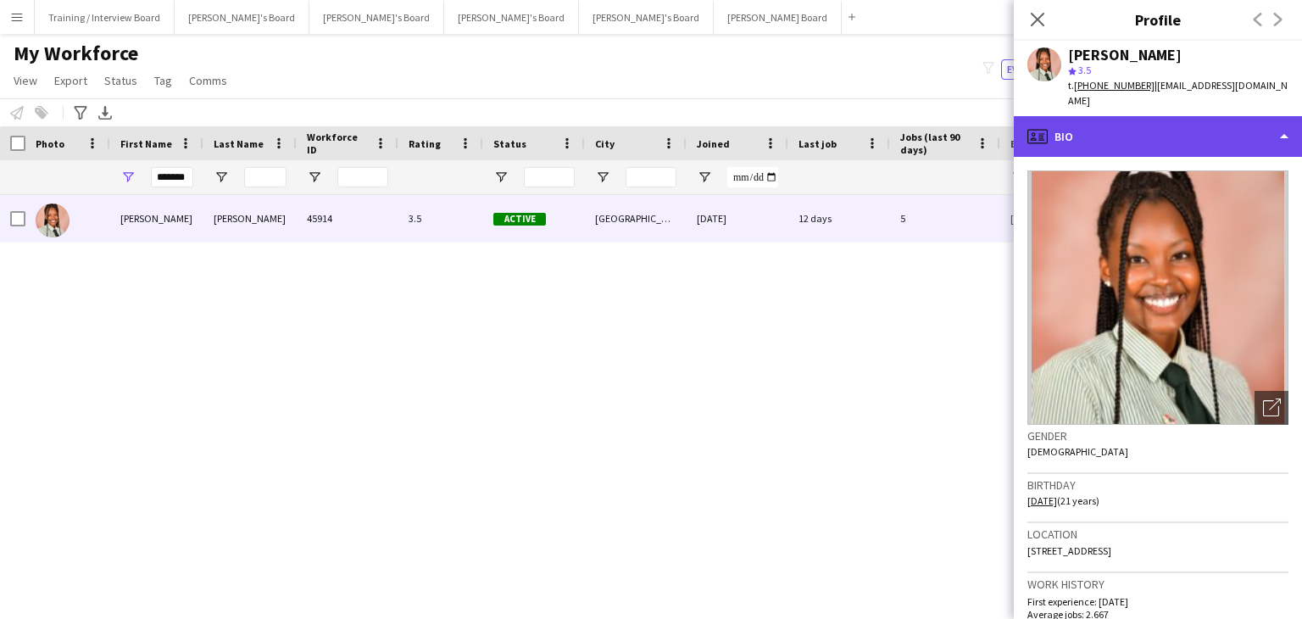
click at [1157, 120] on div "profile Bio" at bounding box center [1158, 136] width 288 height 41
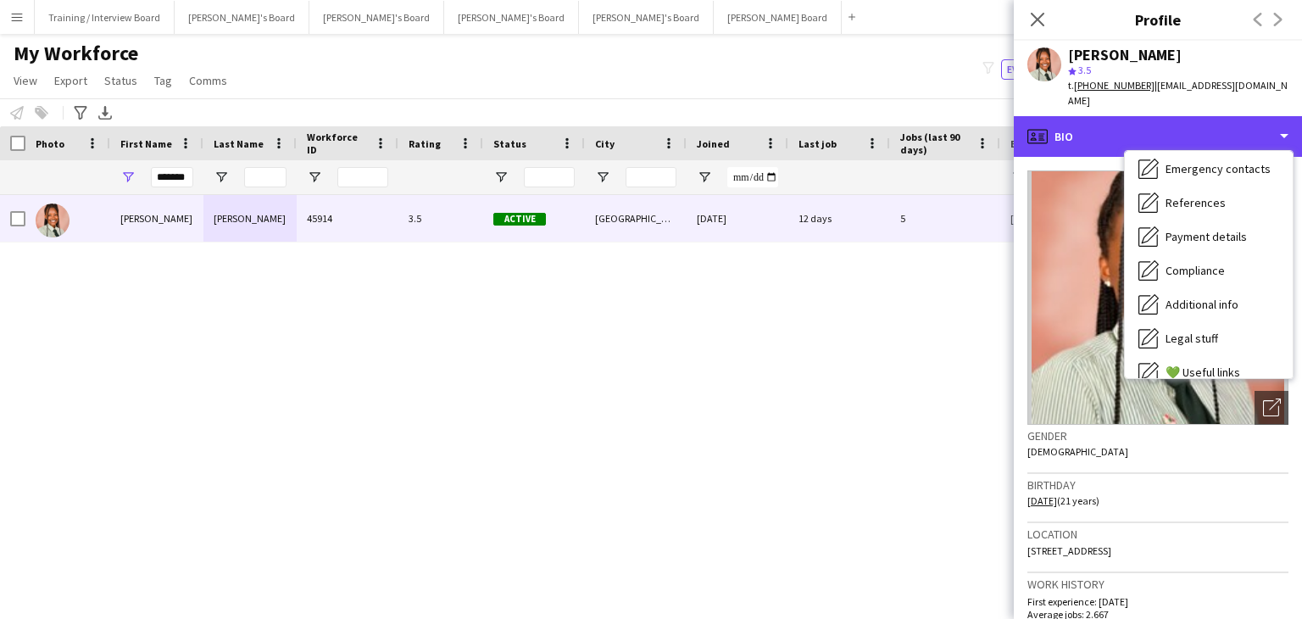
scroll to position [227, 0]
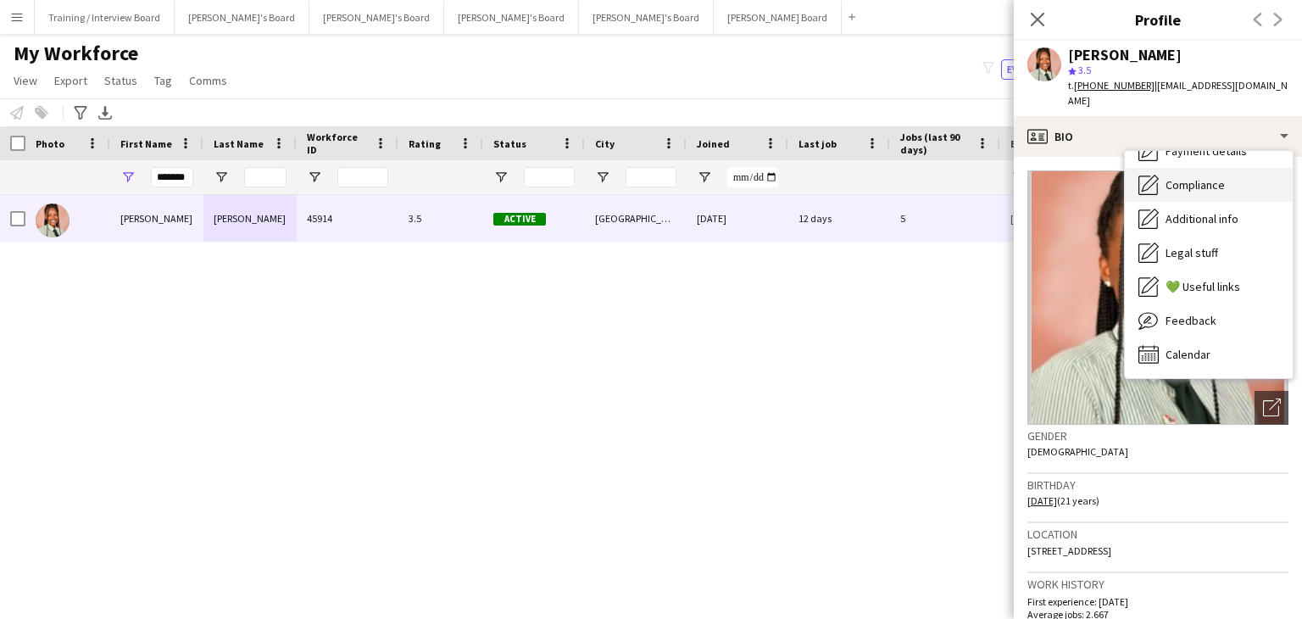
click at [1222, 177] on span "Compliance" at bounding box center [1195, 184] width 59 height 15
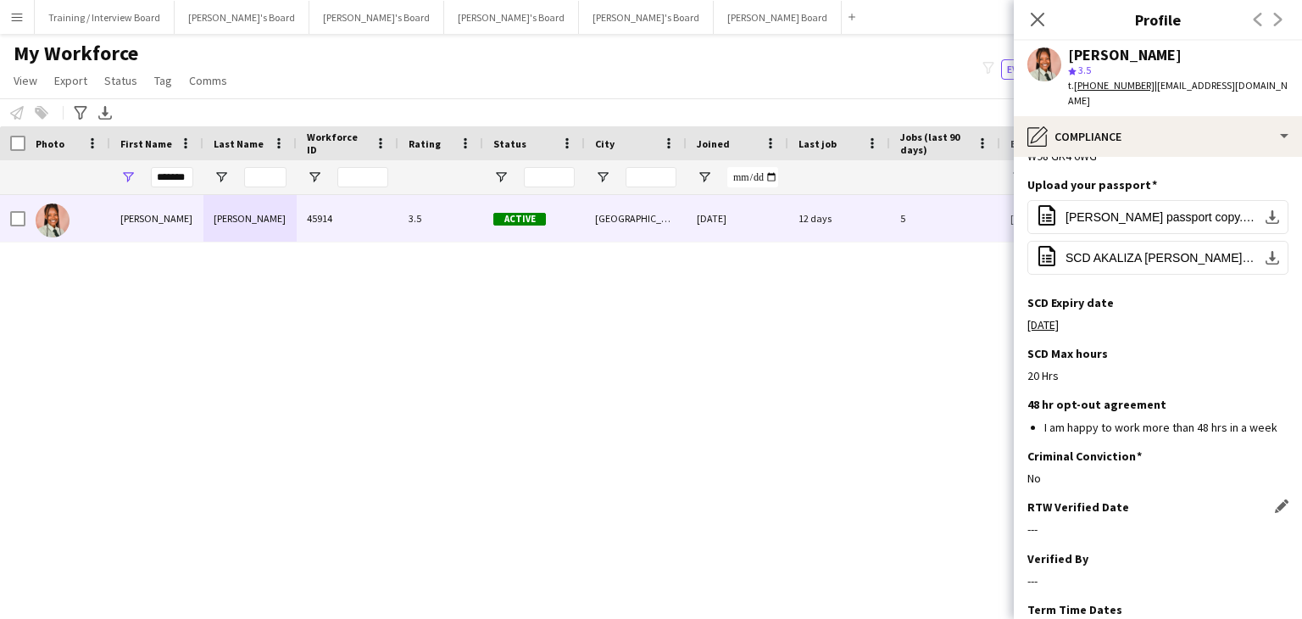
scroll to position [142, 0]
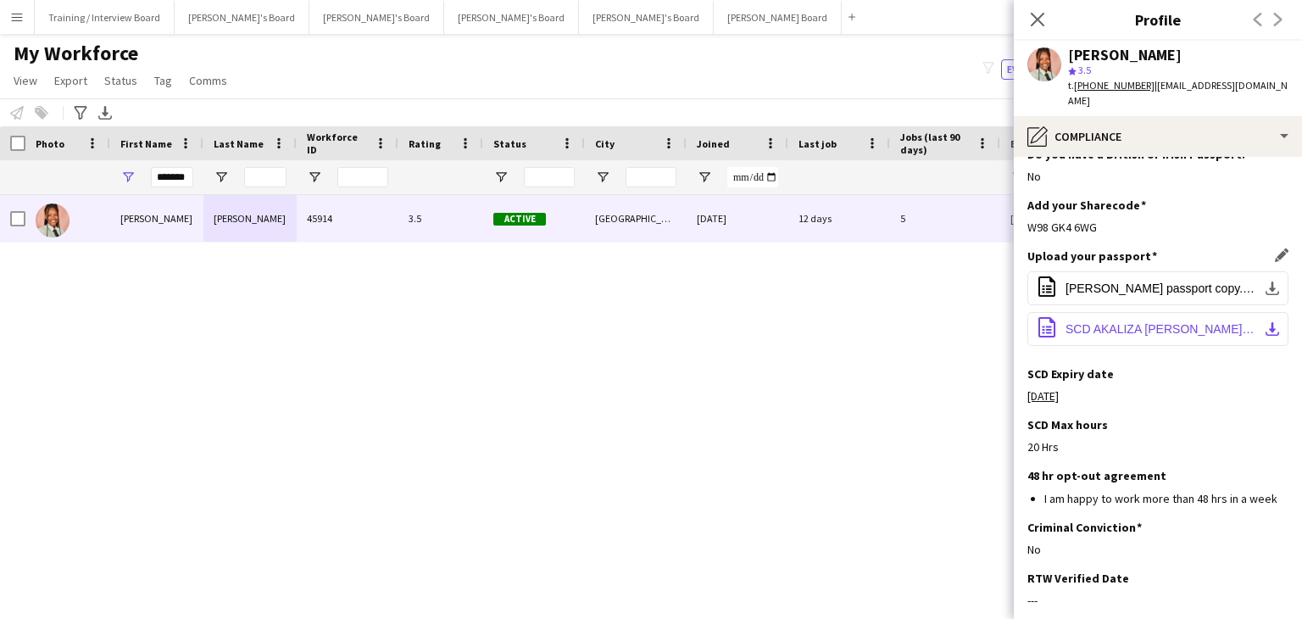
click at [1178, 322] on span "SCD AKALIZA LYNNA MANZI.pdf" at bounding box center [1162, 329] width 192 height 14
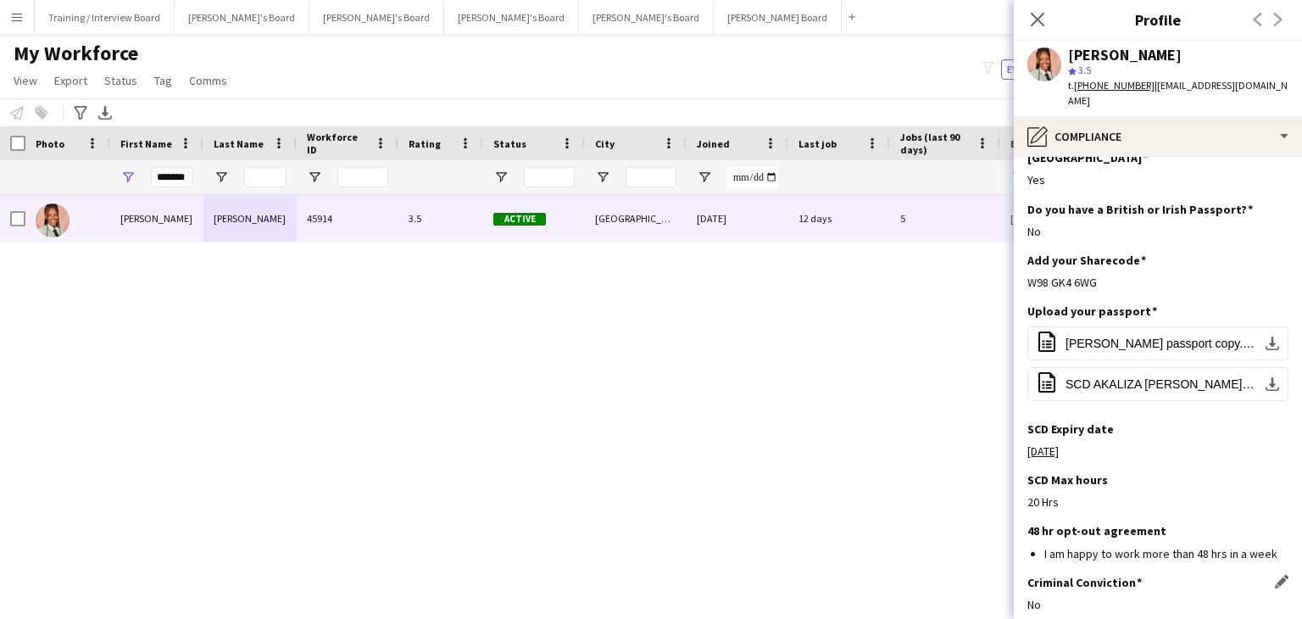
scroll to position [57, 0]
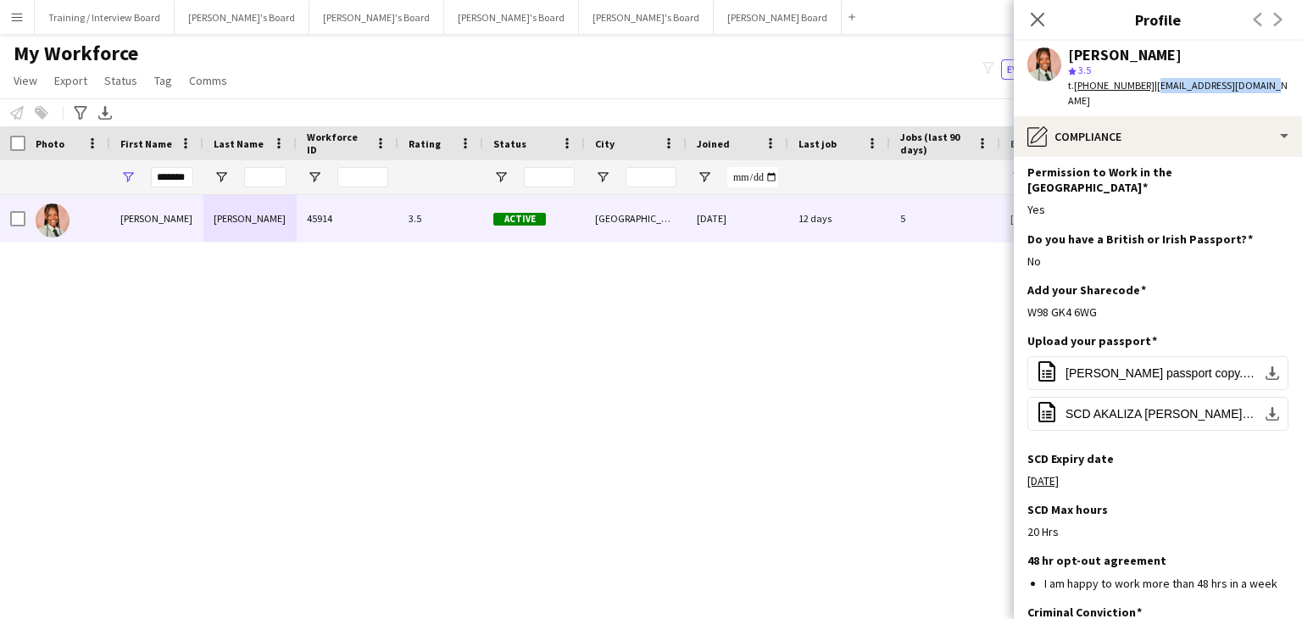
drag, startPoint x: 1269, startPoint y: 84, endPoint x: 1150, endPoint y: 92, distance: 119.0
click at [1150, 92] on div "Akaliza Lynna Manzi star 3.5 t. +447707221730 | lynnamanzi13@gmail.com" at bounding box center [1158, 78] width 288 height 75
copy span "lynnamanzi13@gmail.com"
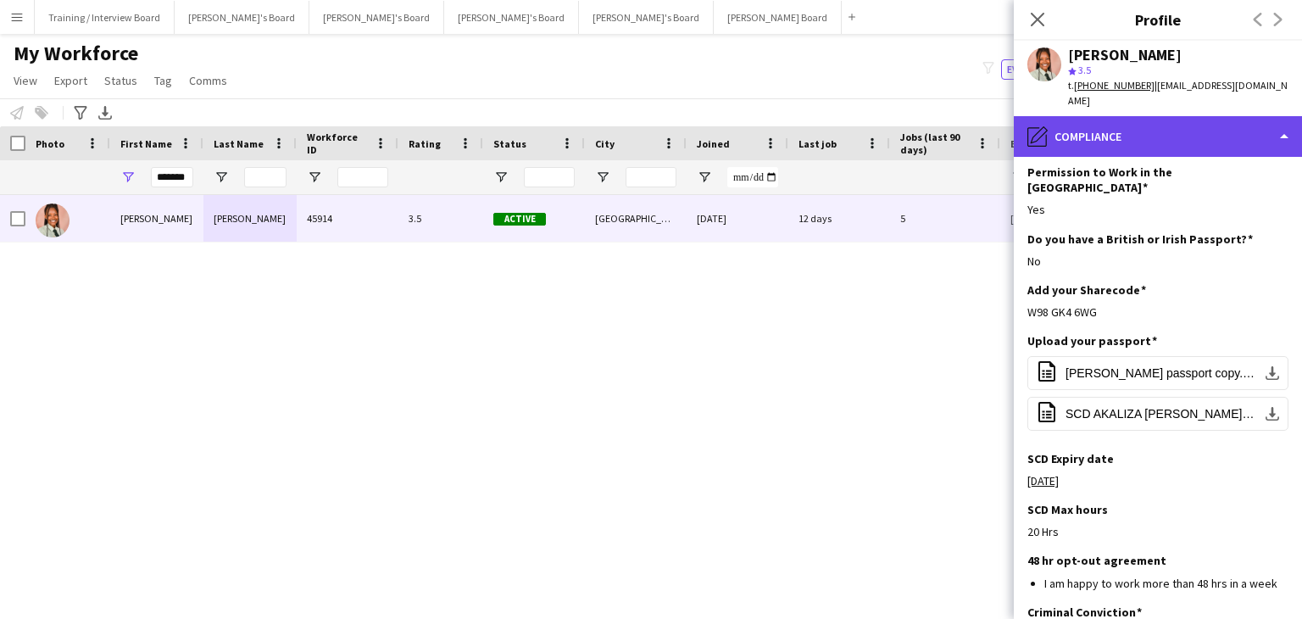
drag, startPoint x: 1162, startPoint y: 116, endPoint x: 1170, endPoint y: 119, distance: 8.9
click at [1163, 116] on div "pencil4 Compliance" at bounding box center [1158, 136] width 288 height 41
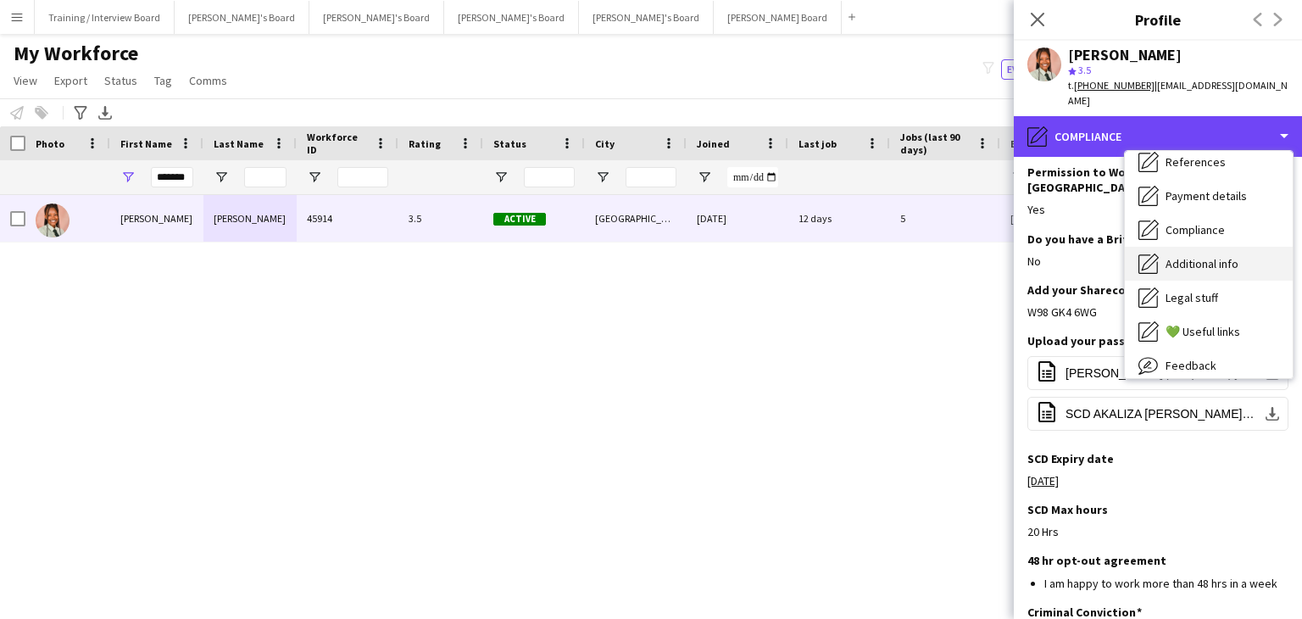
scroll to position [177, 0]
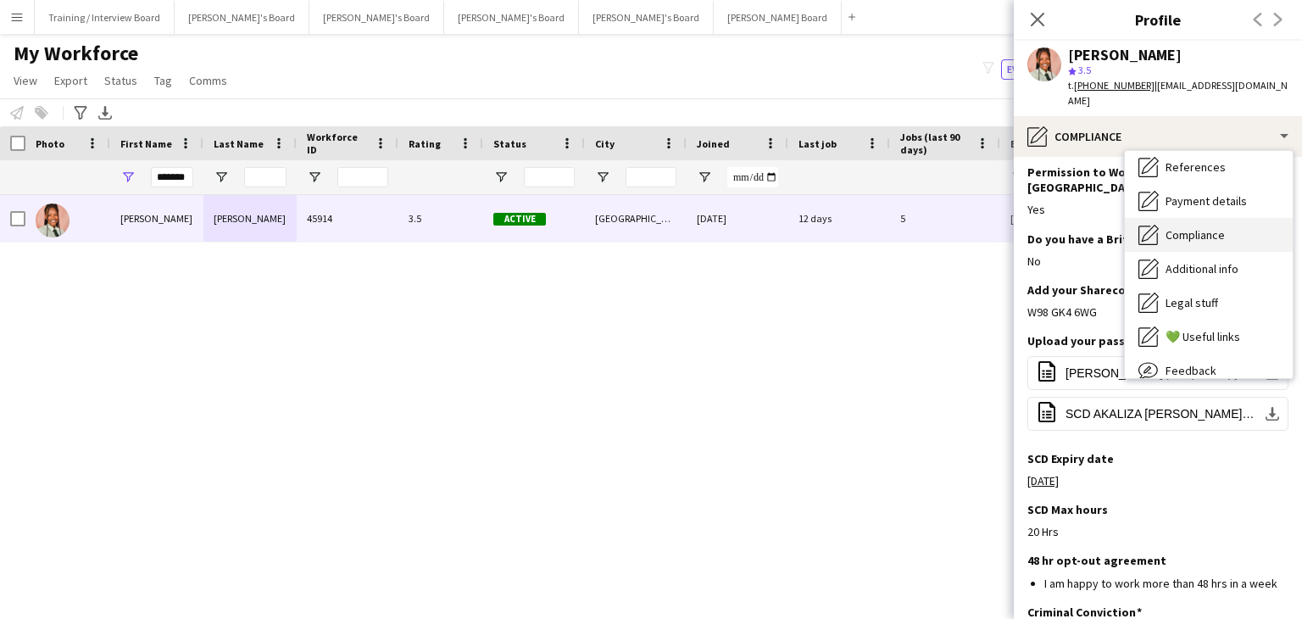
click at [1202, 227] on span "Compliance" at bounding box center [1195, 234] width 59 height 15
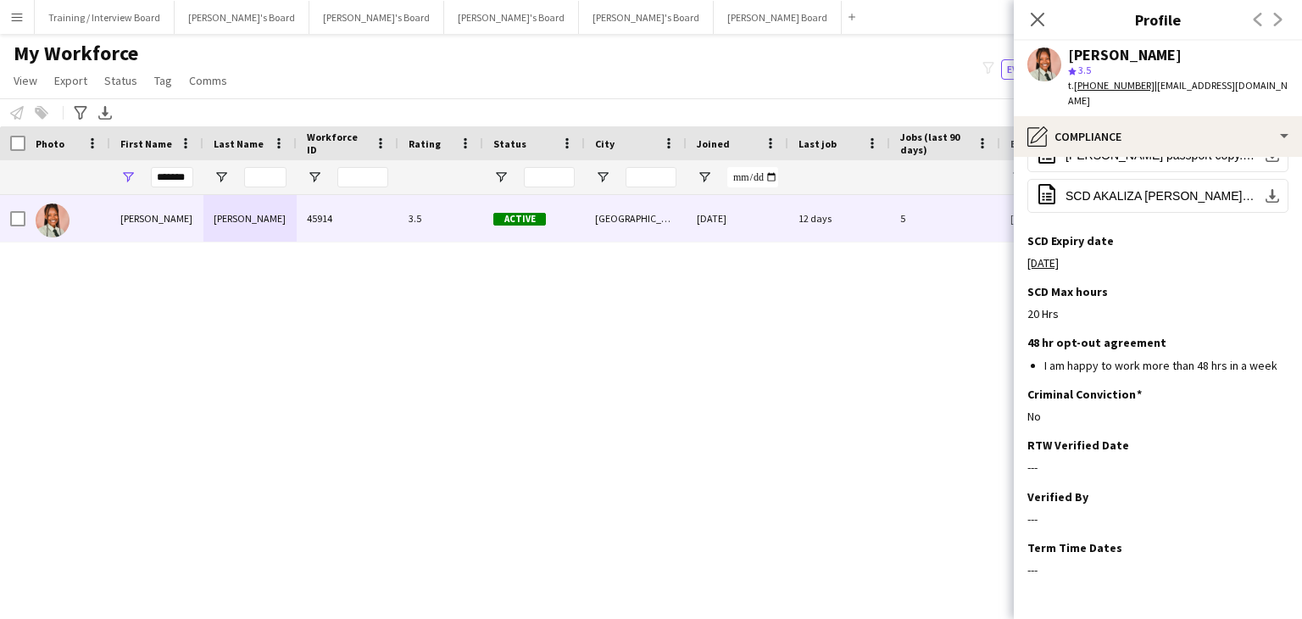
scroll to position [311, 0]
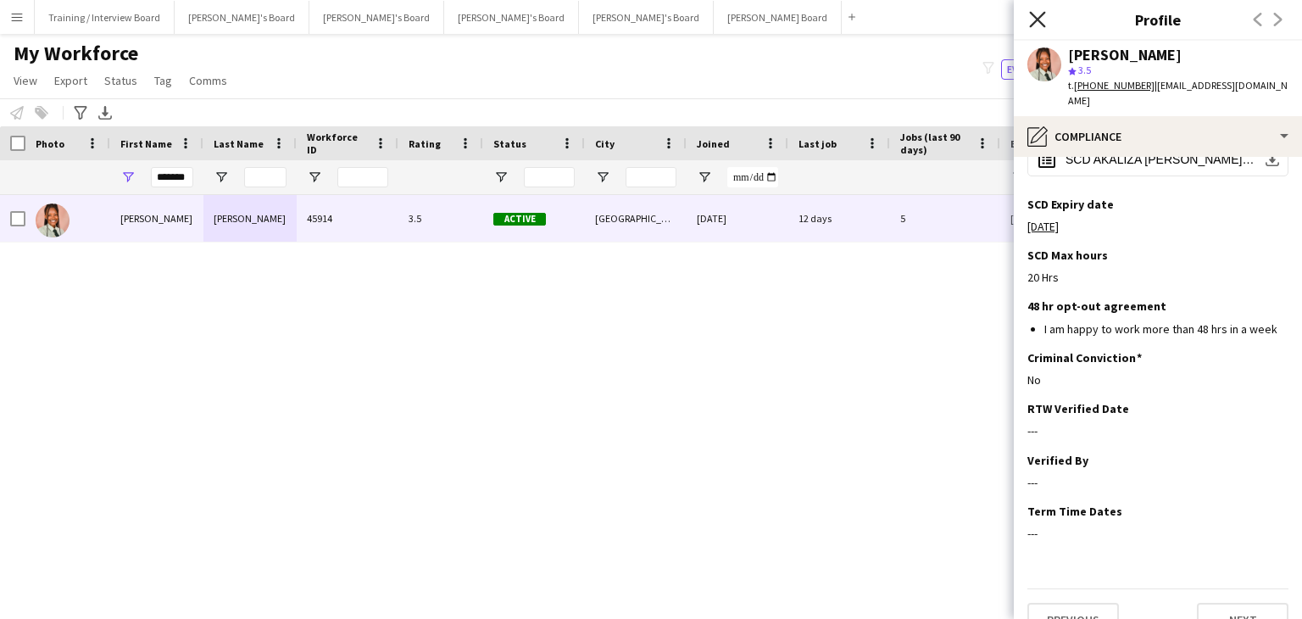
click at [1034, 14] on icon at bounding box center [1037, 19] width 16 height 16
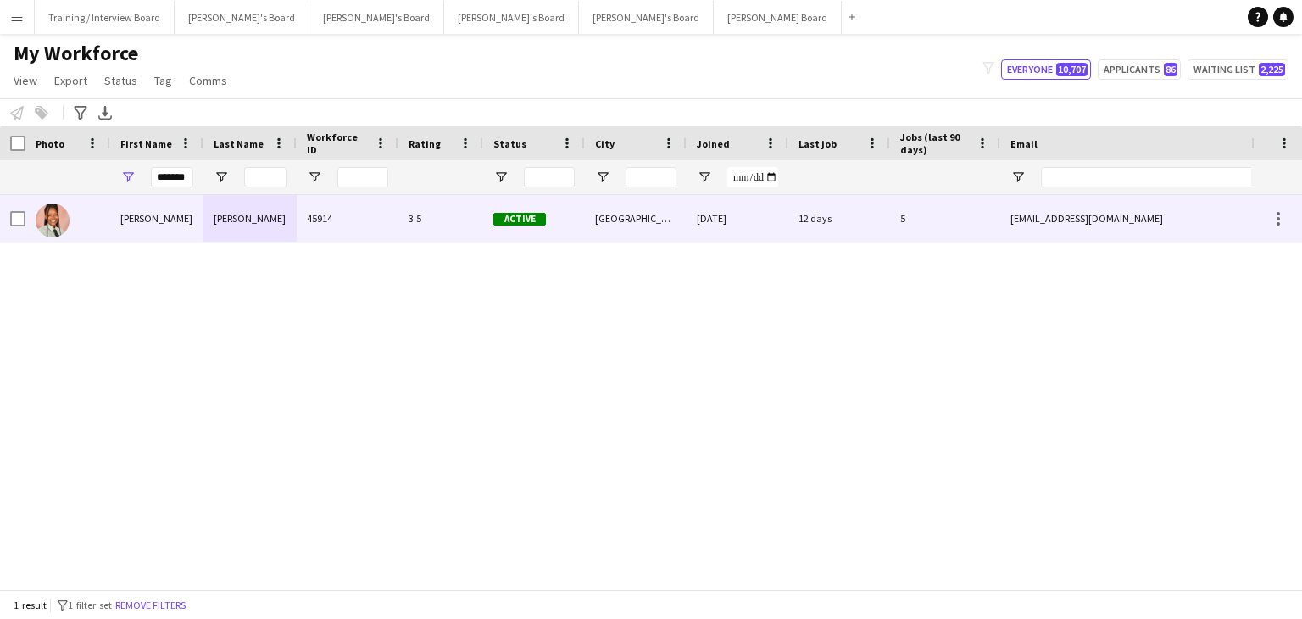
click at [773, 222] on div "19-03-2025" at bounding box center [738, 218] width 102 height 47
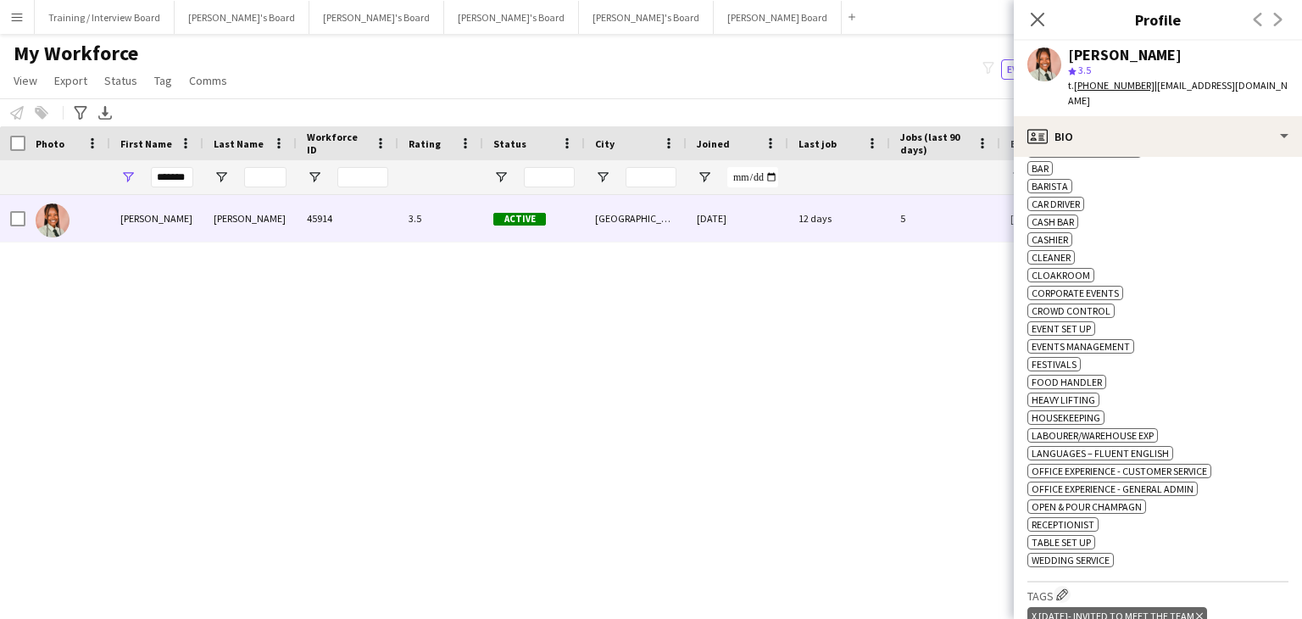
scroll to position [933, 0]
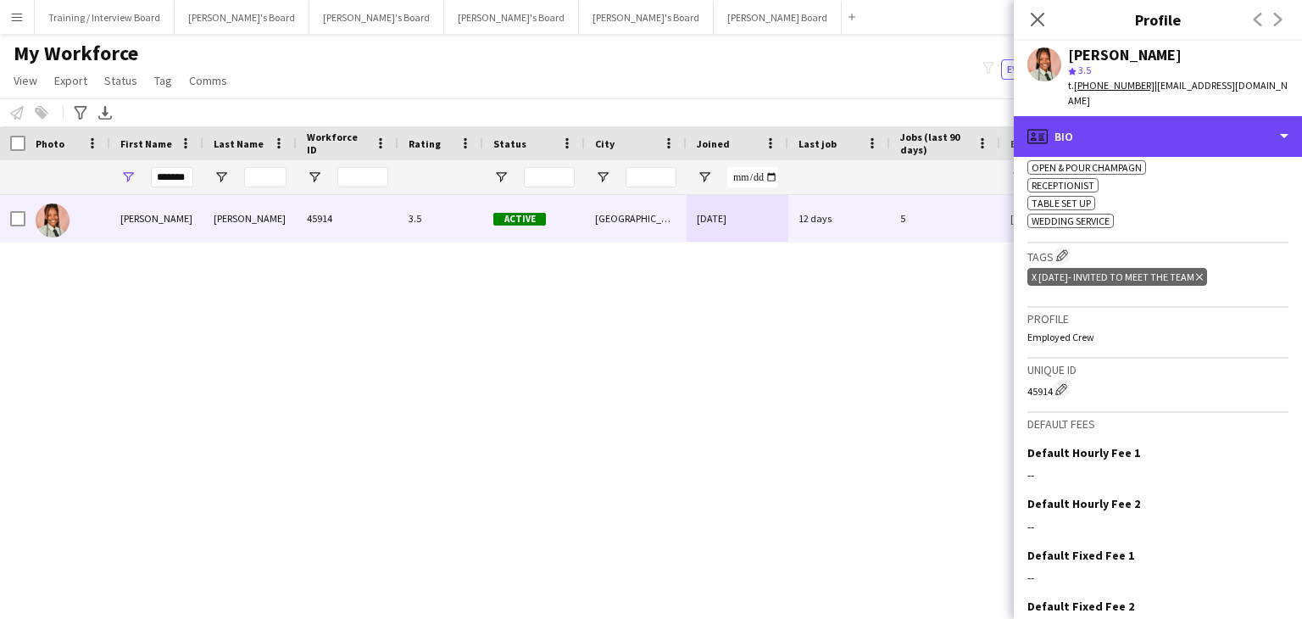
drag, startPoint x: 1180, startPoint y: 107, endPoint x: 1202, endPoint y: 147, distance: 45.5
click at [1179, 116] on div "profile Bio" at bounding box center [1158, 136] width 288 height 41
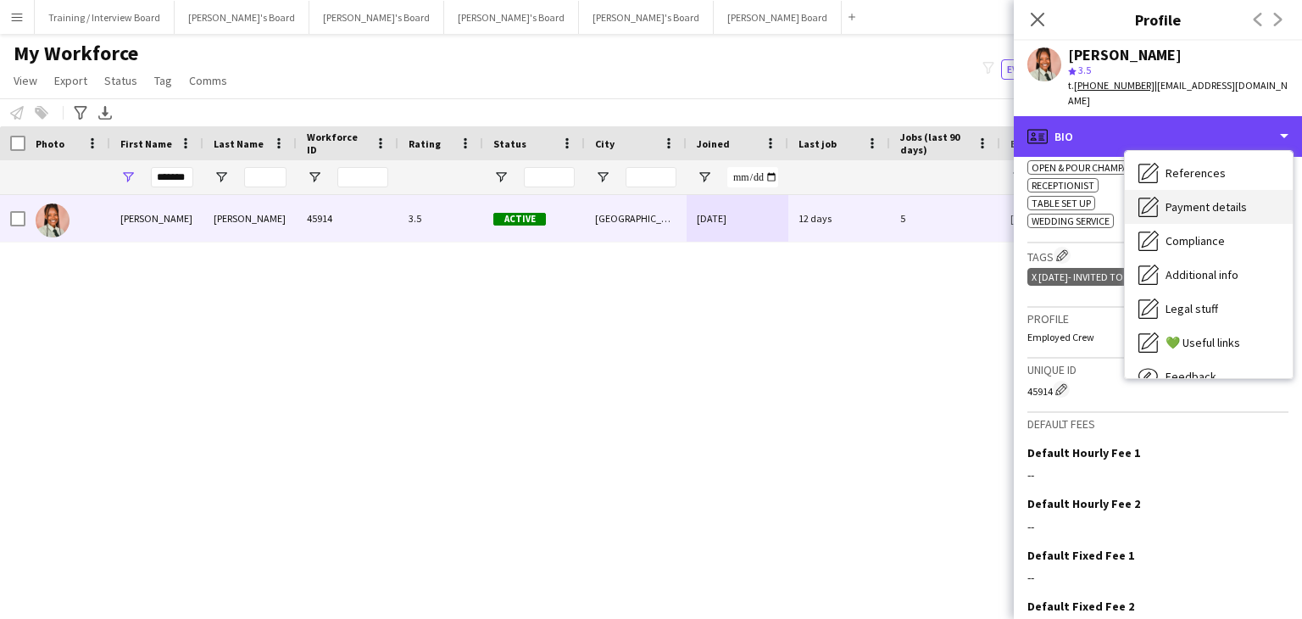
scroll to position [142, 0]
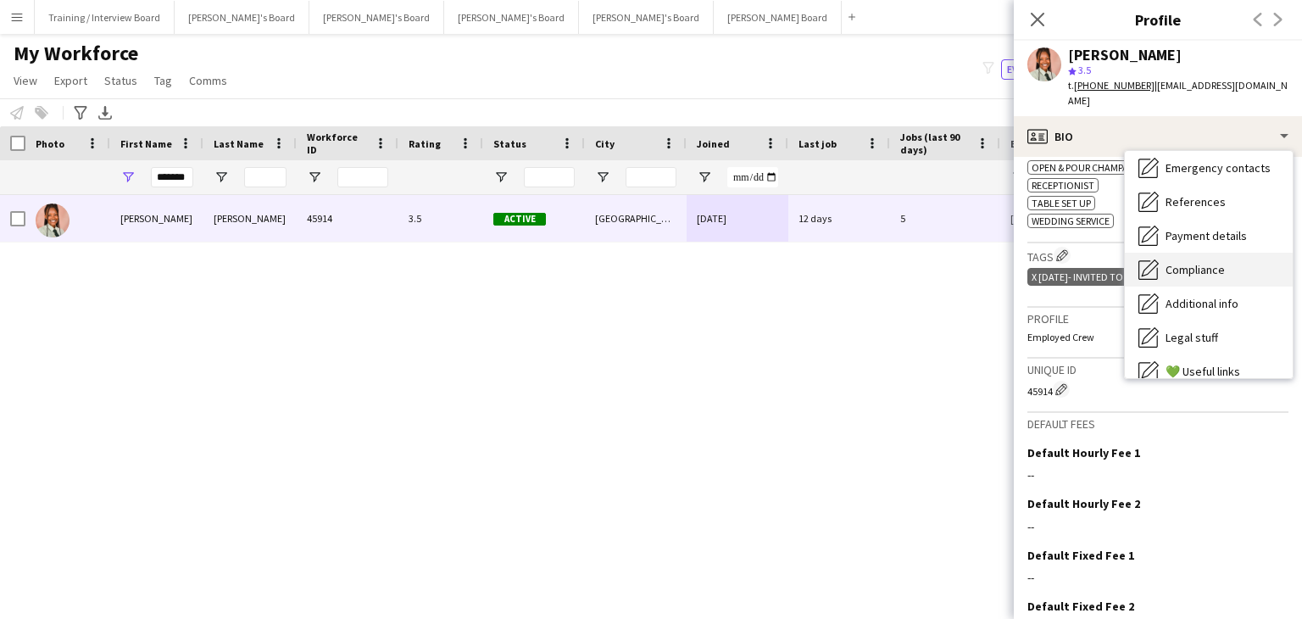
click at [1219, 262] on span "Compliance" at bounding box center [1195, 269] width 59 height 15
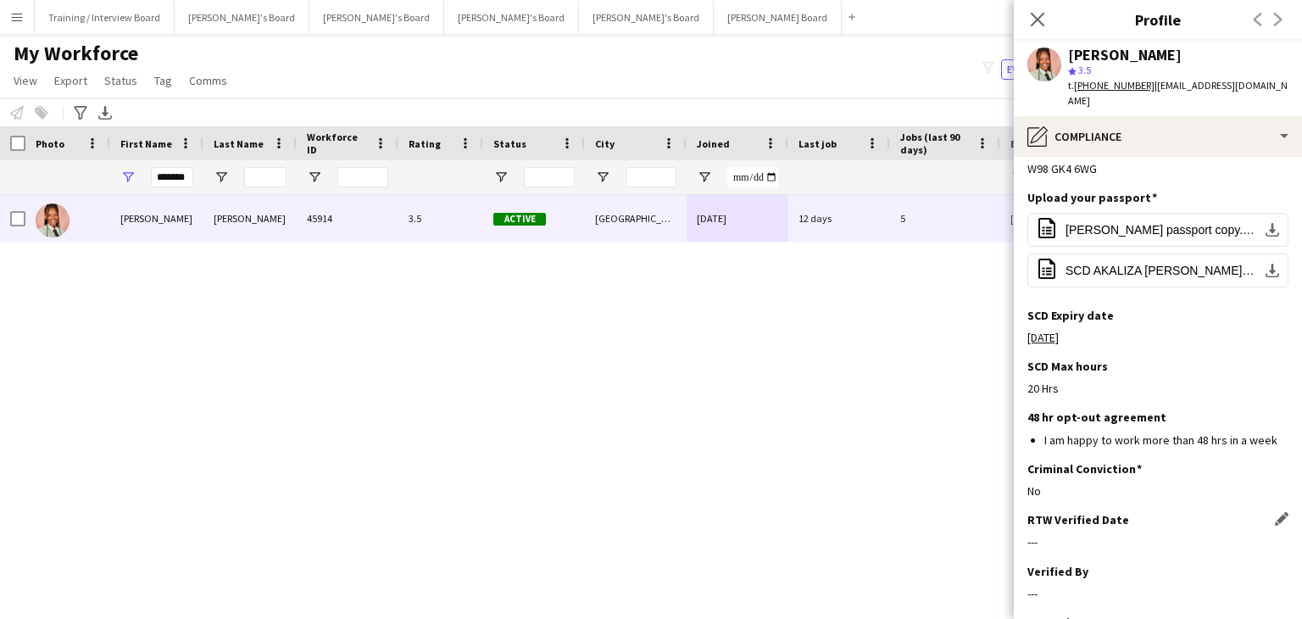
scroll to position [311, 0]
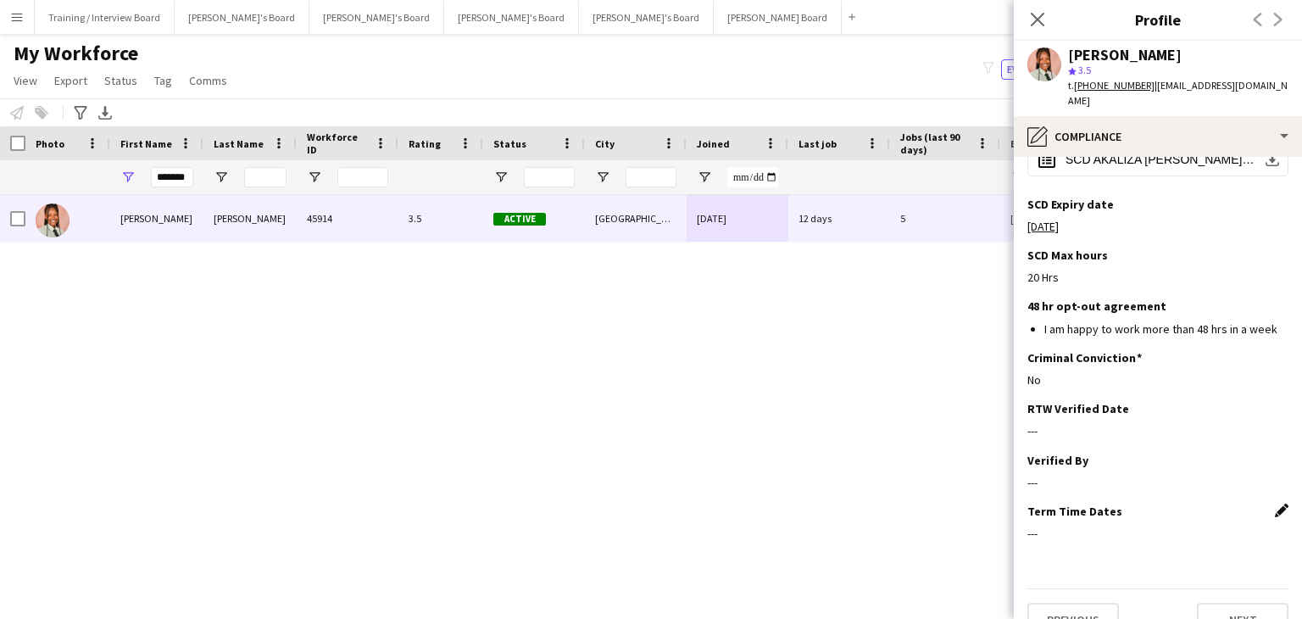
click at [1275, 504] on app-icon "Edit this field" at bounding box center [1282, 511] width 14 height 14
click at [1224, 526] on button "Upload new file" at bounding box center [1236, 539] width 106 height 27
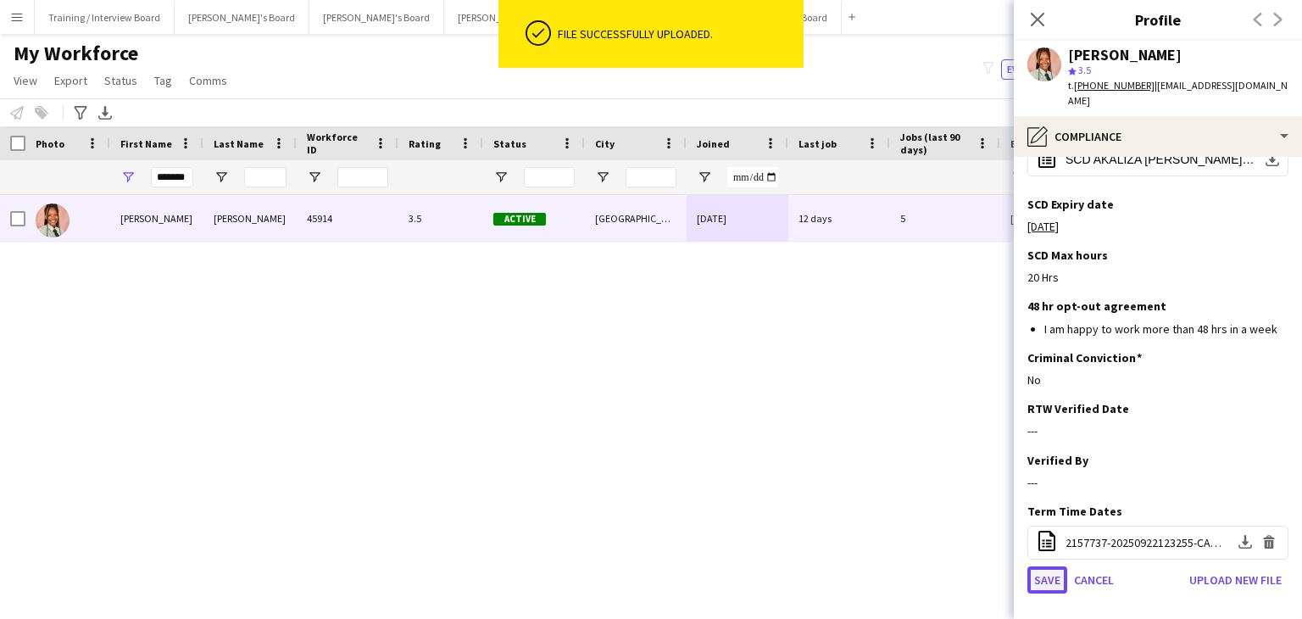
click at [1057, 566] on button "Save" at bounding box center [1048, 579] width 40 height 27
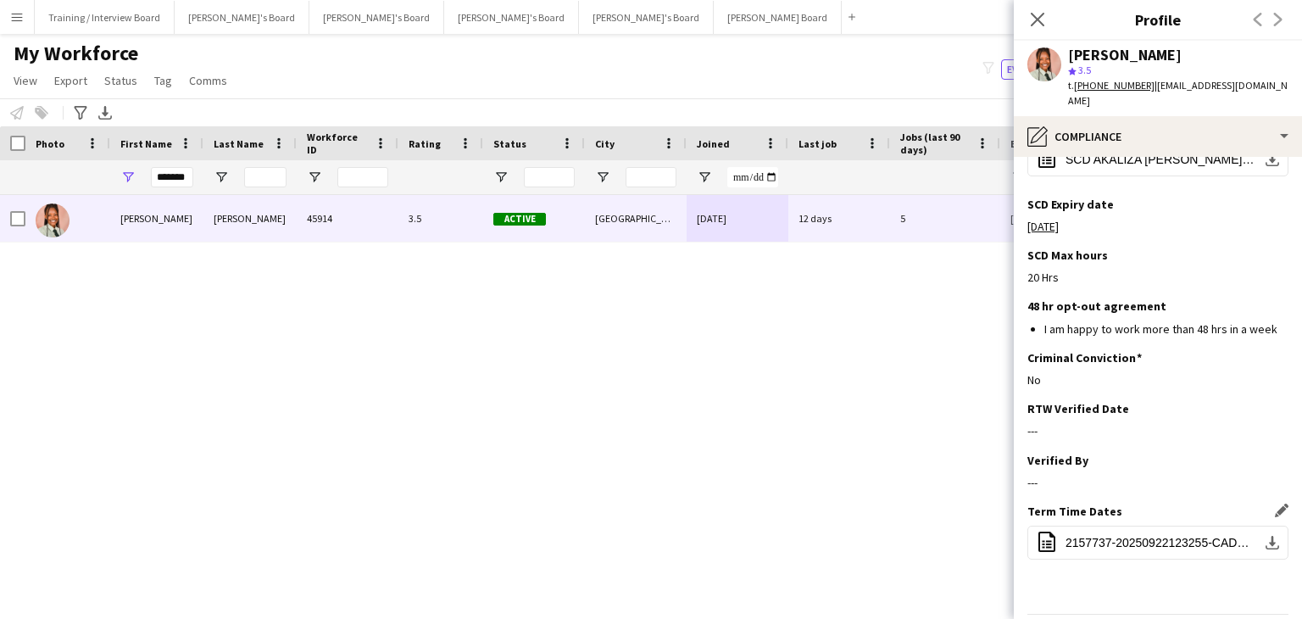
click at [1039, 20] on icon at bounding box center [1038, 20] width 14 height 14
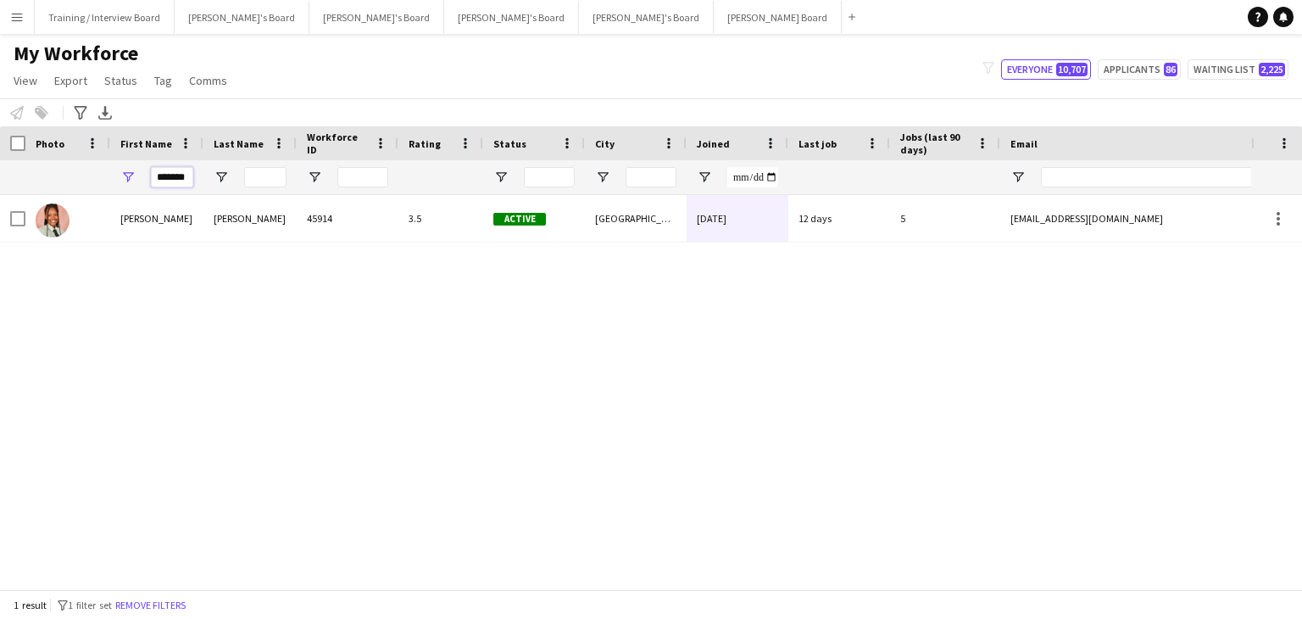
drag, startPoint x: 189, startPoint y: 181, endPoint x: 146, endPoint y: 180, distance: 43.3
click at [146, 180] on div "*******" at bounding box center [156, 177] width 93 height 34
